Goal: Task Accomplishment & Management: Manage account settings

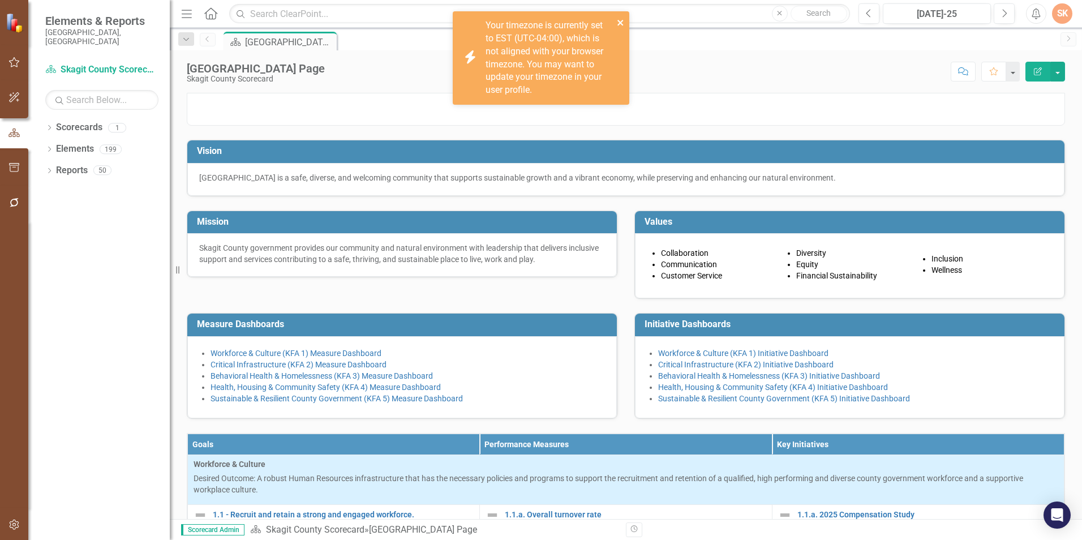
click at [621, 21] on icon "close" at bounding box center [620, 23] width 6 height 6
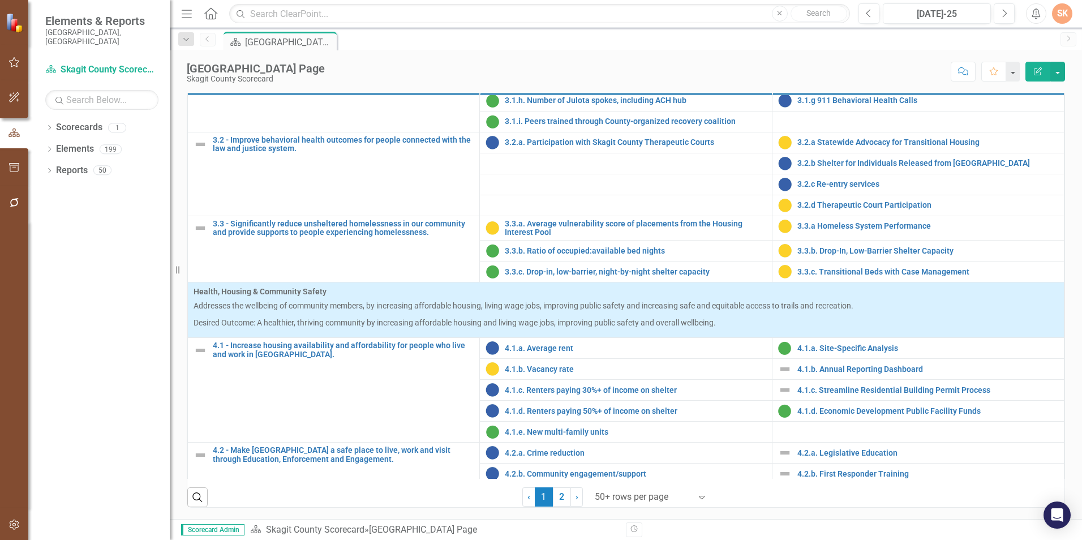
scroll to position [804, 0]
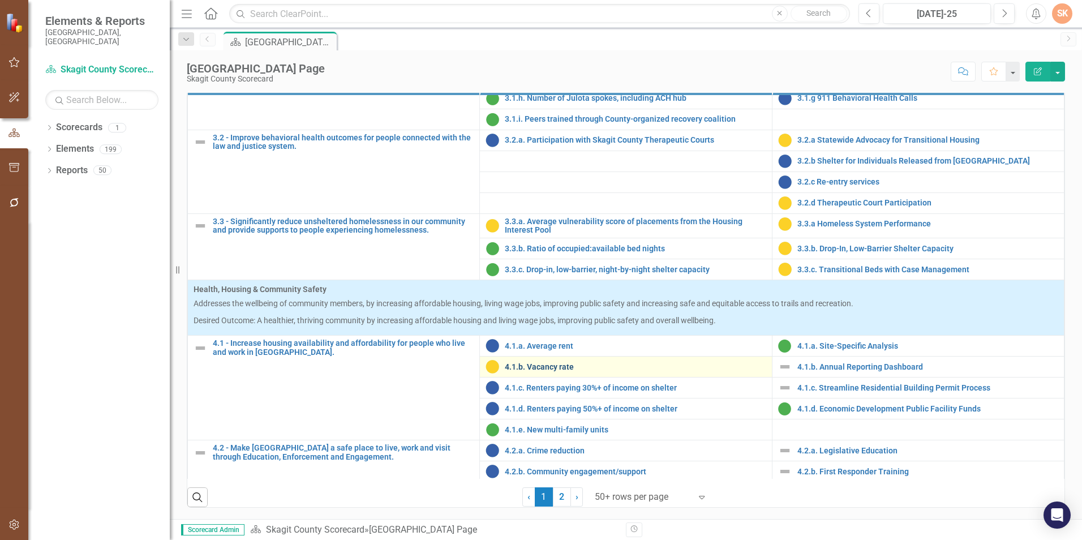
click at [542, 368] on link "4.1.b. Vacancy rate" at bounding box center [635, 367] width 261 height 8
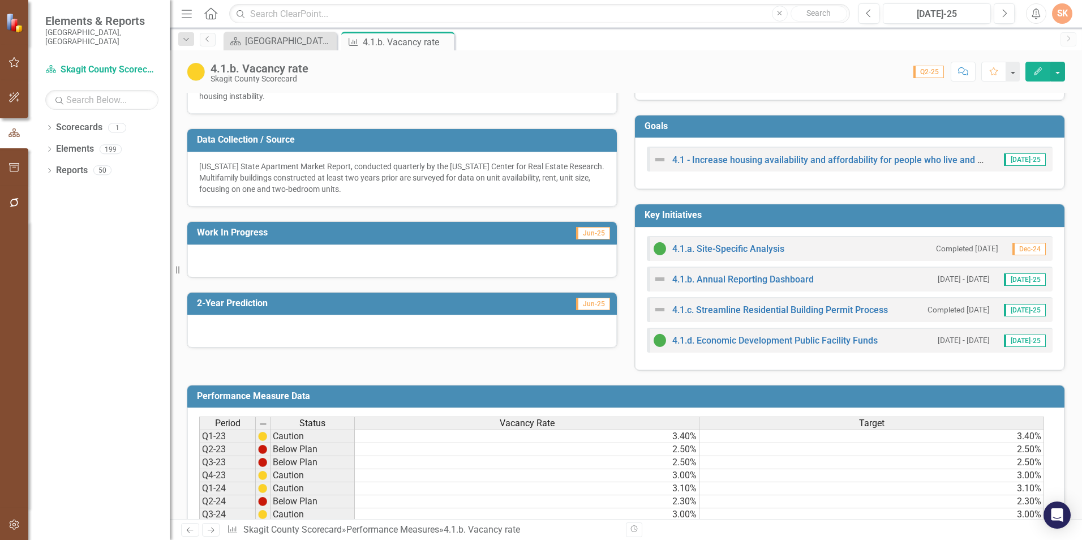
scroll to position [226, 0]
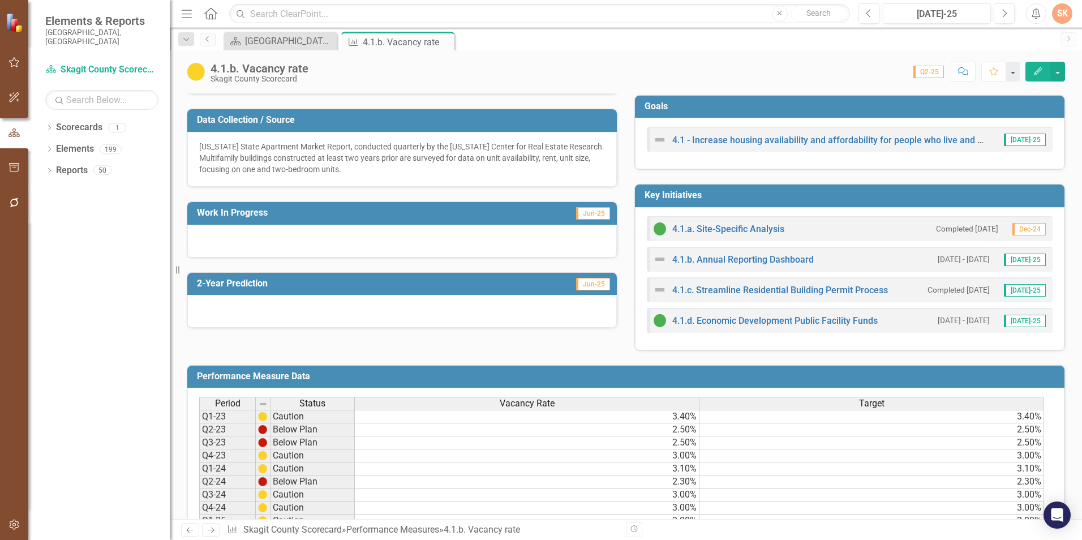
click at [511, 243] on div at bounding box center [401, 241] width 429 height 33
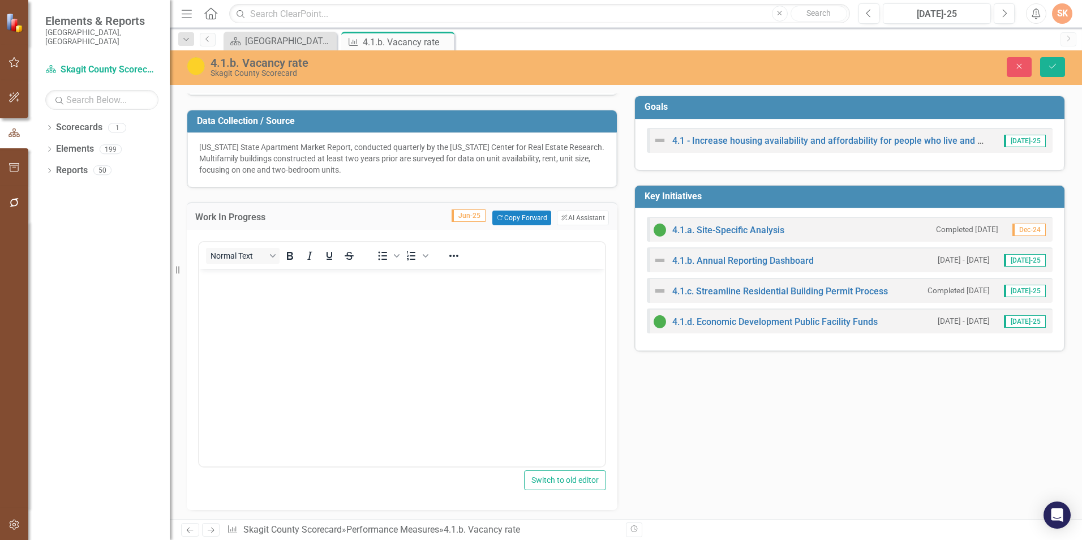
scroll to position [0, 0]
click at [499, 281] on p "Rich Text Area. Press ALT-0 for help." at bounding box center [402, 279] width 400 height 14
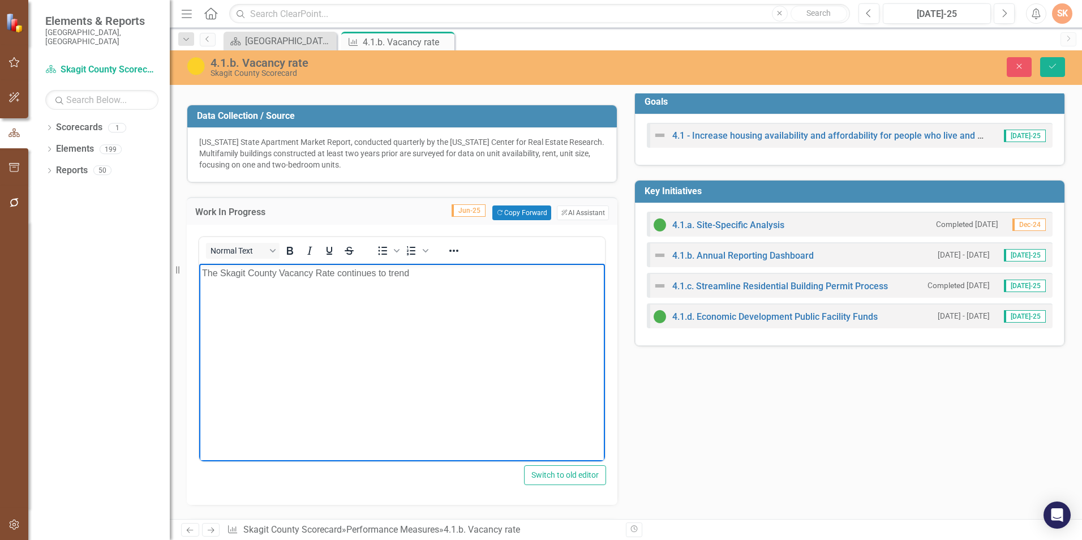
scroll to position [226, 0]
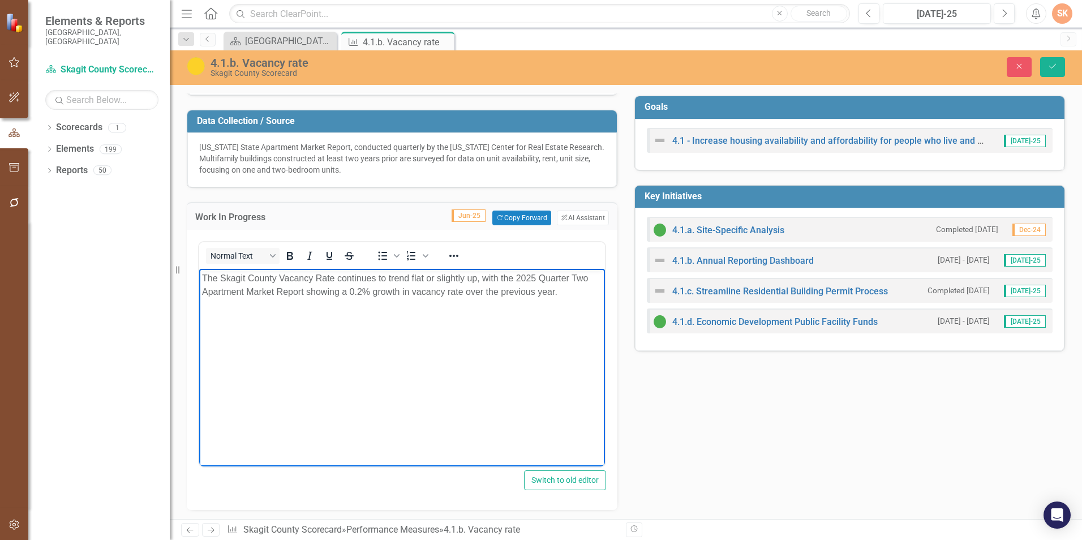
click at [464, 290] on p "The Skagit County Vacancy Rate continues to trend flat or slightly up, with the…" at bounding box center [402, 285] width 400 height 27
click at [468, 292] on p "The Skagit County Vacancy Rate continues to trend flat or slightly up, with the…" at bounding box center [402, 292] width 400 height 41
click at [299, 305] on p "The Skagit County Vacancy Rate continues to trend flat or slightly up, with the…" at bounding box center [402, 292] width 400 height 41
click at [283, 281] on p "The Skagit County Vacancy Rate continues to trend flat or slightly up, with the…" at bounding box center [402, 292] width 400 height 41
click at [318, 277] on p "The Skagit County vacancy Rate continues to trend flat or slightly up, with the…" at bounding box center [402, 292] width 400 height 41
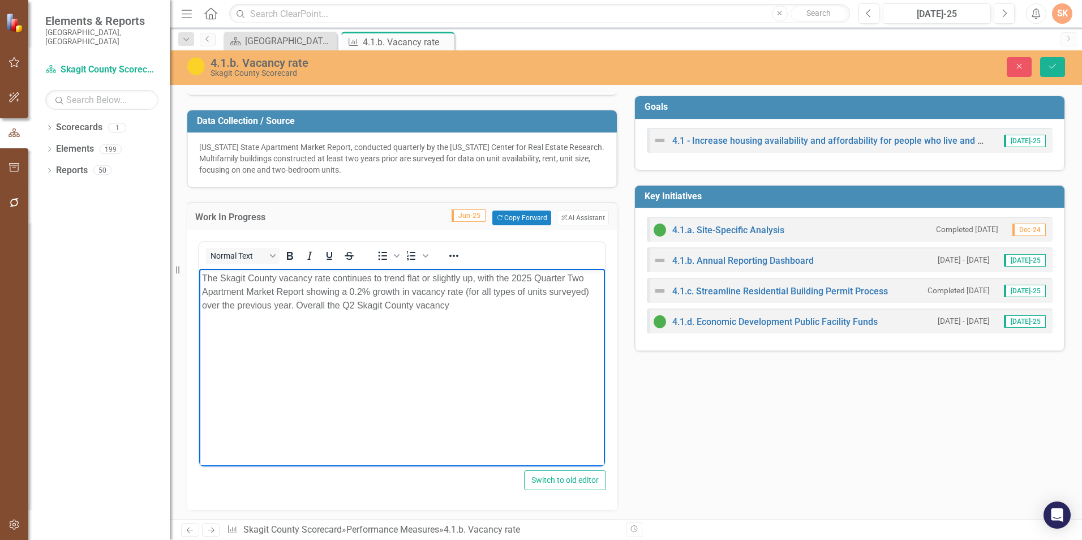
click at [497, 306] on p "The Skagit County vacancy rate continues to trend flat or slightly up, with the…" at bounding box center [402, 292] width 400 height 41
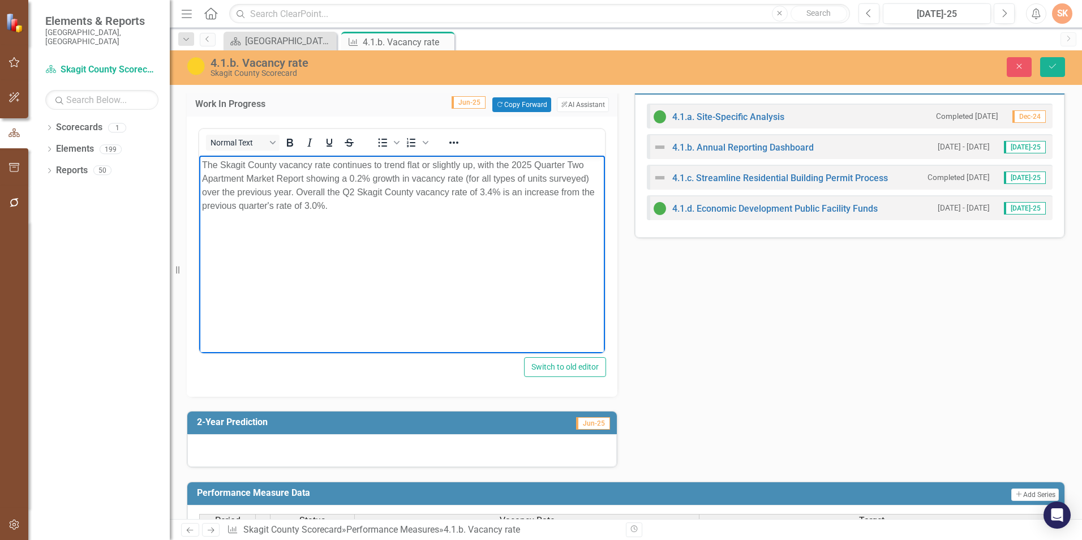
scroll to position [283, 0]
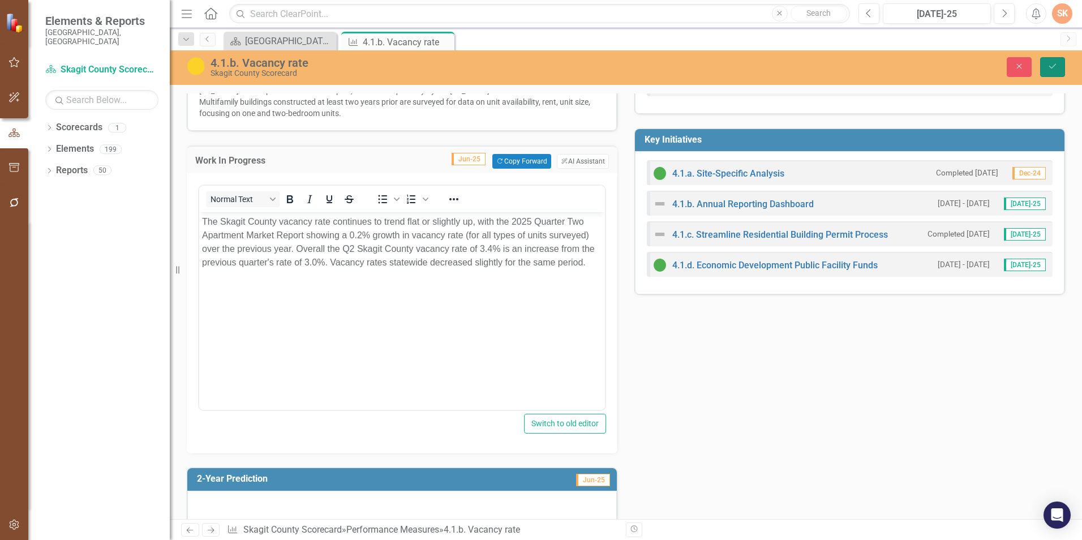
click at [1054, 63] on icon "Save" at bounding box center [1052, 66] width 10 height 8
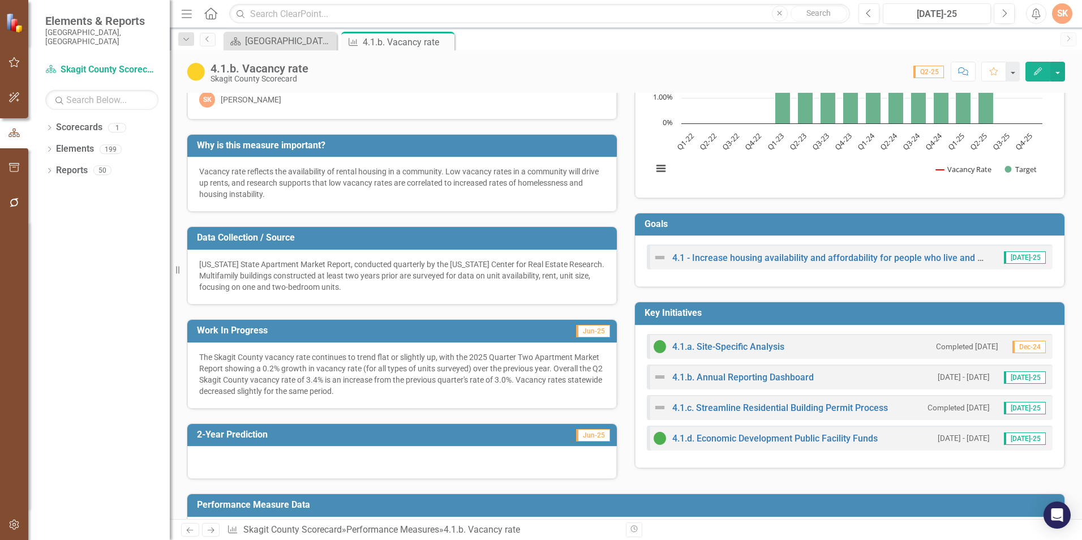
scroll to position [113, 0]
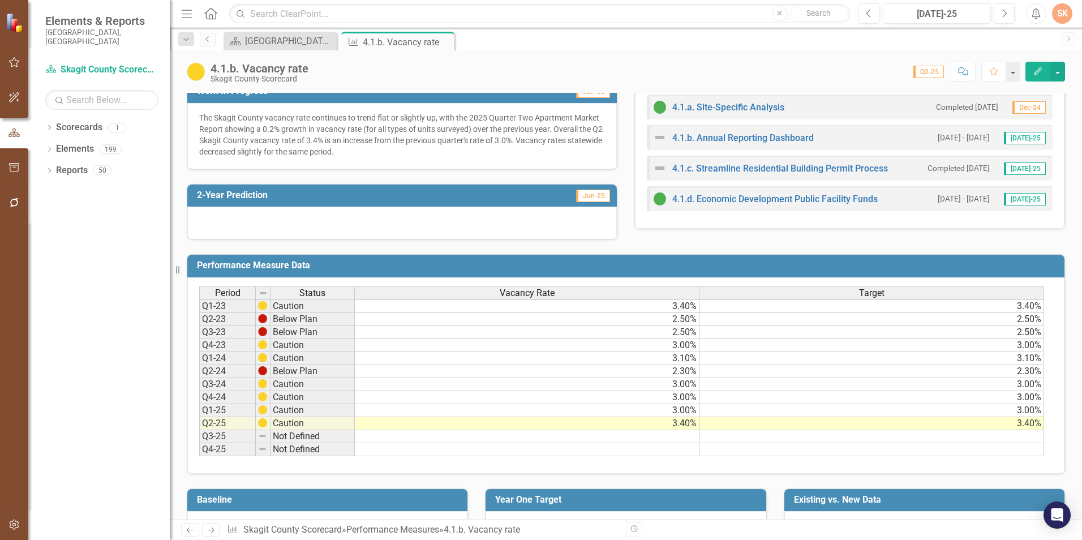
scroll to position [329, 0]
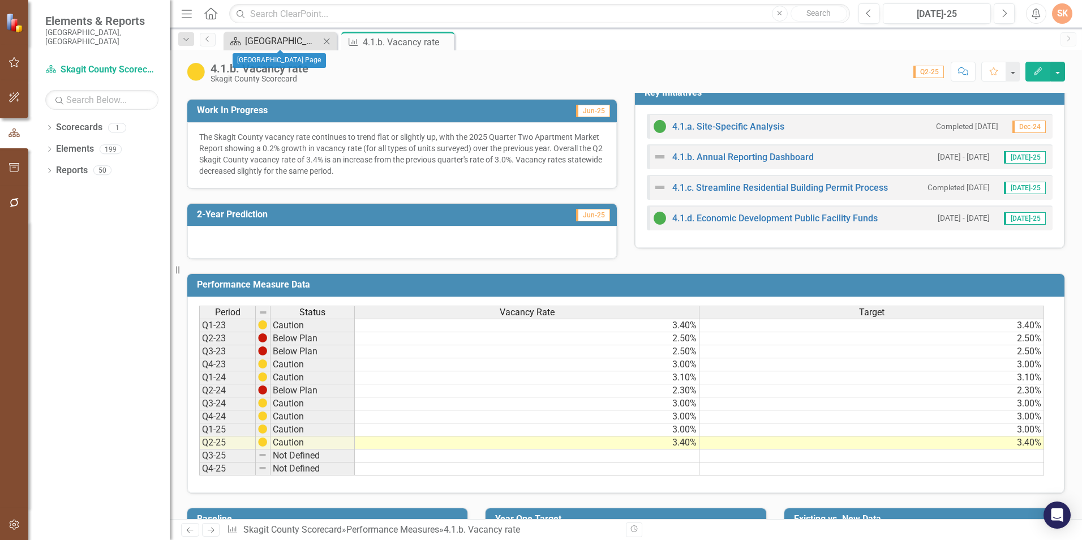
click at [289, 46] on div "[GEOGRAPHIC_DATA] Page" at bounding box center [282, 41] width 75 height 14
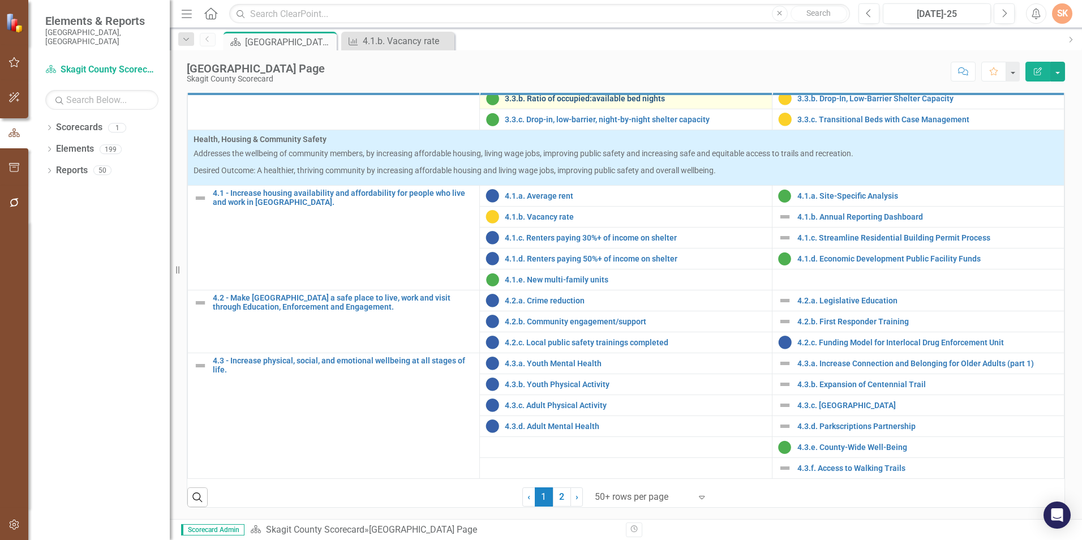
scroll to position [396, 0]
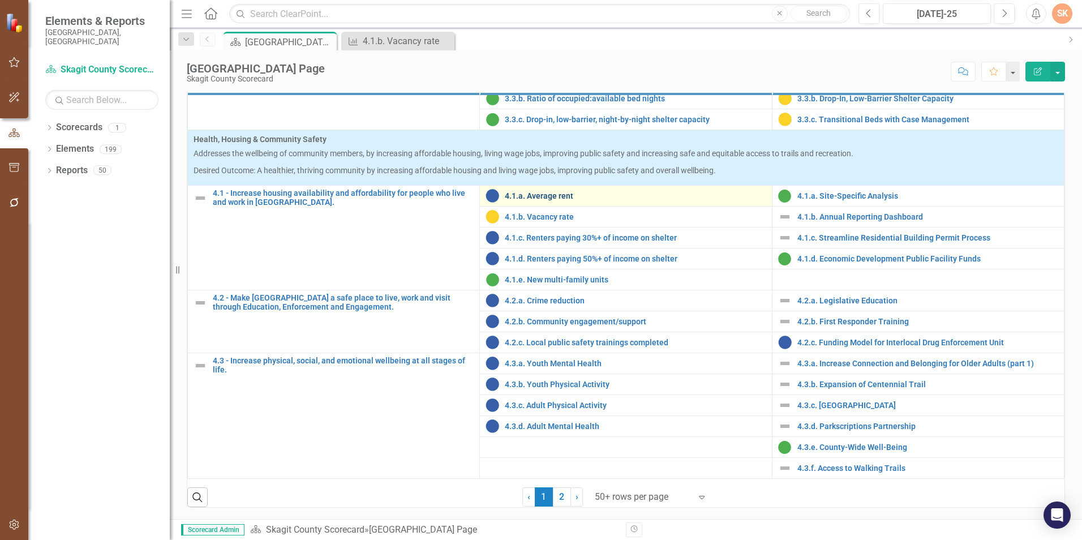
click at [526, 200] on link "4.1.a. Average rent" at bounding box center [635, 196] width 261 height 8
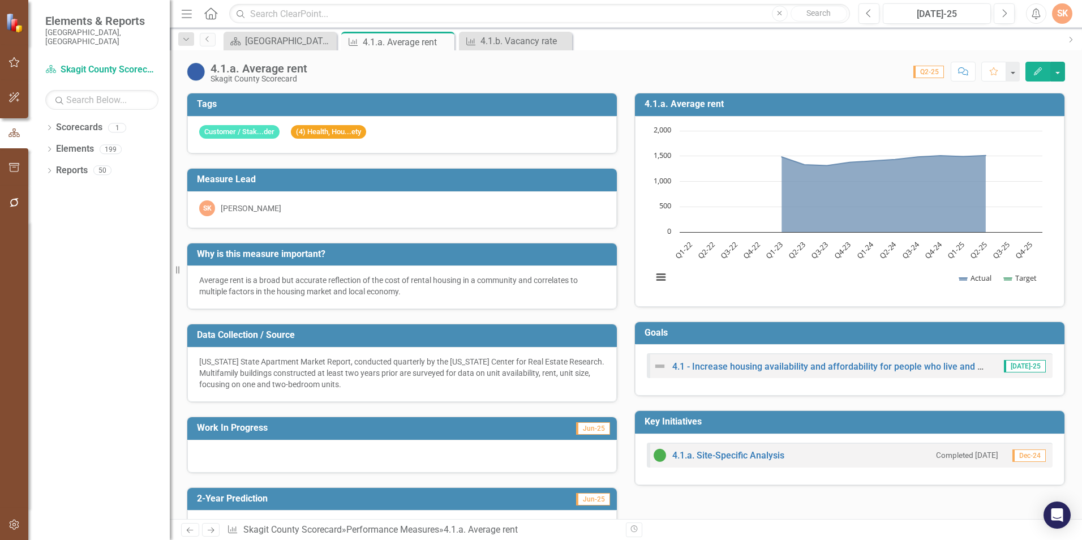
click at [199, 68] on img at bounding box center [196, 72] width 18 height 18
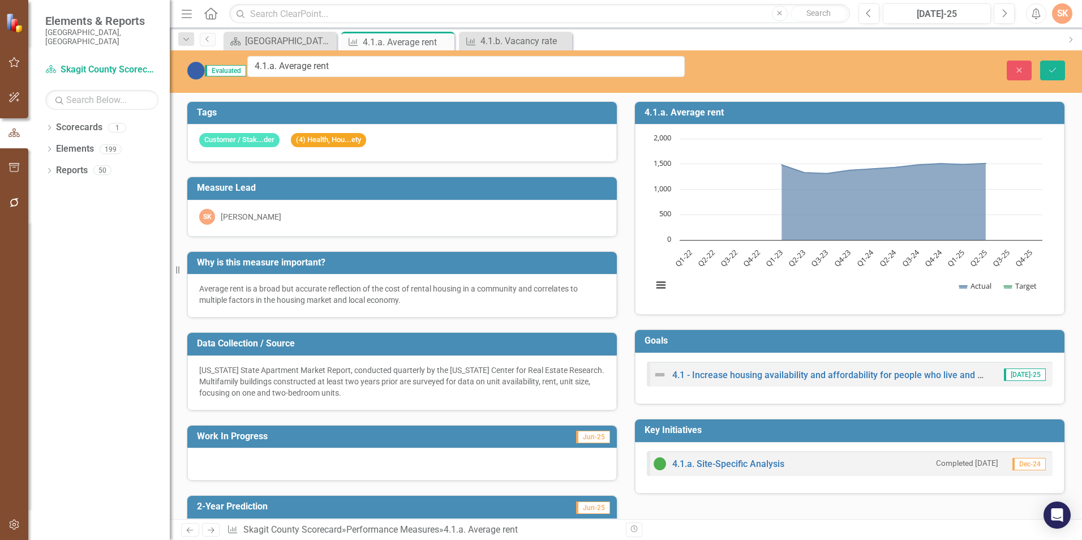
click at [194, 69] on img at bounding box center [196, 71] width 18 height 18
click at [246, 67] on span "Evaluated" at bounding box center [225, 70] width 41 height 11
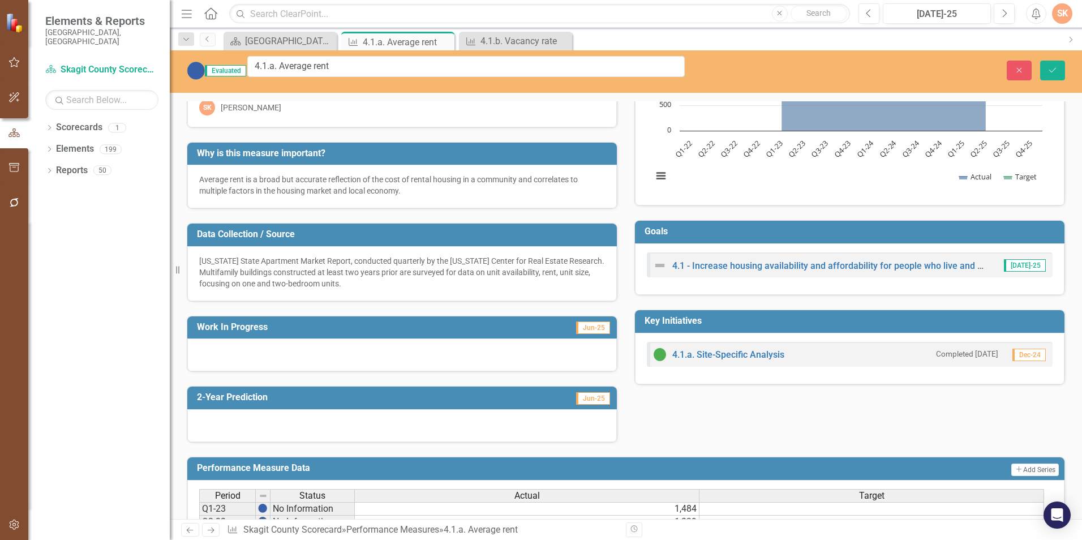
scroll to position [170, 0]
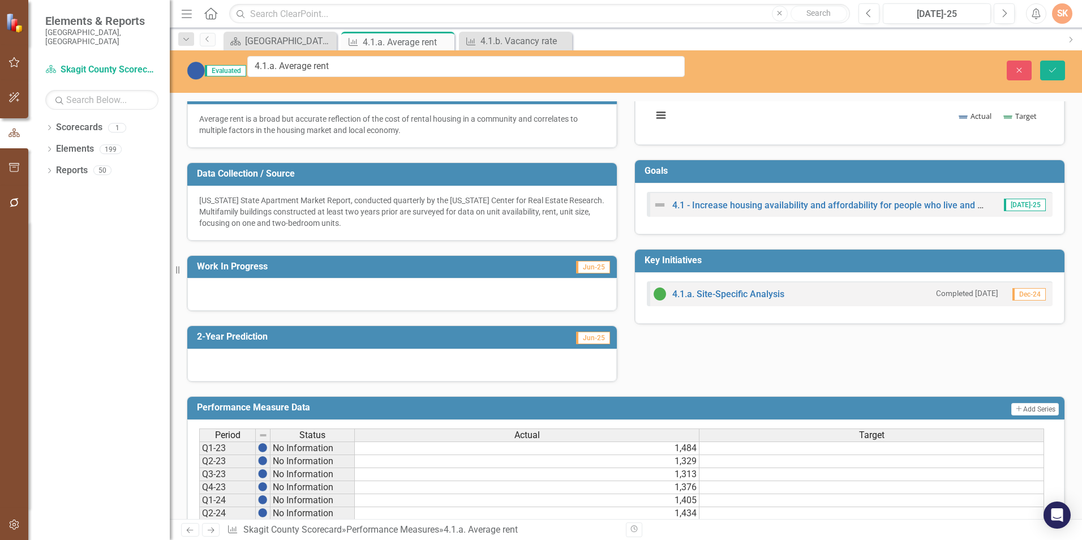
click at [387, 278] on div at bounding box center [401, 294] width 429 height 33
click at [815, 356] on div "Tags Customer / Stak...der (4) Health, Hou...ety Measure Lead SK Shelly Kjos Wh…" at bounding box center [625, 149] width 895 height 464
click at [453, 278] on div at bounding box center [401, 294] width 429 height 33
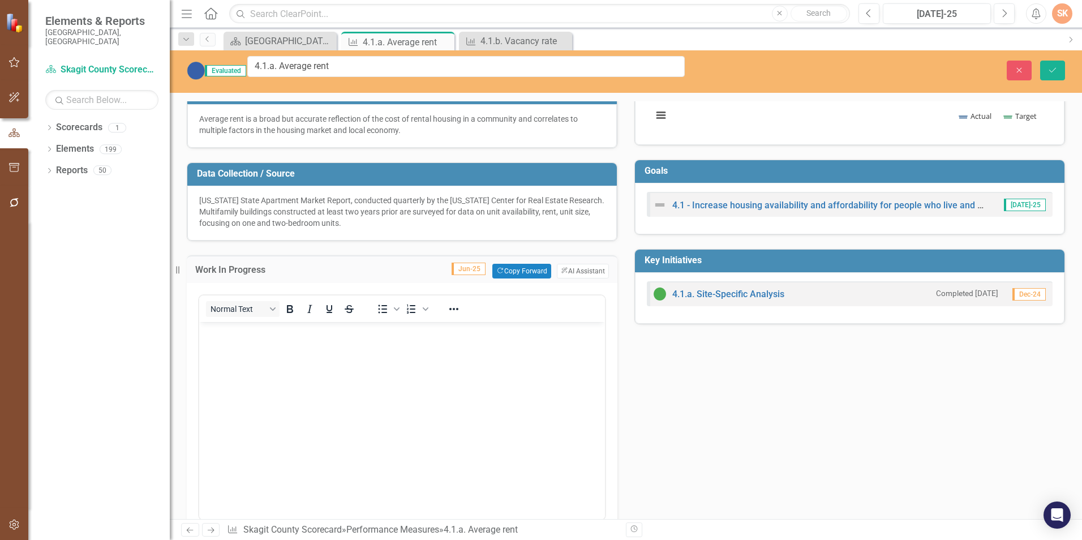
scroll to position [0, 0]
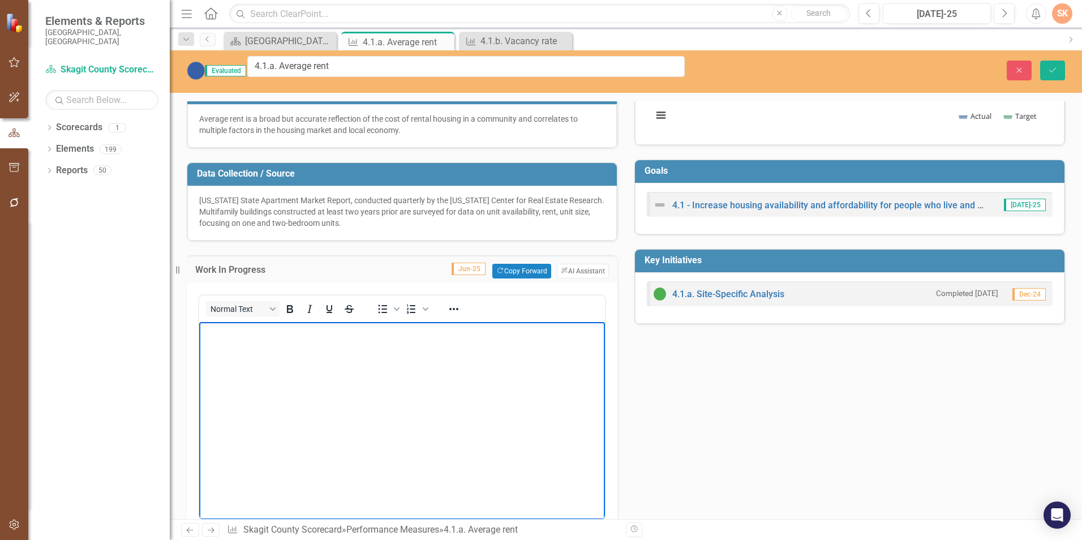
click at [443, 344] on body "Rich Text Area. Press ALT-0 for help." at bounding box center [402, 406] width 406 height 170
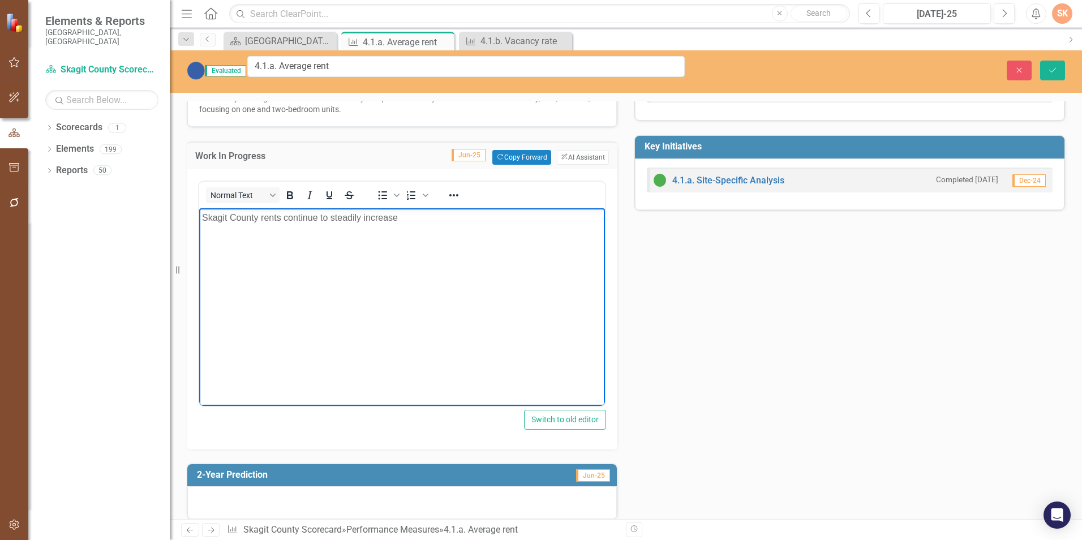
scroll to position [283, 0]
click at [466, 213] on p "Skagit County rents continue to steadily increase, as reflected by 2025 Q2 Apar…" at bounding box center [402, 224] width 400 height 27
click at [424, 226] on p "Skagit County rents continue to steadily increase, as reflected by 2025 Q2 Apar…" at bounding box center [402, 224] width 400 height 27
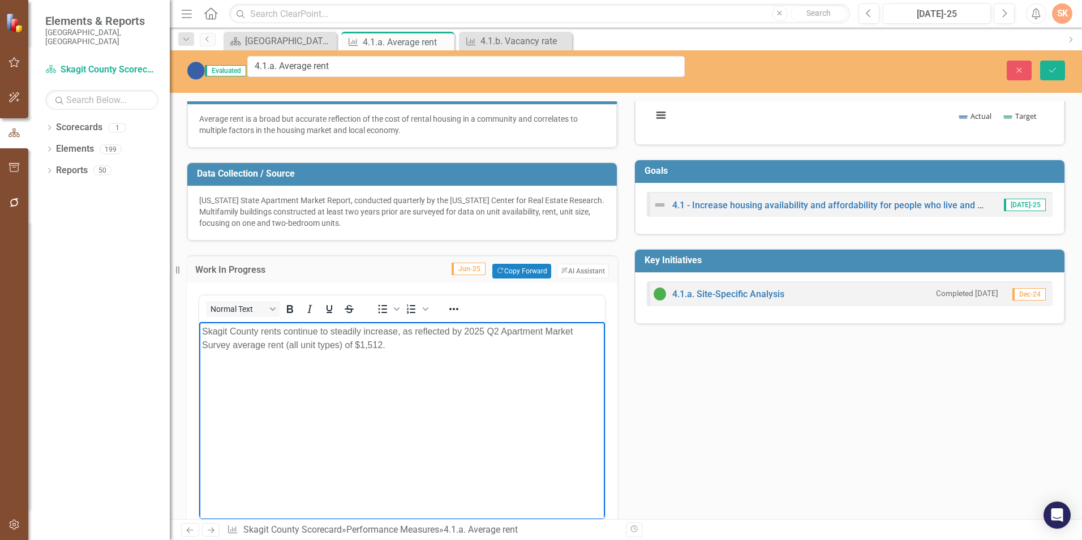
scroll to position [226, 0]
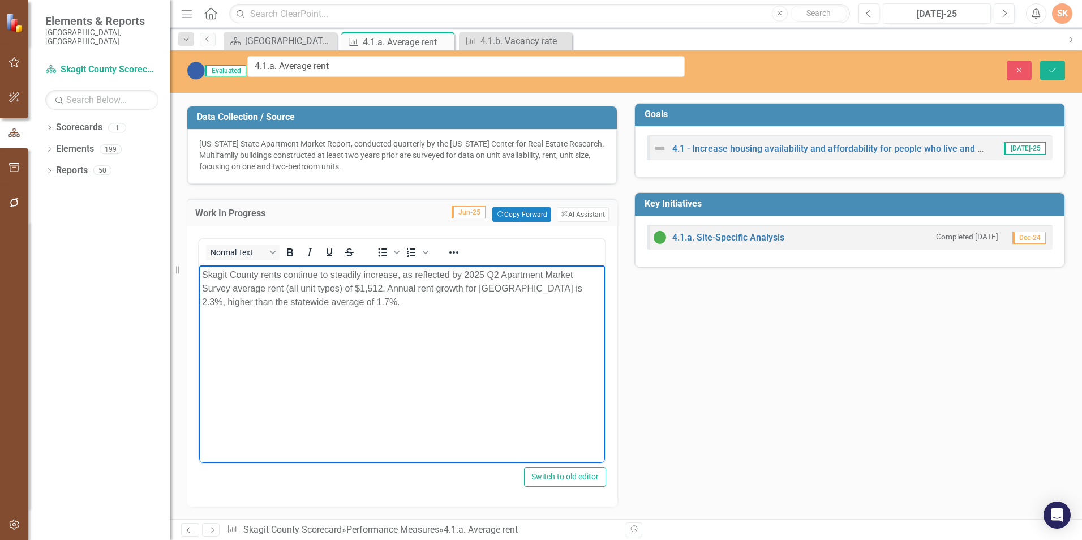
drag, startPoint x: 548, startPoint y: 287, endPoint x: 600, endPoint y: 300, distance: 53.6
click at [549, 287] on p "Skagit County rents continue to steadily increase, as reflected by 2025 Q2 Apar…" at bounding box center [402, 288] width 400 height 41
click at [476, 295] on p "Skagit County rents continue to steadily increase, as reflected by 2025 Q2 Apar…" at bounding box center [402, 288] width 400 height 41
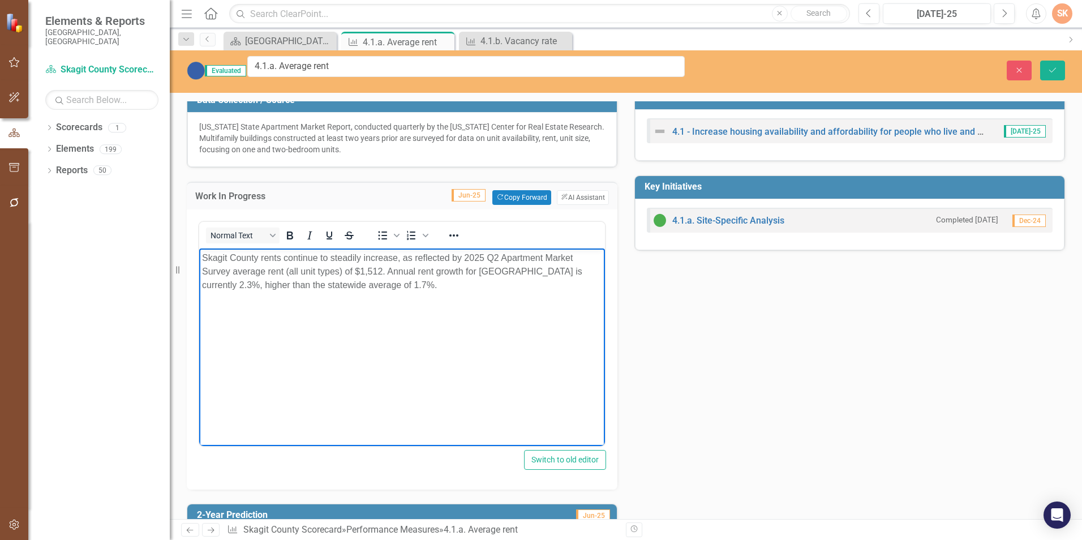
scroll to position [113, 0]
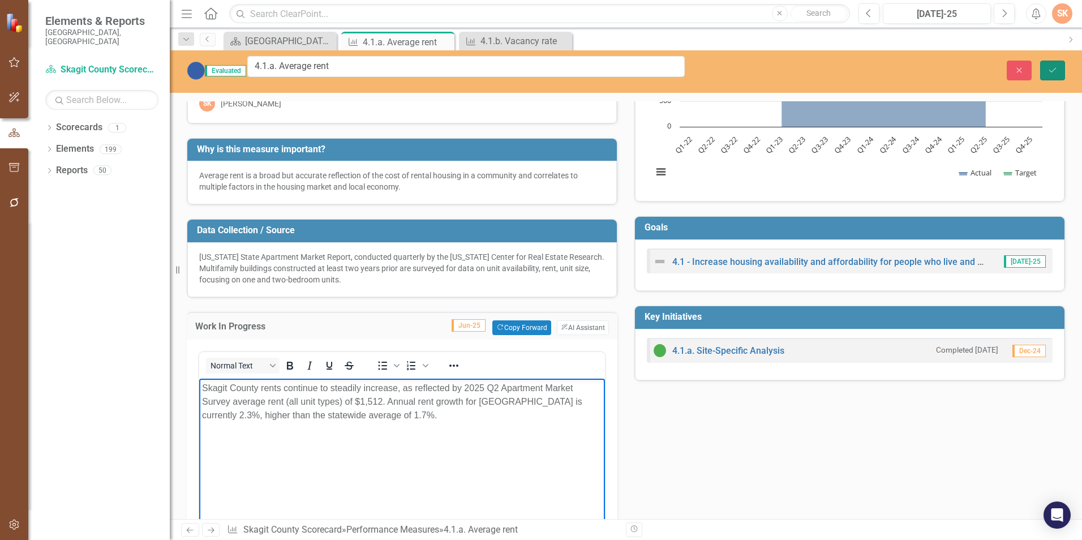
click at [1044, 64] on button "Save" at bounding box center [1052, 71] width 25 height 20
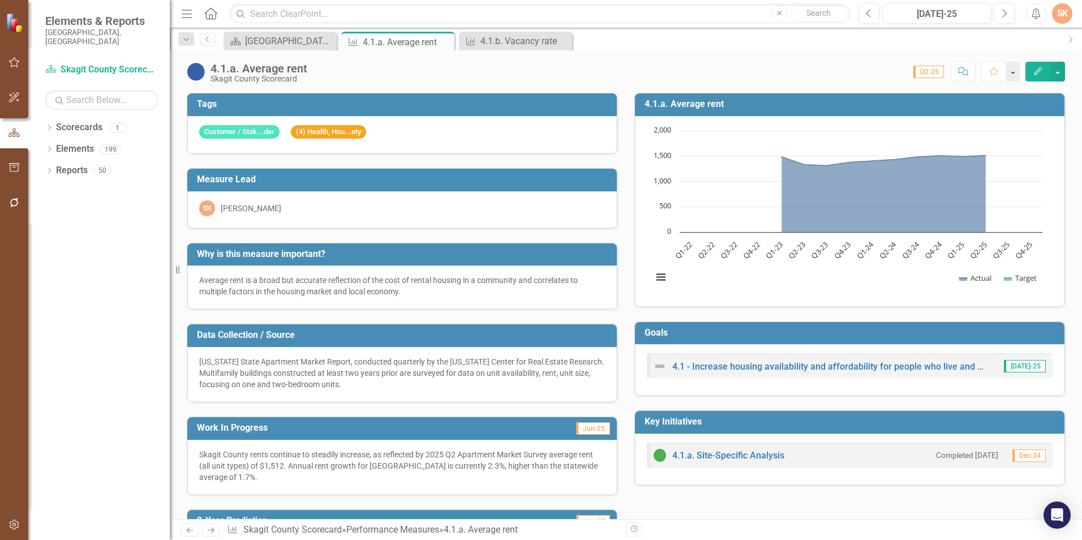
click at [814, 79] on div "Score: 0.00 Q2-25 Completed Comment Favorite Edit" at bounding box center [689, 71] width 752 height 19
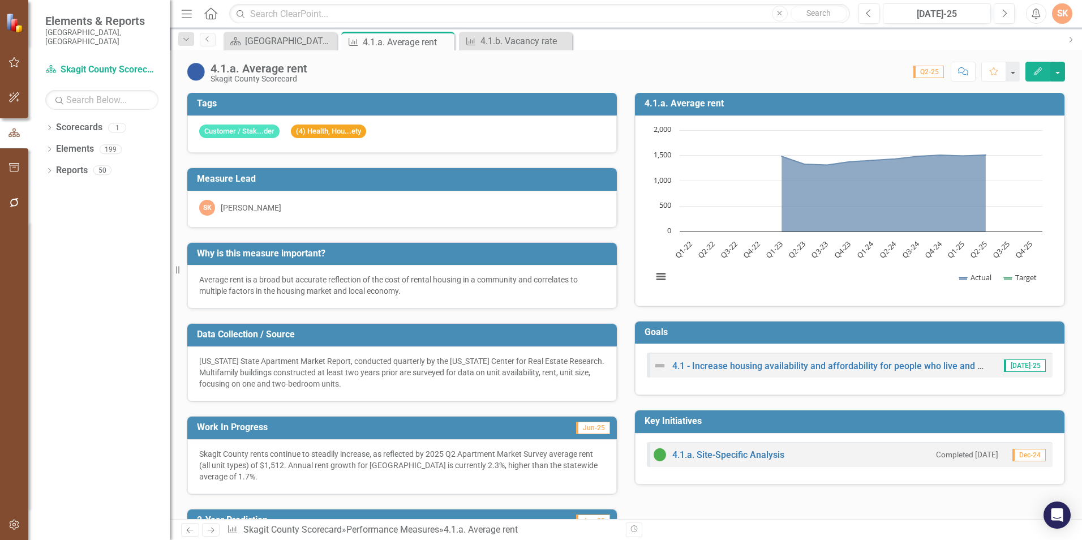
scroll to position [0, 0]
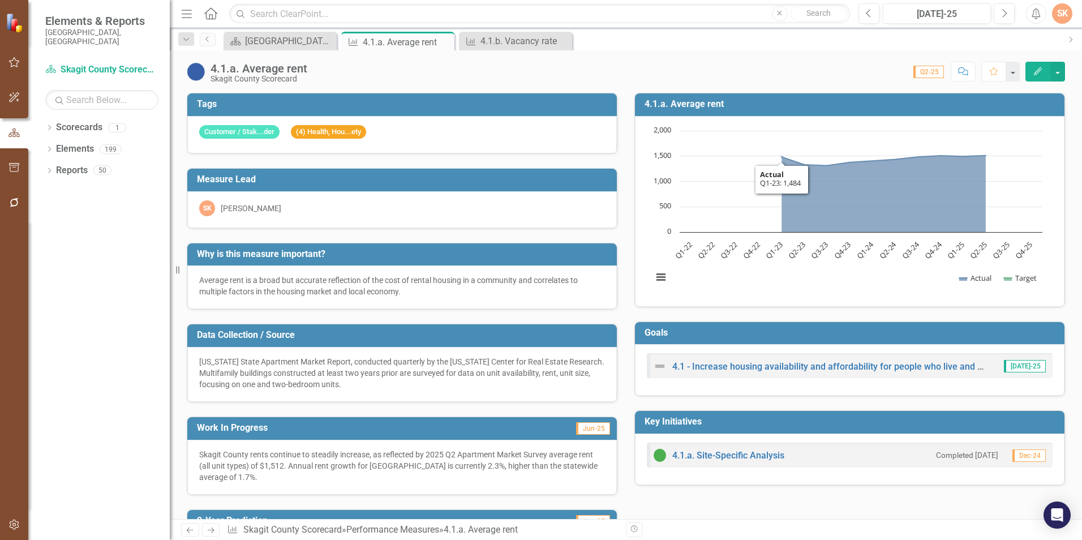
click at [812, 98] on td "4.1.a. Average rent" at bounding box center [851, 105] width 414 height 19
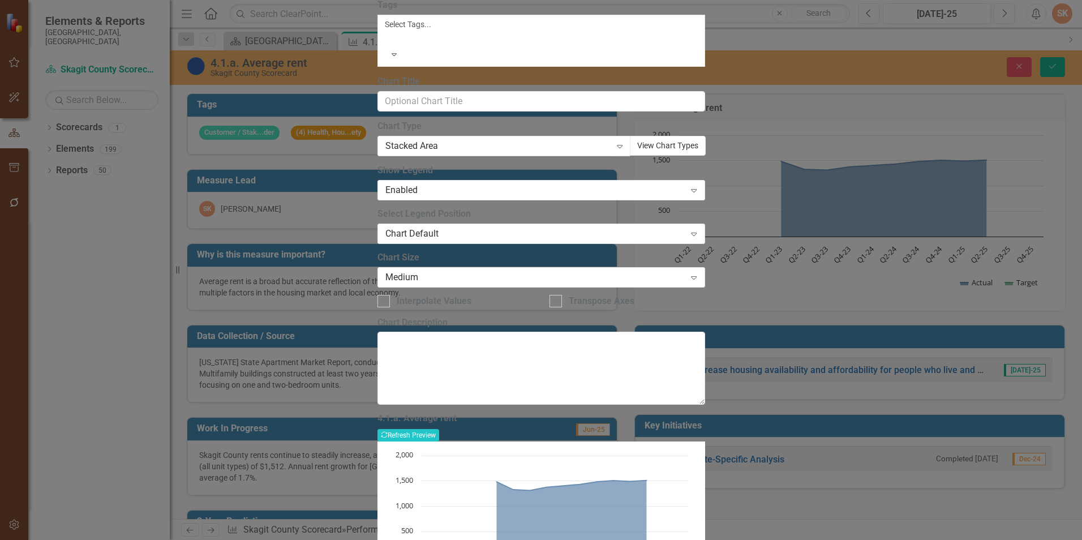
click at [699, 156] on button "View Chart Types" at bounding box center [668, 146] width 76 height 20
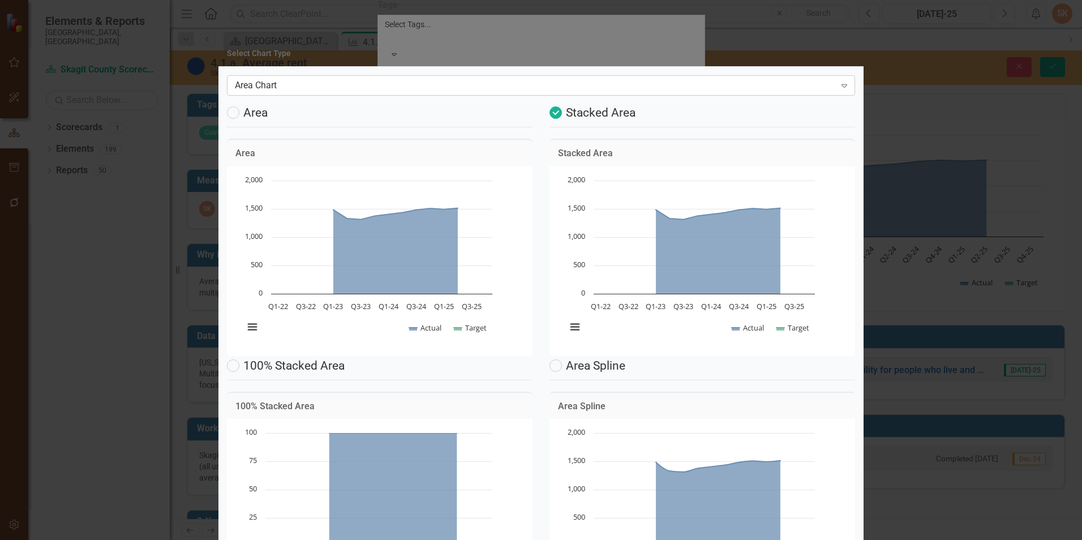
click at [838, 88] on icon "Expand" at bounding box center [843, 85] width 11 height 9
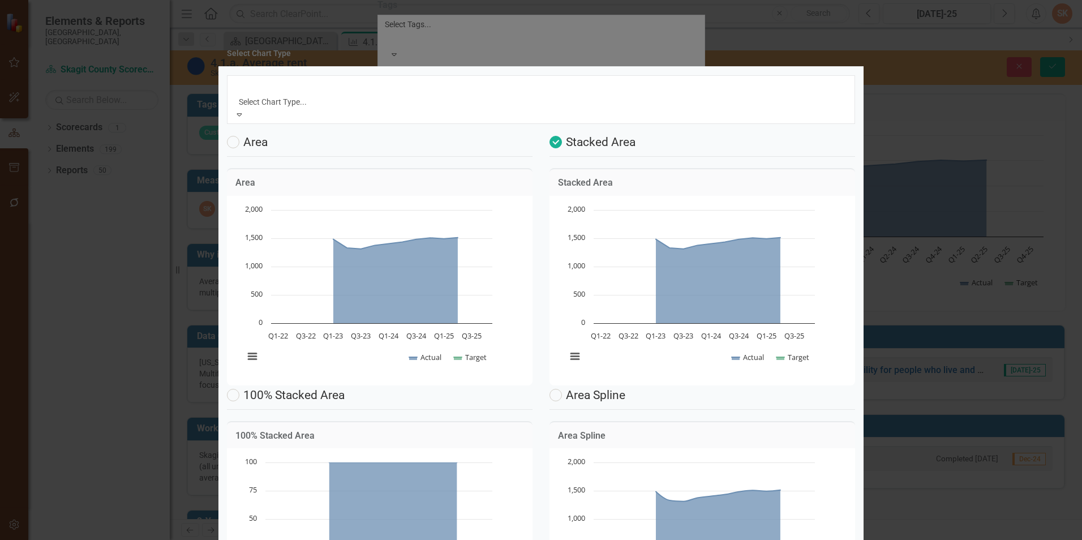
scroll to position [35, 0]
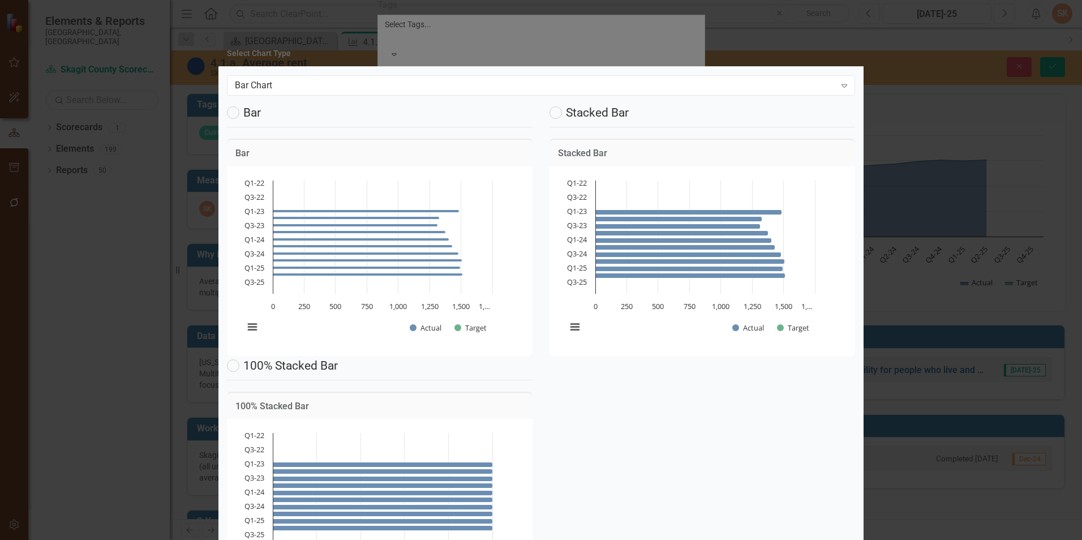
scroll to position [0, 0]
click at [819, 89] on div "Bar Chart" at bounding box center [535, 85] width 600 height 13
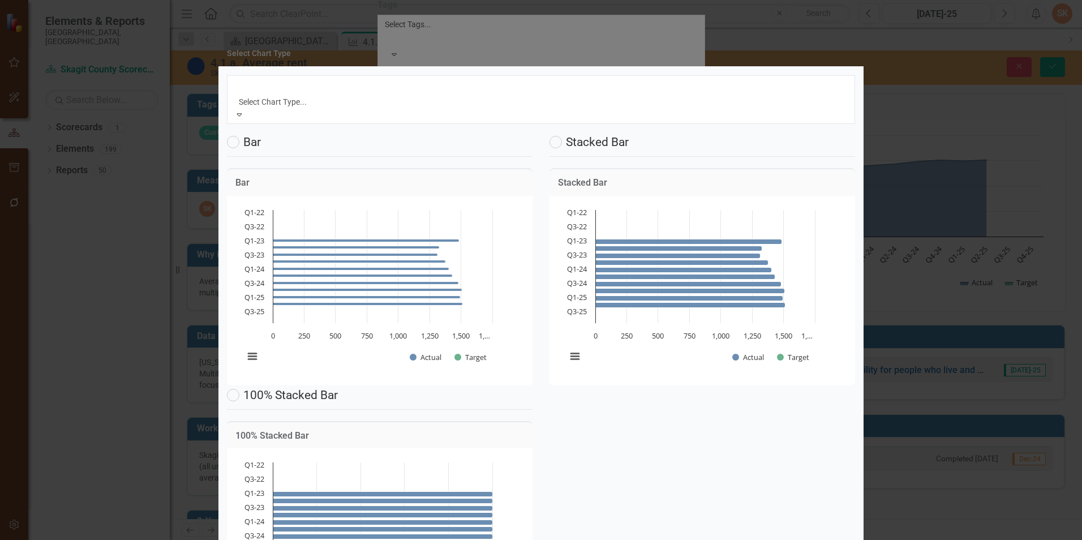
scroll to position [35, 0]
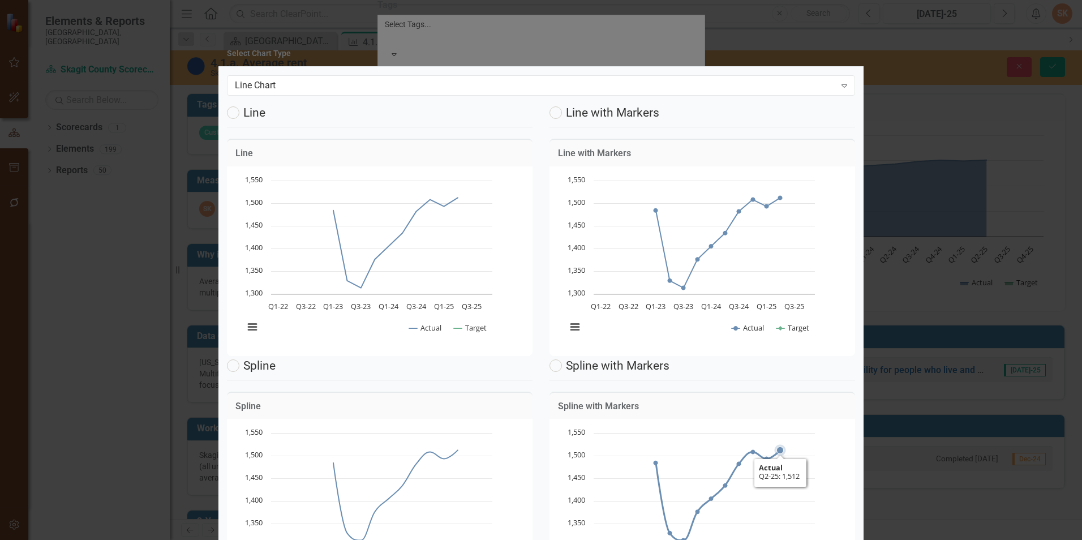
scroll to position [0, 0]
click at [823, 86] on div "Line Chart" at bounding box center [535, 85] width 600 height 13
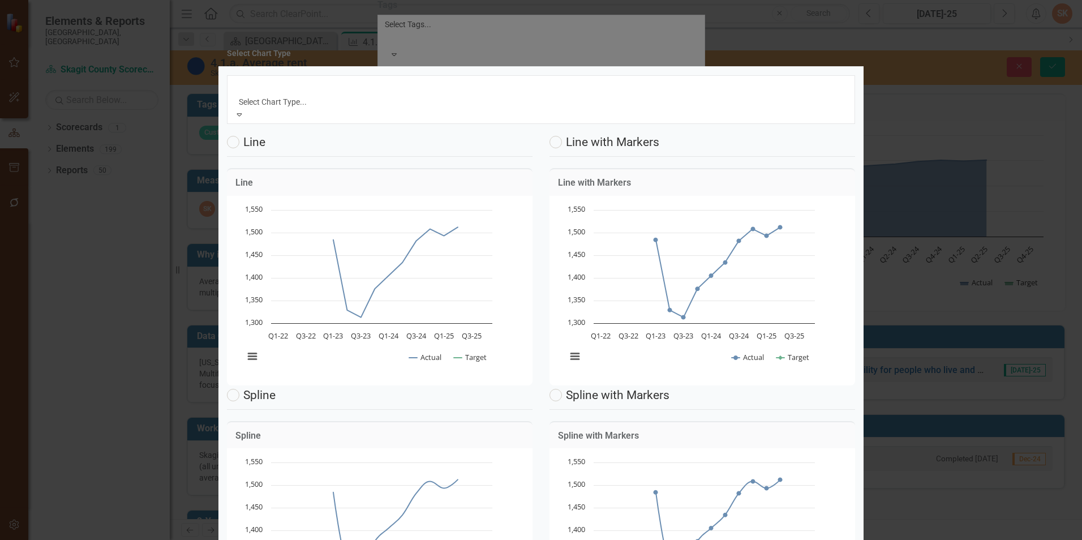
scroll to position [35, 0]
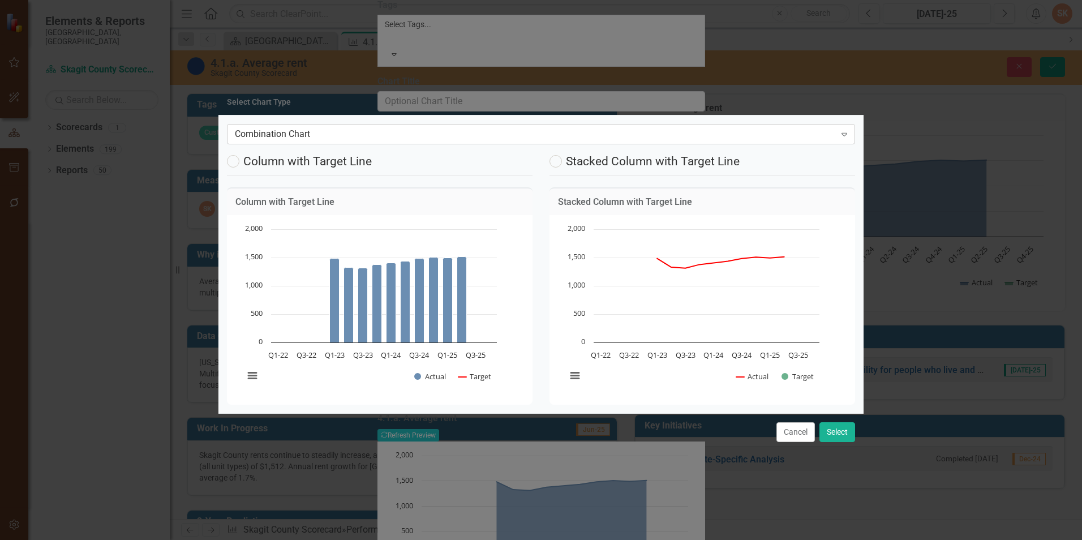
click at [834, 138] on div "Expand" at bounding box center [844, 134] width 20 height 18
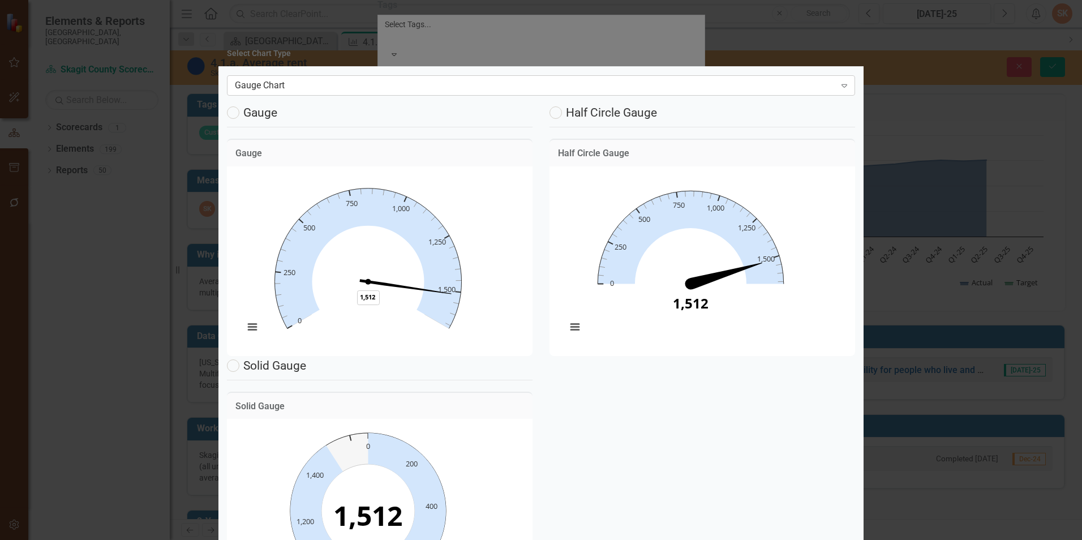
click at [776, 91] on div "Gauge Chart" at bounding box center [535, 85] width 600 height 13
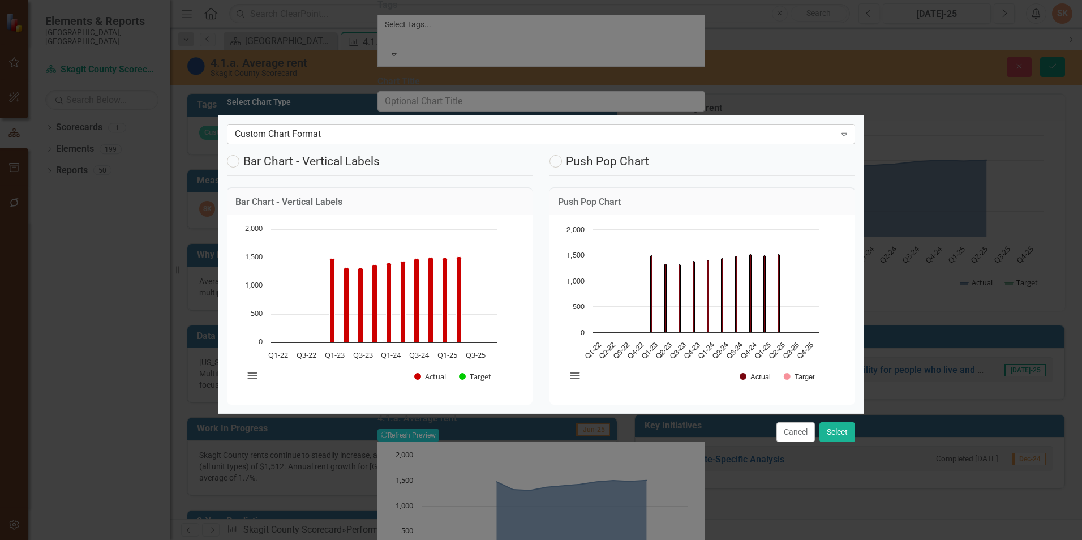
click at [773, 131] on div "Custom Chart Format" at bounding box center [535, 134] width 600 height 13
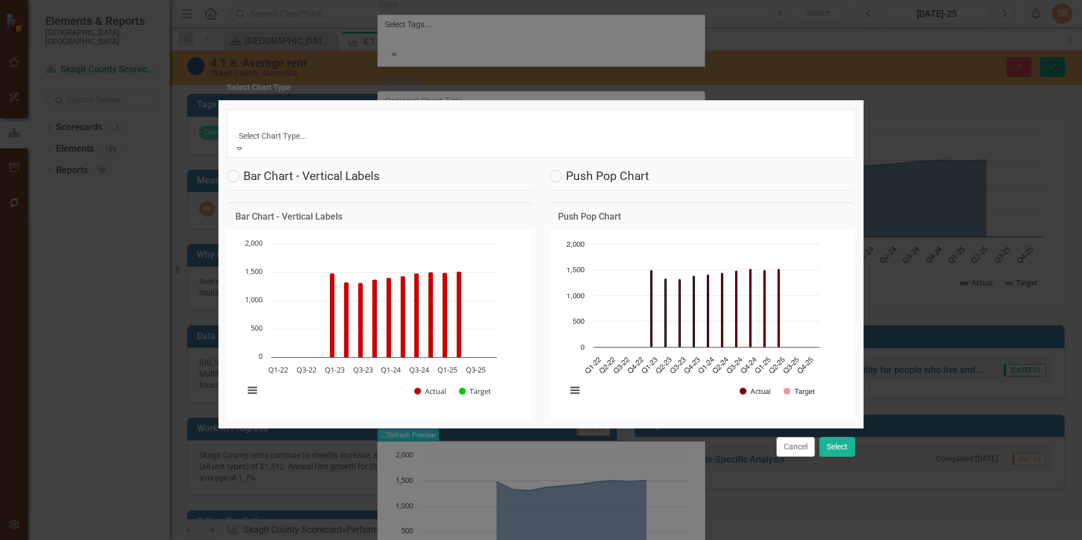
scroll to position [0, 0]
click at [760, 539] on div "Modern" at bounding box center [541, 546] width 1082 height 13
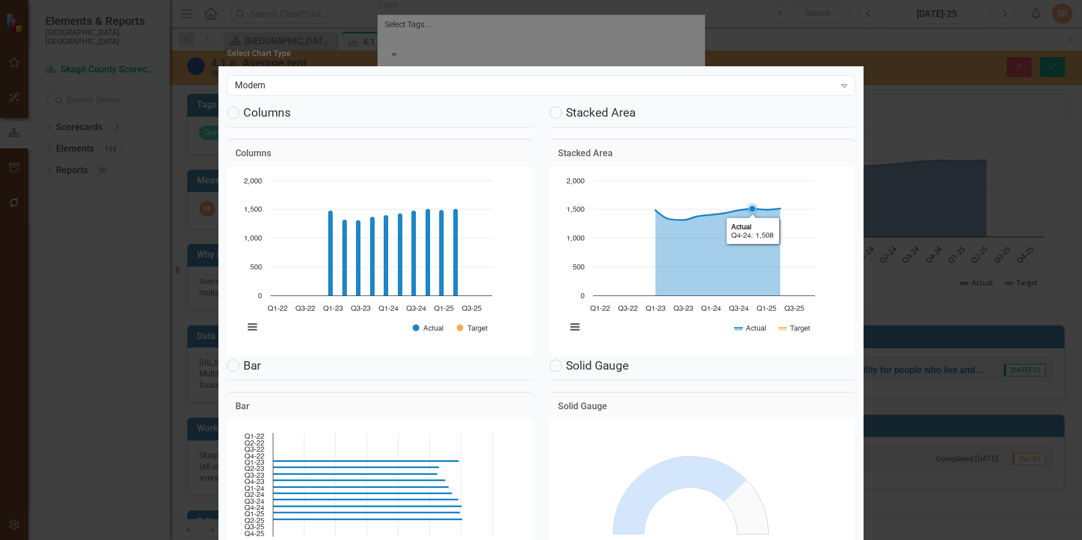
scroll to position [735, 0]
radio input "true"
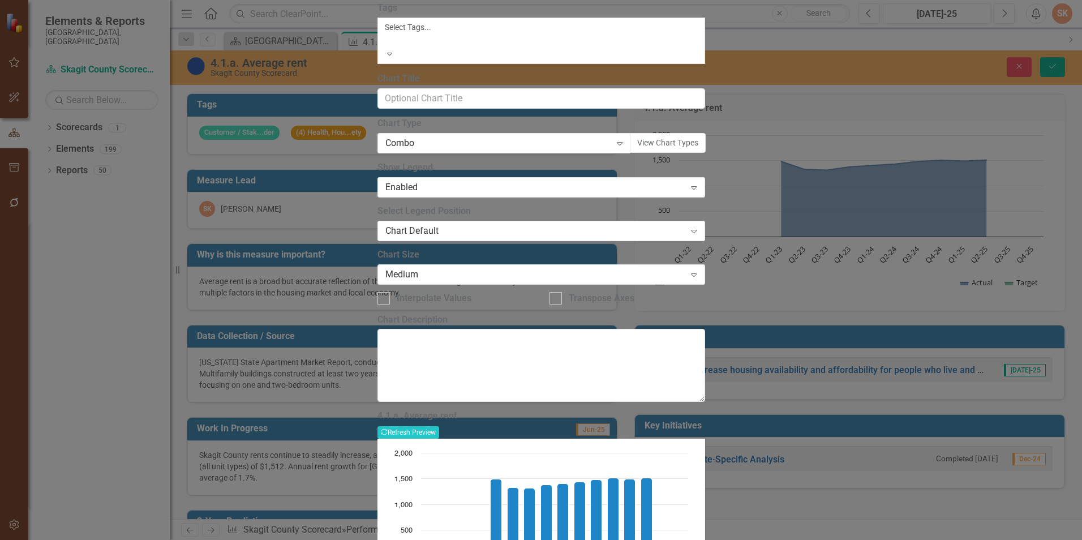
click at [387, 48] on div at bounding box center [387, 41] width 2 height 14
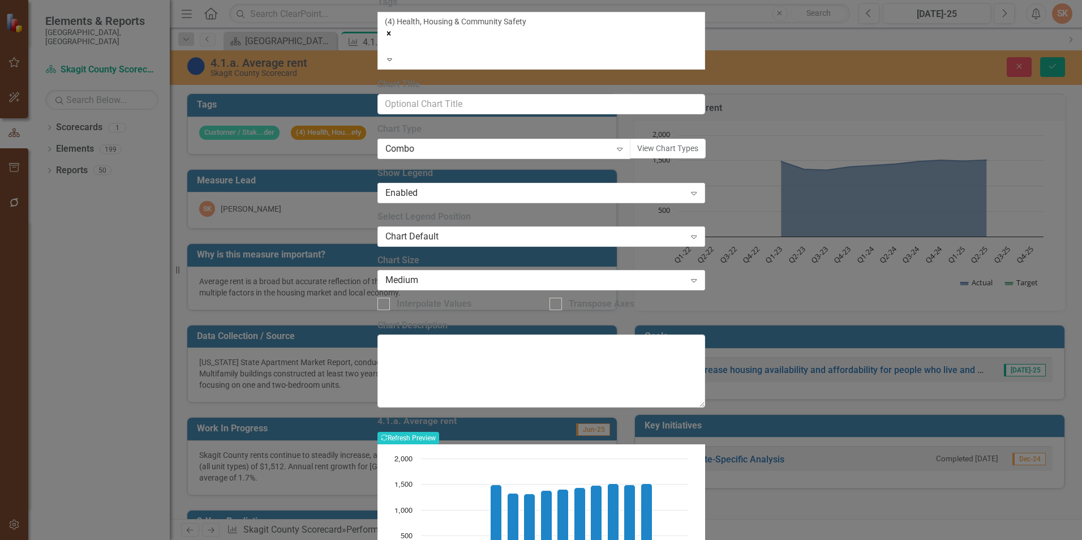
click at [705, 416] on div "4.1.a. Average rent Recalculate Refresh Preview Chart Combination chart with 2 …" at bounding box center [541, 525] width 328 height 218
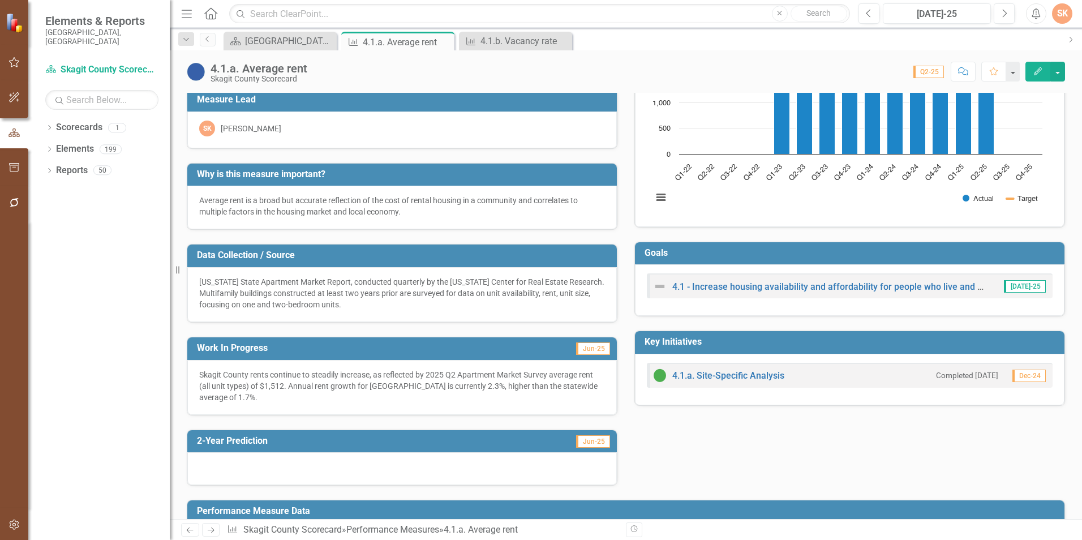
scroll to position [0, 0]
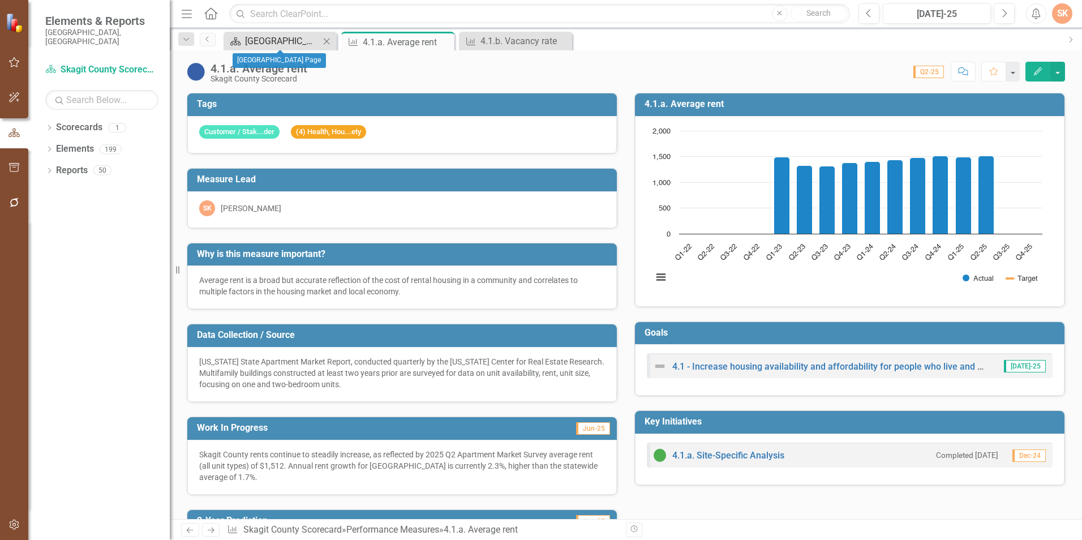
click at [303, 40] on div "[GEOGRAPHIC_DATA] Page" at bounding box center [282, 41] width 75 height 14
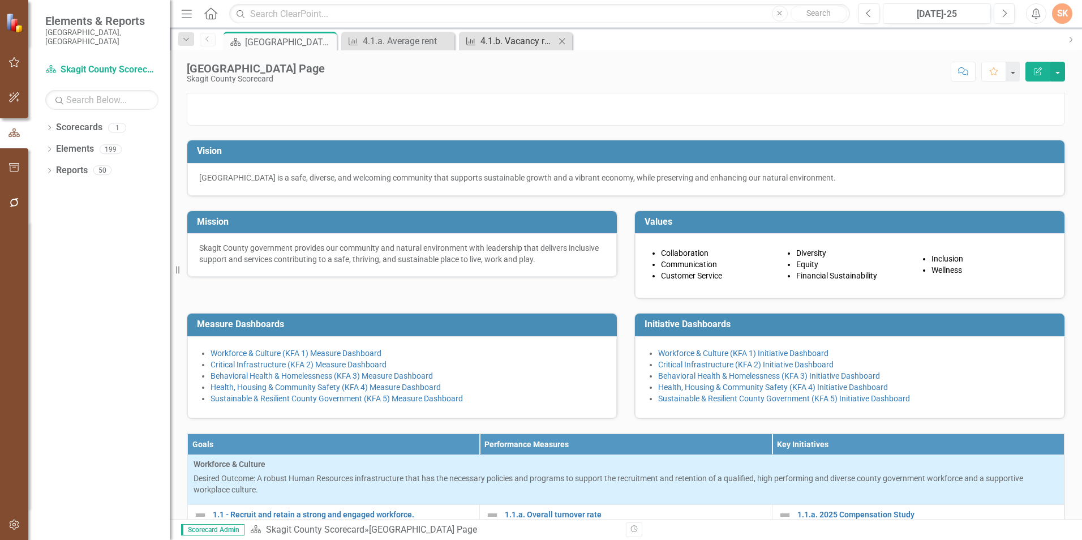
click at [496, 37] on div "4.1.b. Vacancy rate" at bounding box center [517, 41] width 75 height 14
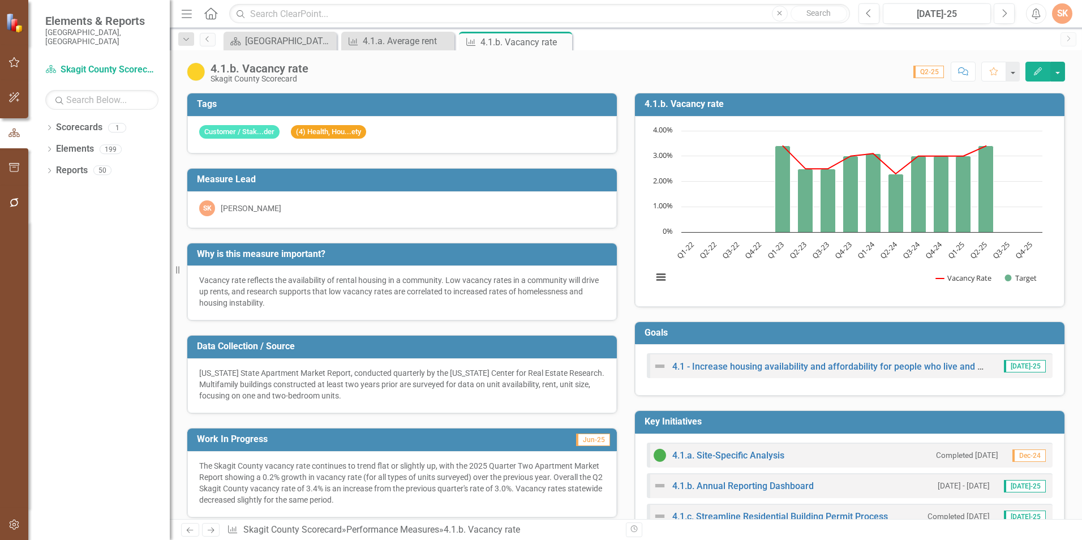
click at [868, 283] on rect "Interactive chart" at bounding box center [847, 210] width 401 height 170
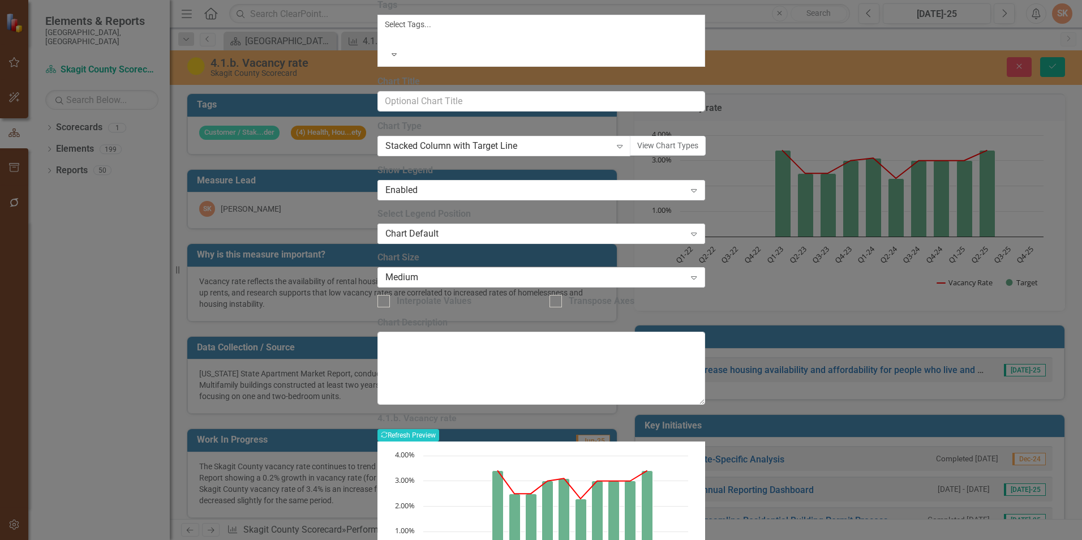
click at [705, 413] on div "4.1.b. Vacancy rate Recalculate Refresh Preview Chart Combination chart with 2 …" at bounding box center [541, 522] width 328 height 218
click at [622, 148] on icon at bounding box center [620, 146] width 6 height 3
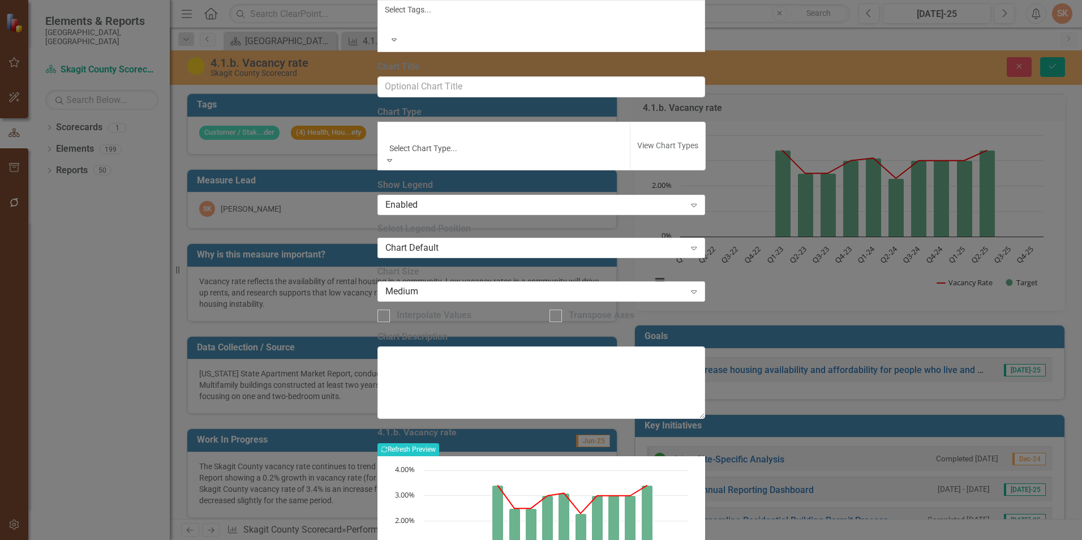
scroll to position [477, 0]
click at [684, 170] on button "View Chart Types" at bounding box center [668, 146] width 76 height 49
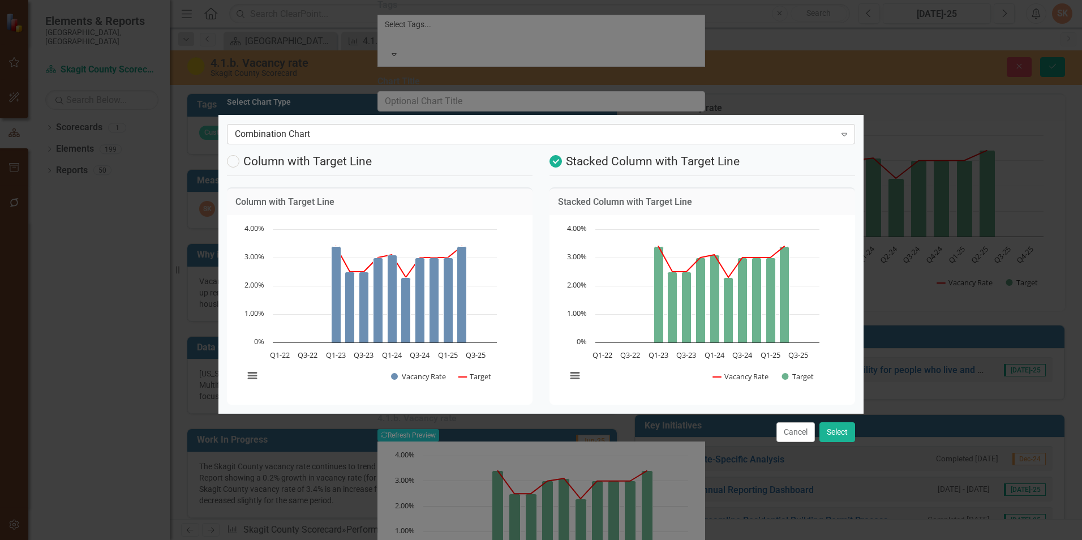
click at [812, 132] on div "Combination Chart" at bounding box center [535, 134] width 600 height 13
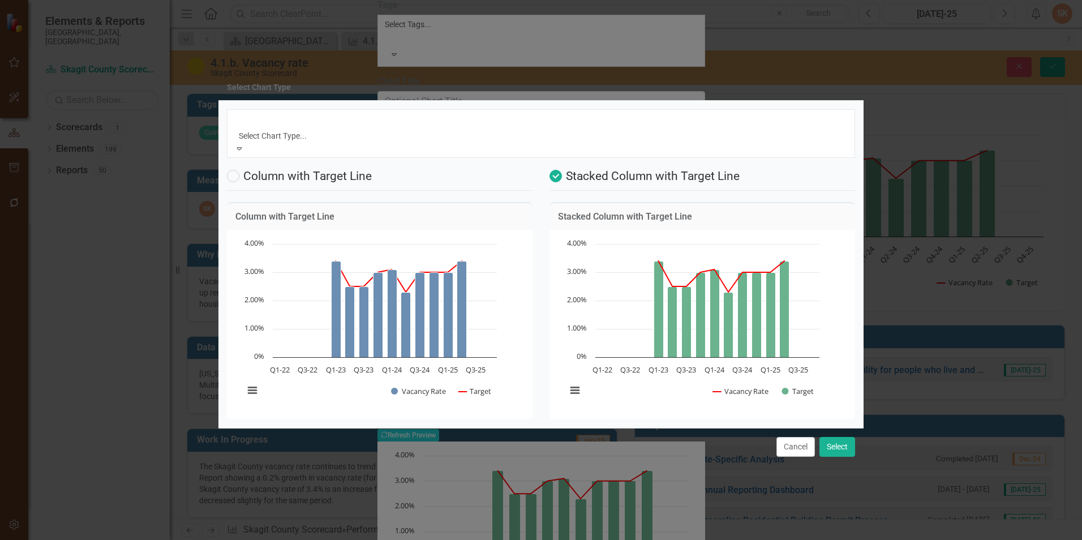
scroll to position [35, 0]
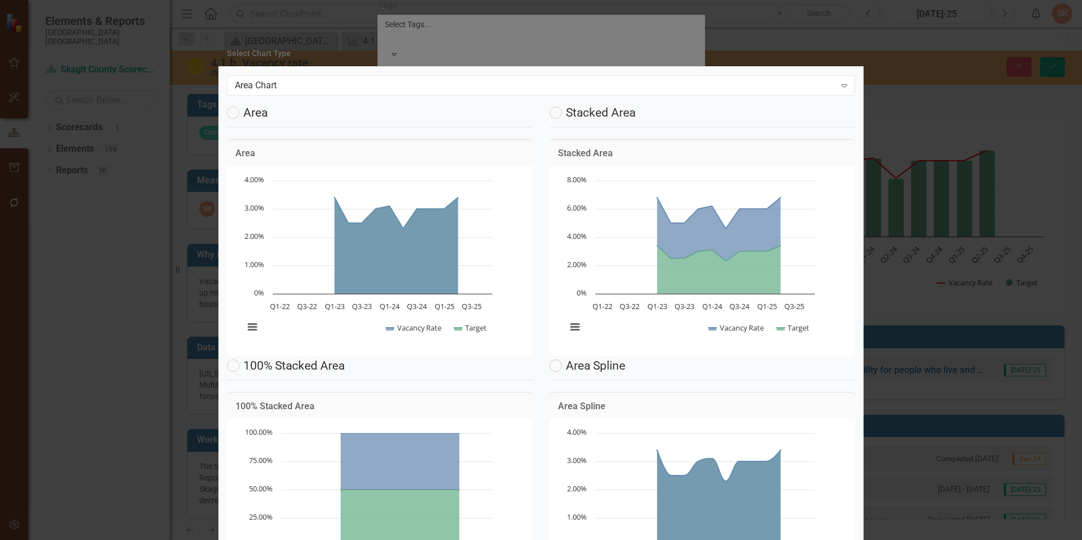
scroll to position [0, 0]
click at [838, 90] on icon "Expand" at bounding box center [843, 85] width 11 height 9
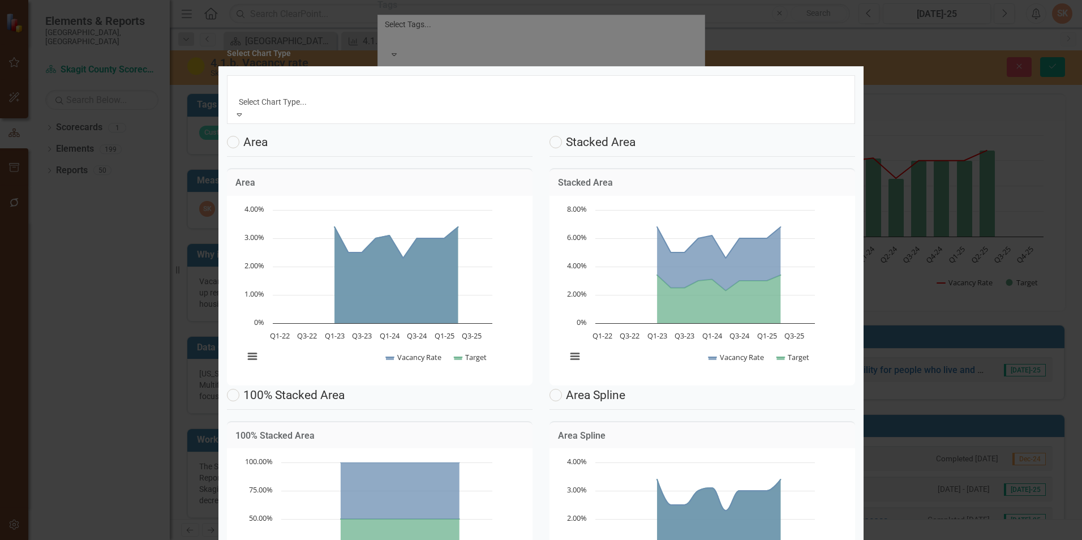
scroll to position [35, 0]
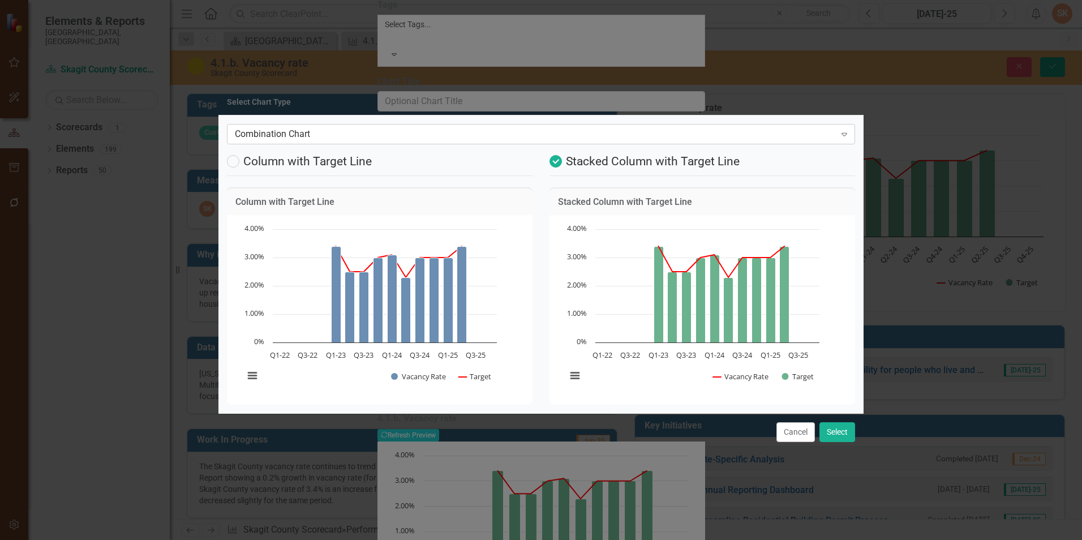
click at [827, 124] on div "Combination Chart Expand" at bounding box center [541, 134] width 628 height 20
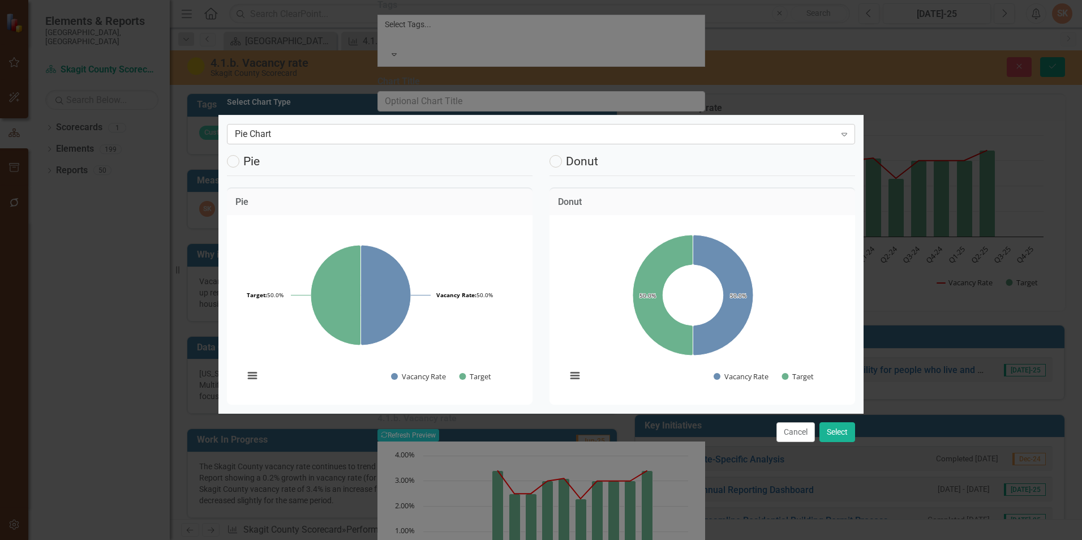
click at [832, 137] on div "Pie Chart" at bounding box center [535, 134] width 600 height 13
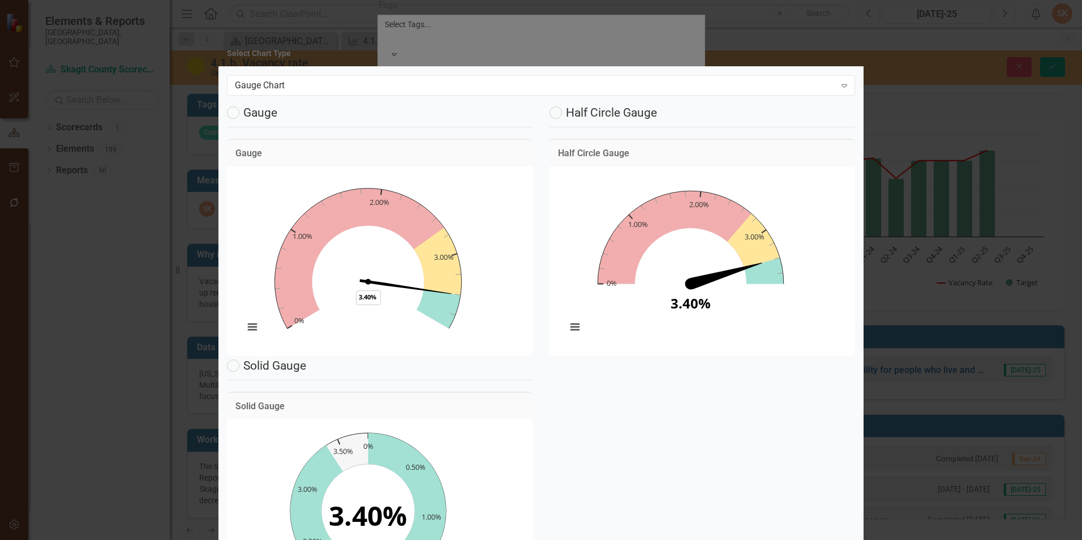
scroll to position [57, 0]
click at [761, 253] on rect "Interactive chart" at bounding box center [691, 260] width 260 height 170
click at [565, 115] on label "Half Circle Gauge" at bounding box center [602, 112] width 107 height 12
click at [557, 114] on input "Half Circle Gauge" at bounding box center [552, 109] width 7 height 7
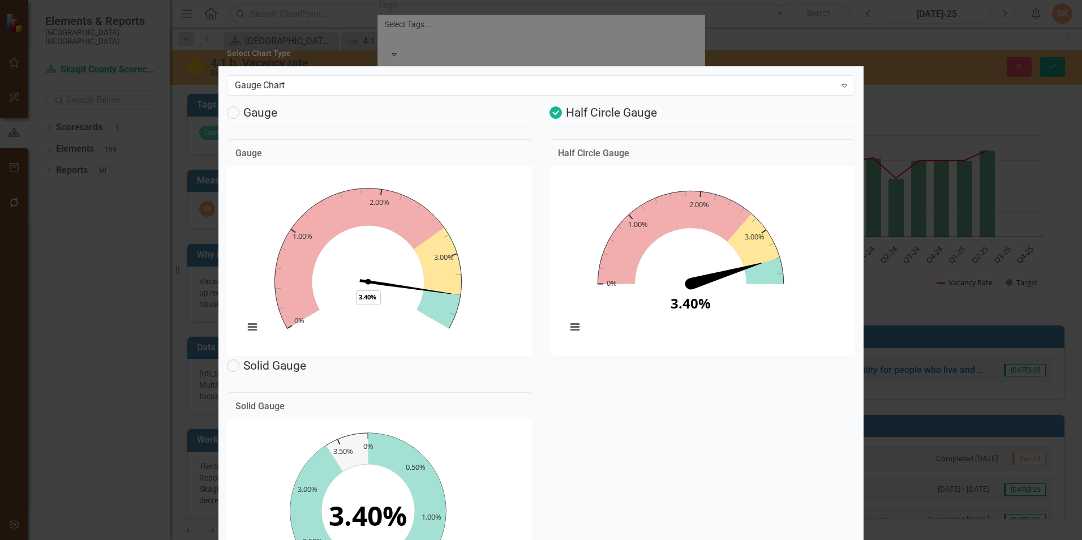
radio input "true"
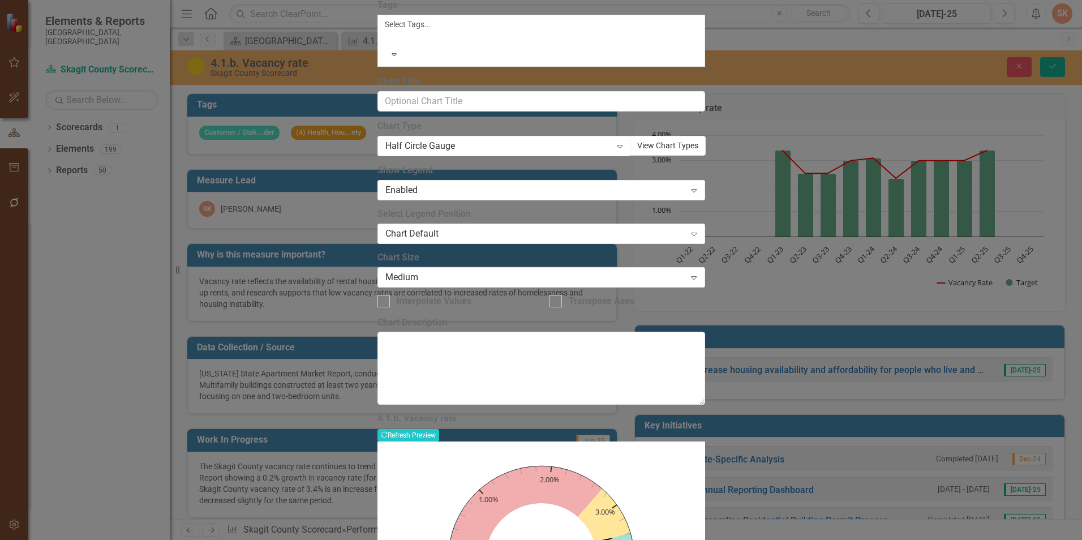
click at [703, 156] on button "View Chart Types" at bounding box center [668, 146] width 76 height 20
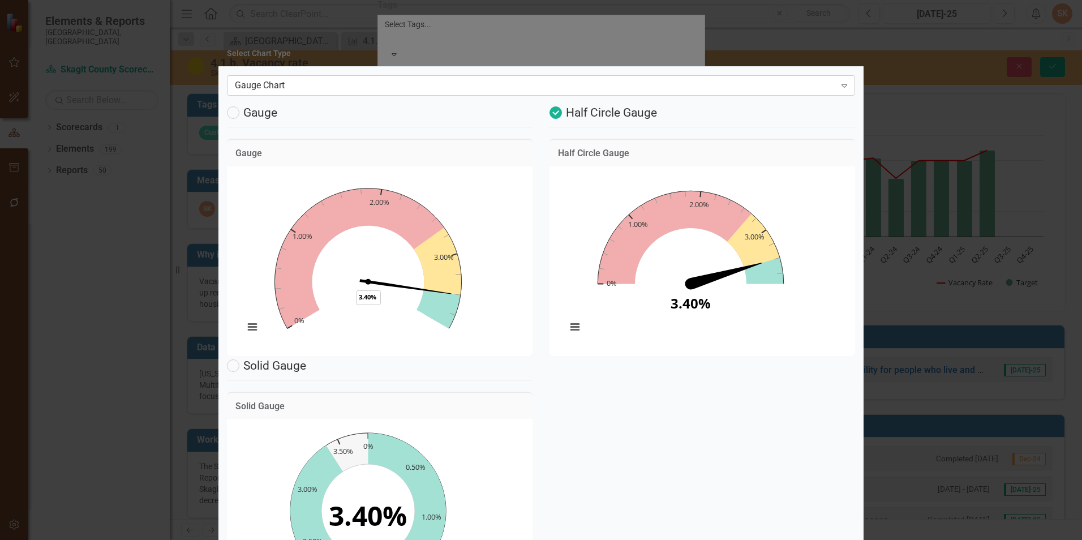
click at [765, 81] on div "Gauge Chart" at bounding box center [535, 85] width 600 height 13
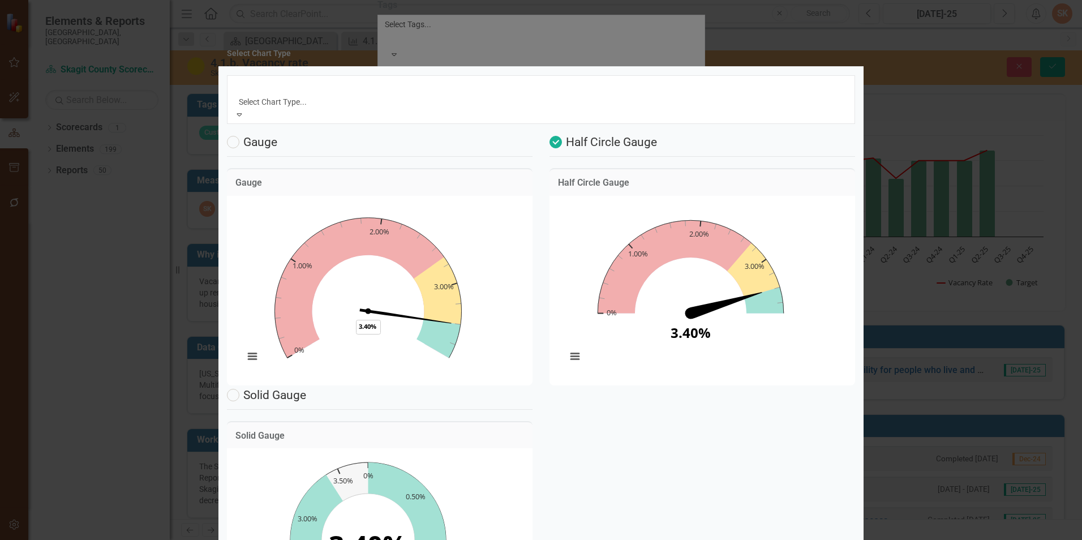
scroll to position [35, 0]
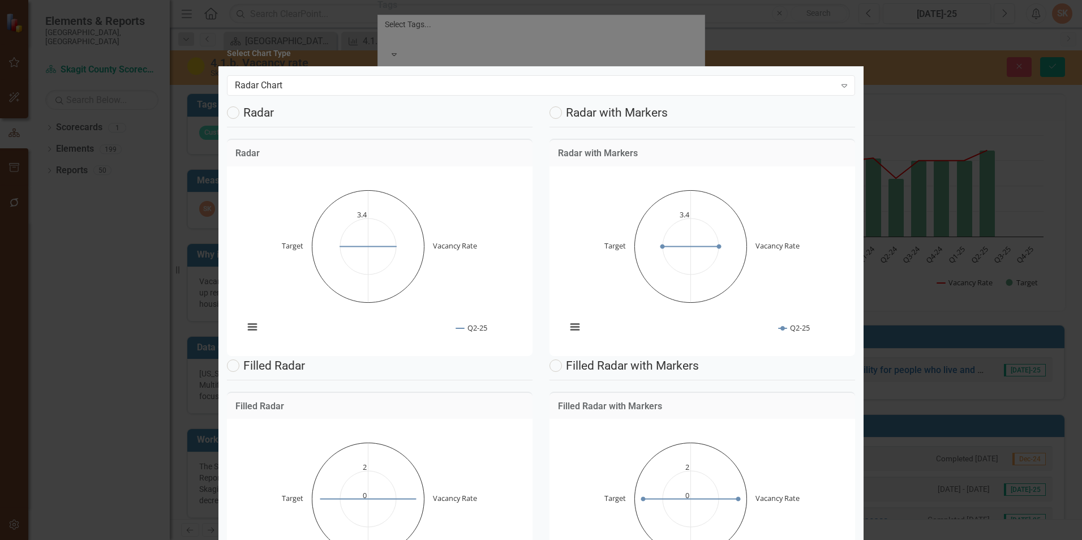
scroll to position [0, 0]
click at [609, 83] on div "Radar Chart" at bounding box center [535, 85] width 600 height 13
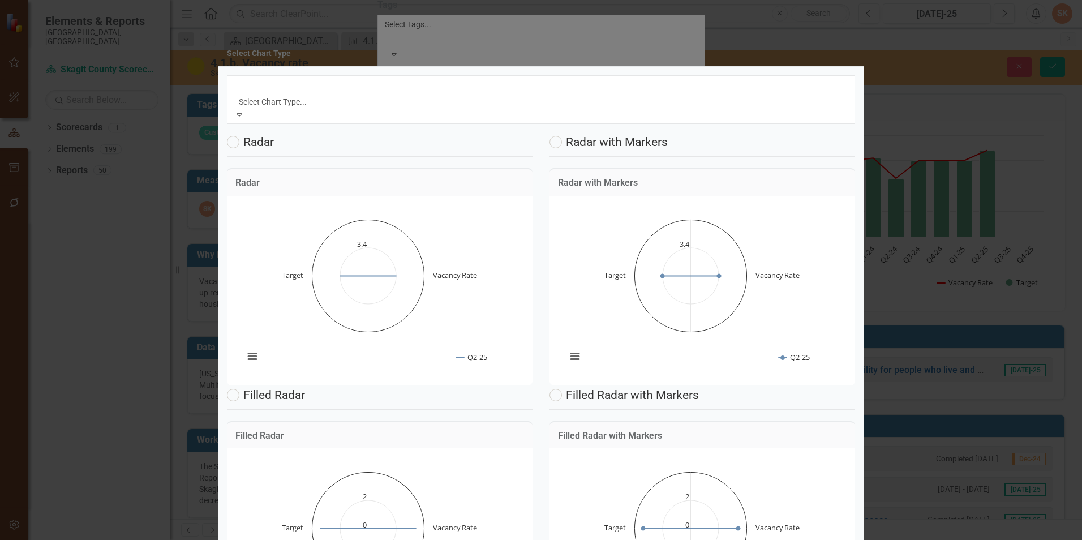
scroll to position [35, 0]
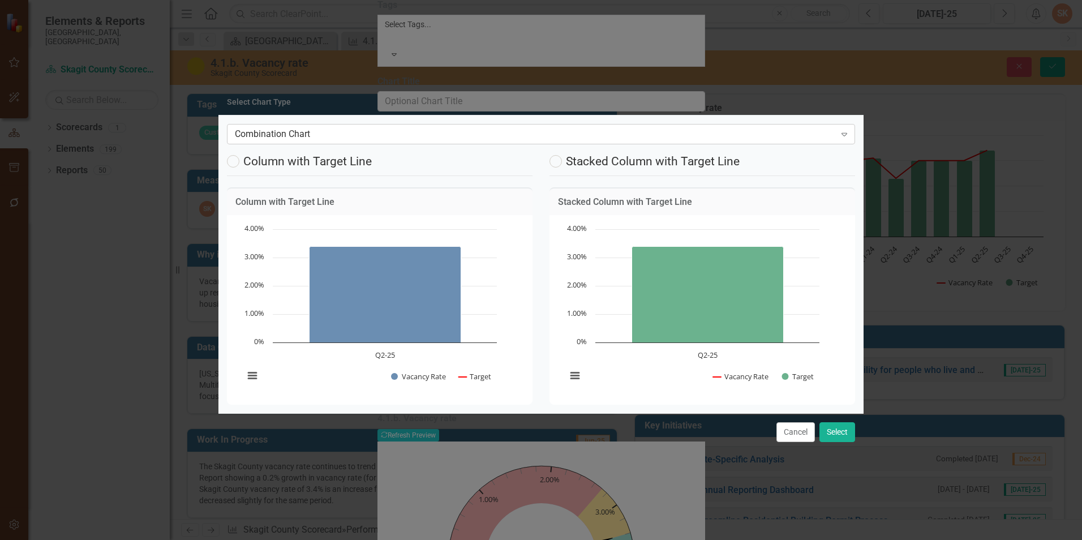
click at [810, 132] on div "Combination Chart" at bounding box center [535, 134] width 600 height 13
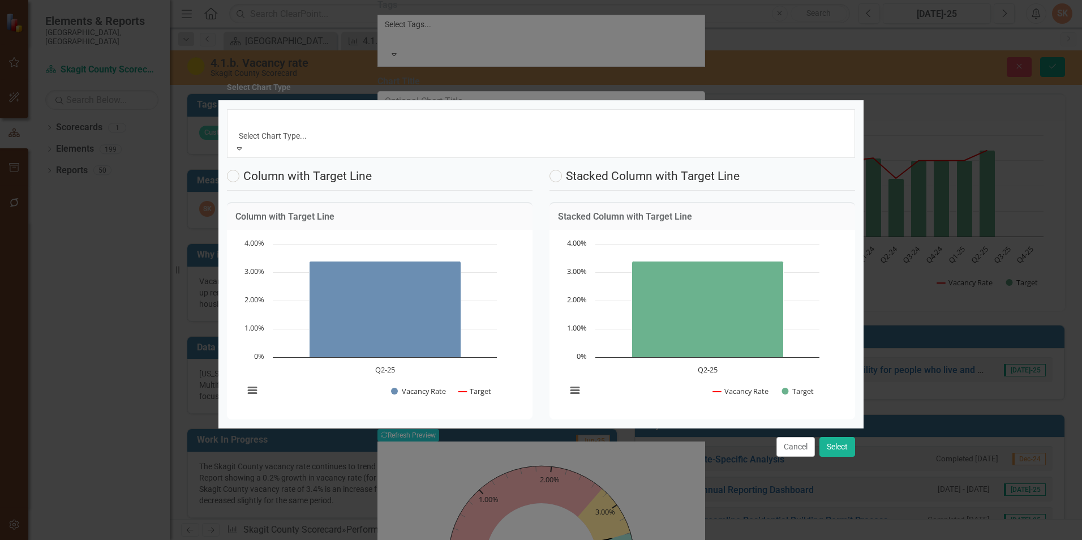
scroll to position [0, 0]
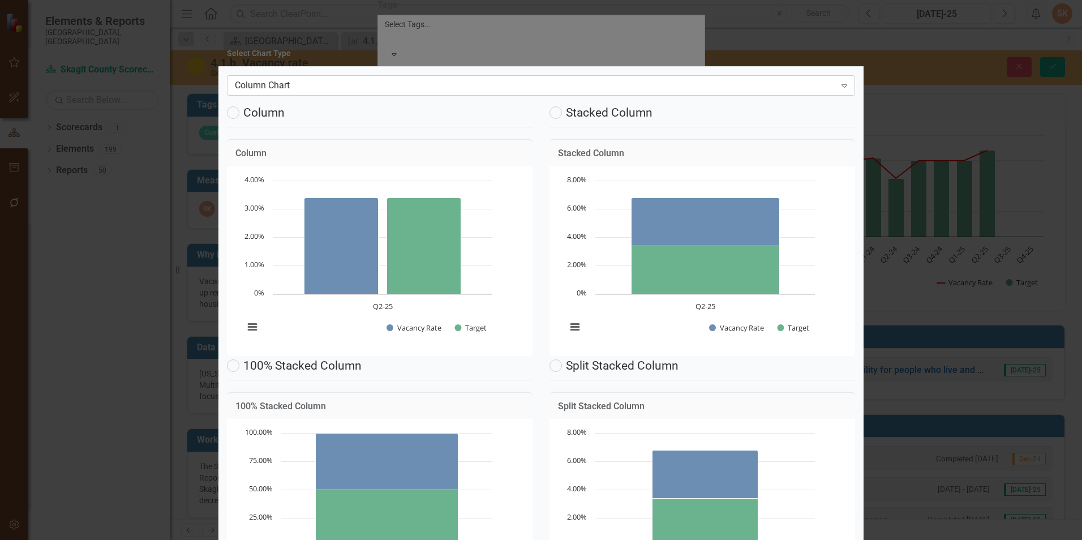
click at [764, 84] on div "Column Chart" at bounding box center [535, 85] width 600 height 13
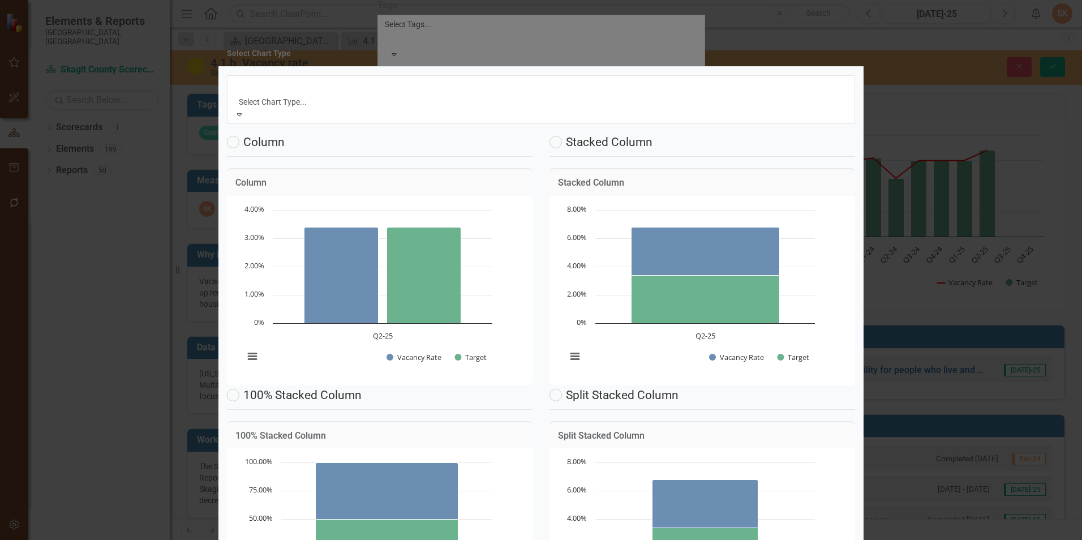
click at [741, 539] on div "Modern" at bounding box center [541, 546] width 1082 height 13
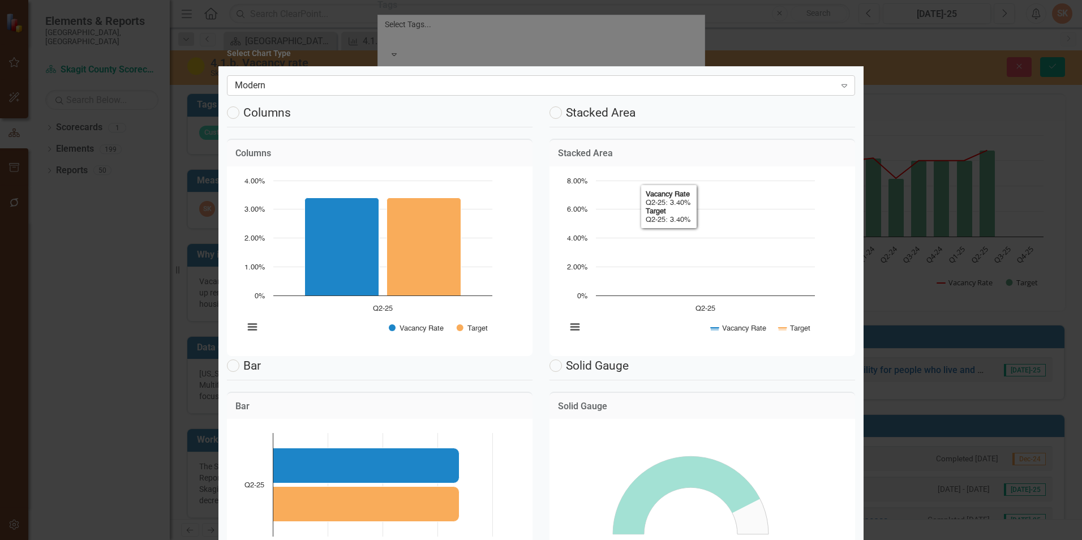
click at [733, 91] on div "Modern" at bounding box center [535, 85] width 600 height 13
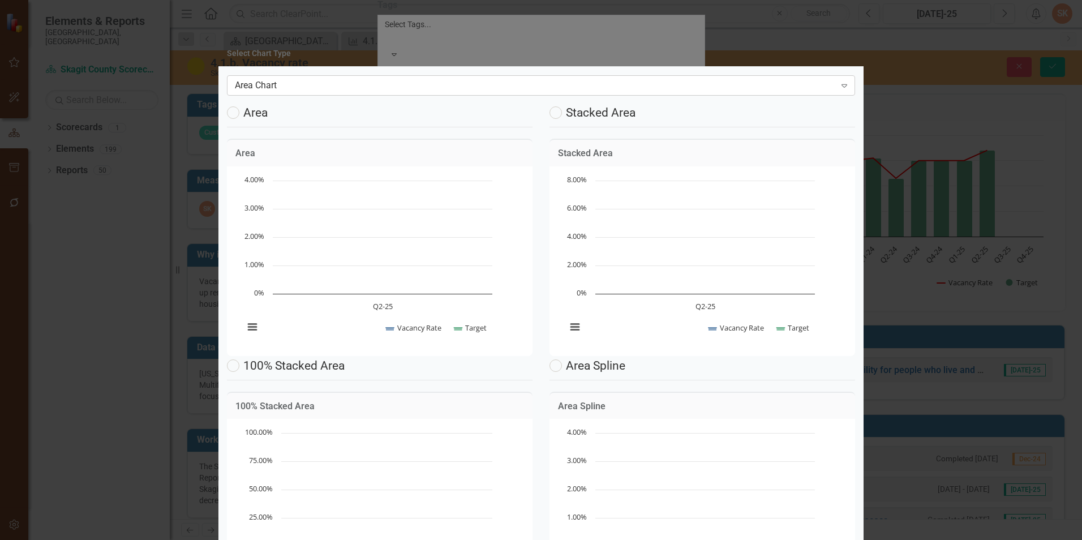
click at [701, 88] on div "Area Chart" at bounding box center [535, 85] width 600 height 13
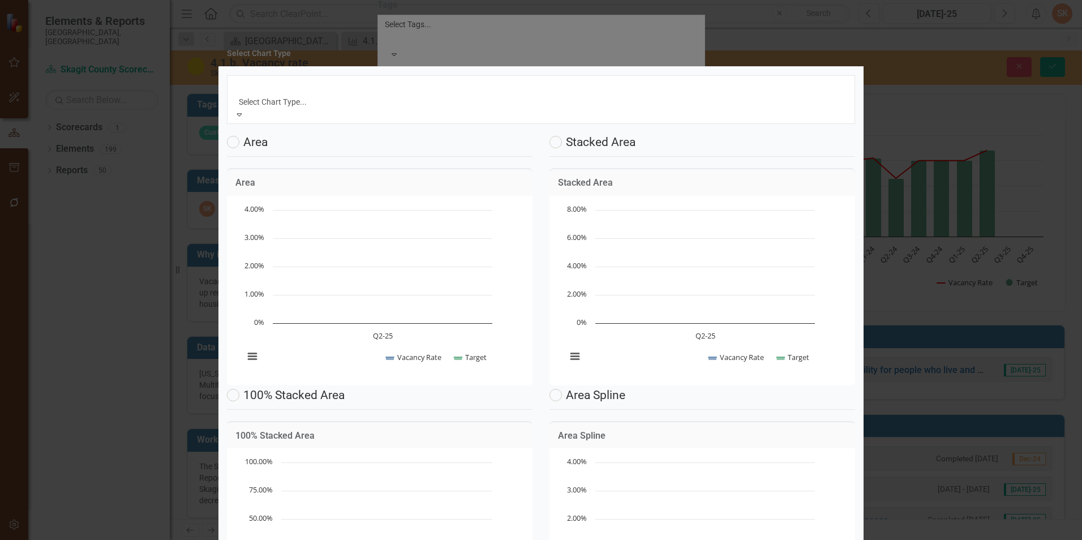
scroll to position [35, 0]
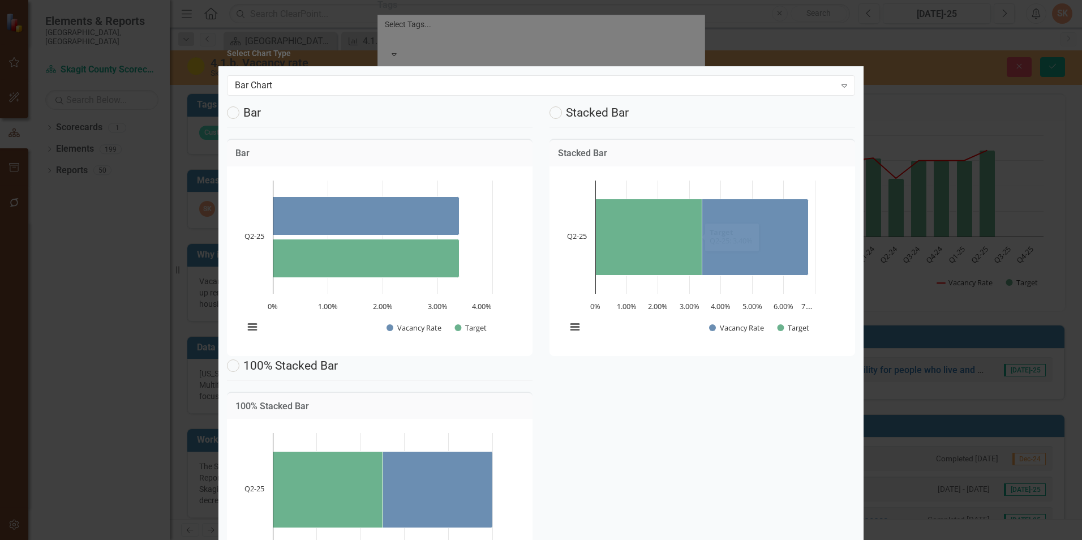
scroll to position [0, 0]
click at [717, 84] on div "Bar Chart" at bounding box center [535, 85] width 600 height 13
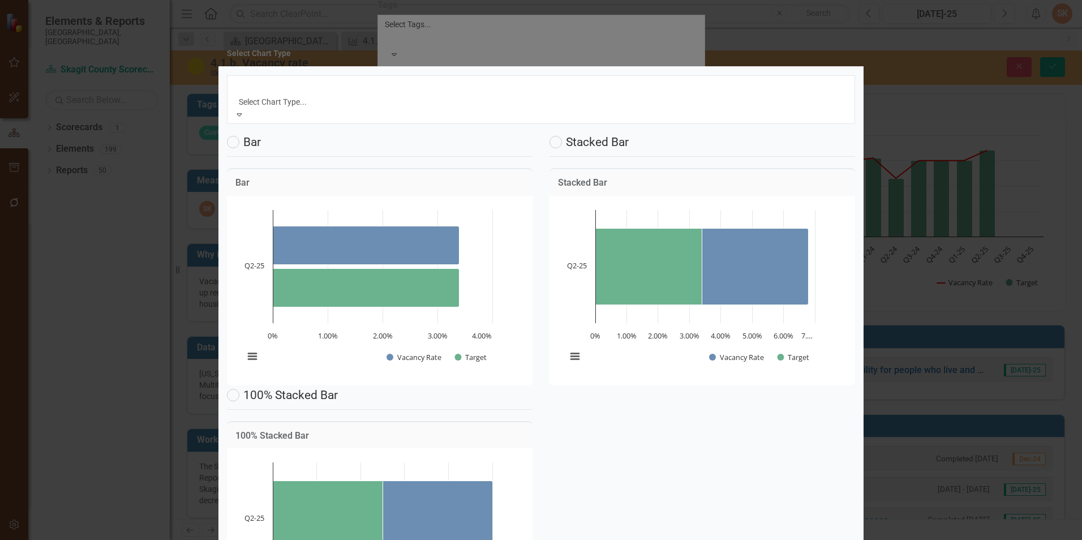
scroll to position [35, 0]
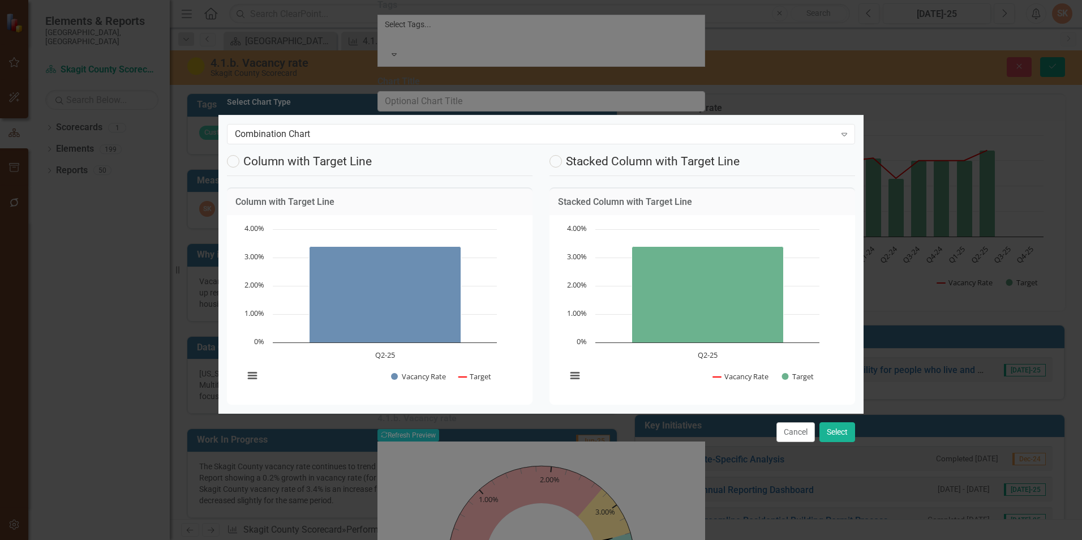
click at [577, 157] on label "Stacked Column with Target Line" at bounding box center [644, 161] width 190 height 12
click at [557, 157] on input "Stacked Column with Target Line" at bounding box center [552, 158] width 7 height 7
radio input "true"
click at [844, 442] on button "Select" at bounding box center [837, 432] width 36 height 20
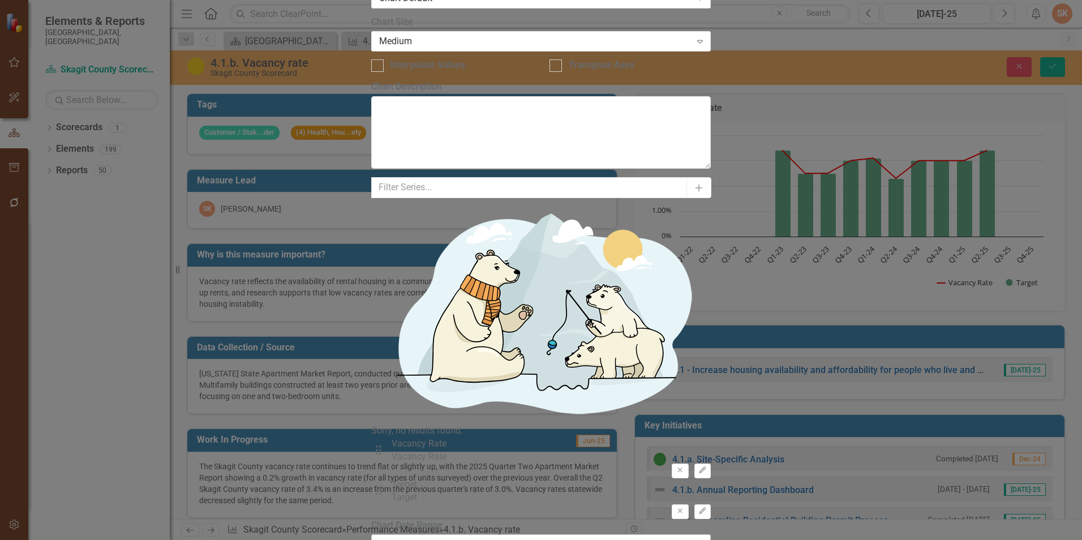
click at [432, 538] on div "All Periods" at bounding box center [535, 544] width 312 height 13
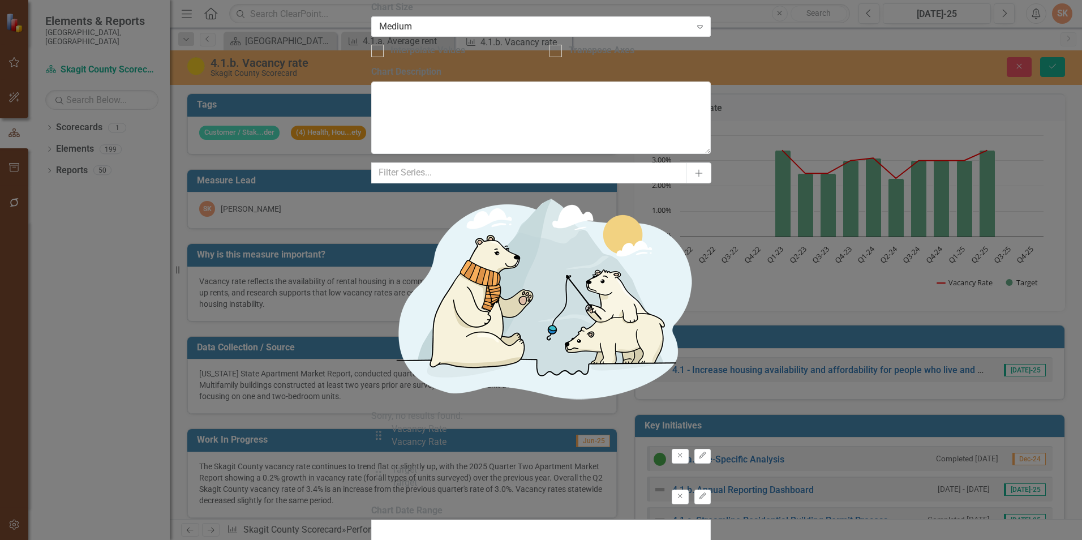
click at [443, 539] on div "All Periods" at bounding box center [541, 546] width 1082 height 13
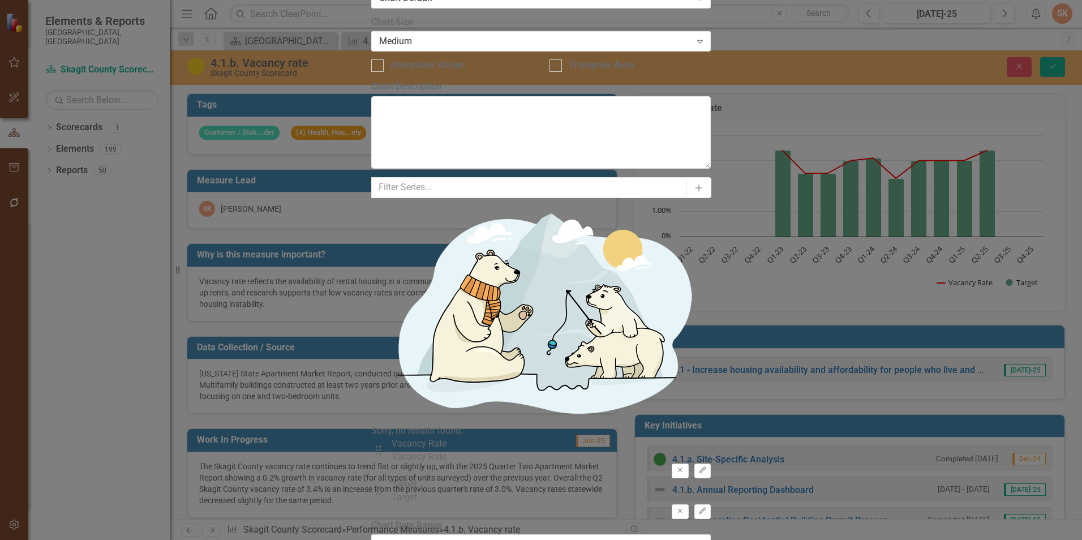
checkbox input "false"
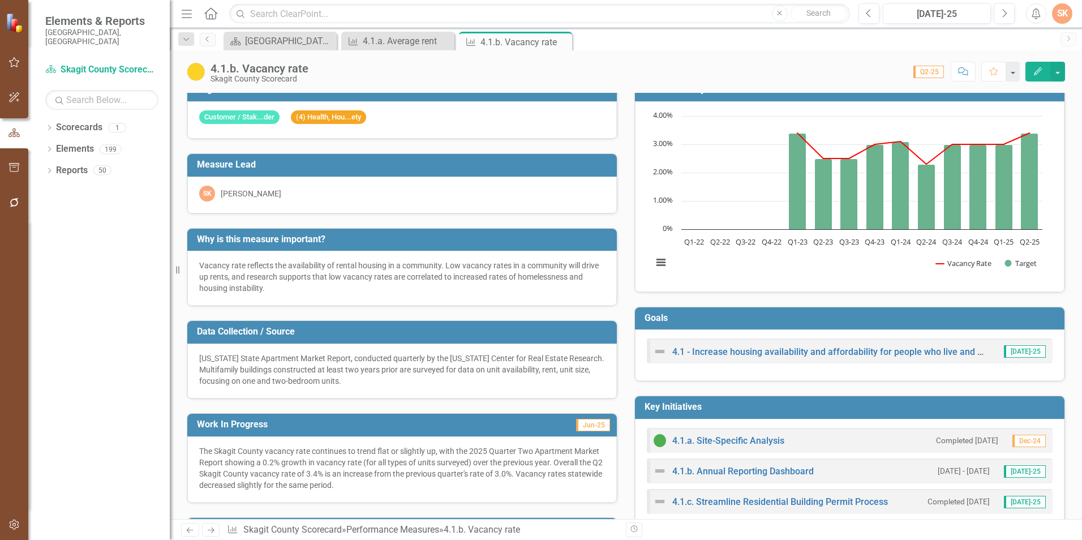
scroll to position [0, 0]
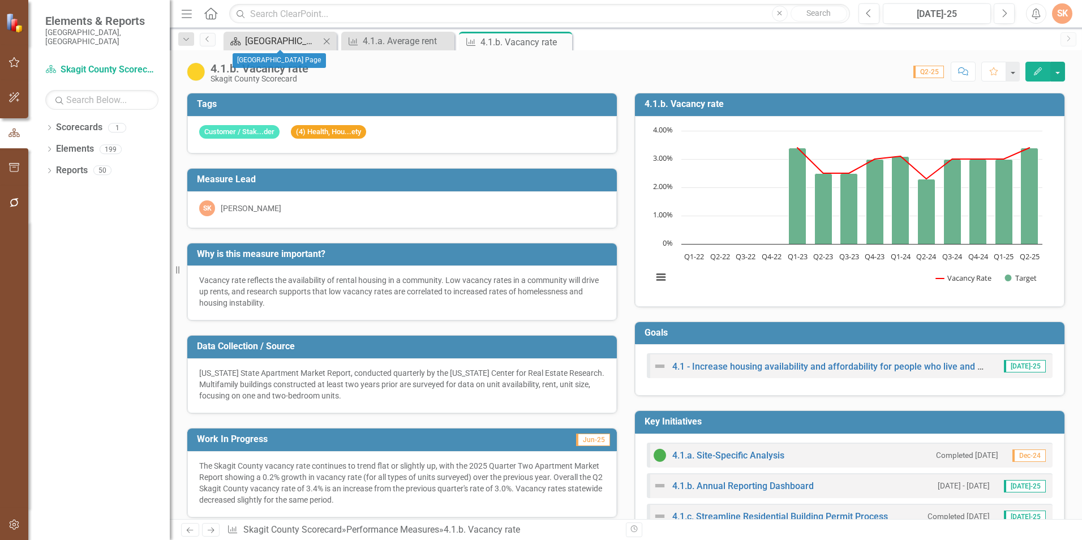
click at [298, 36] on div "[GEOGRAPHIC_DATA] Page" at bounding box center [282, 41] width 75 height 14
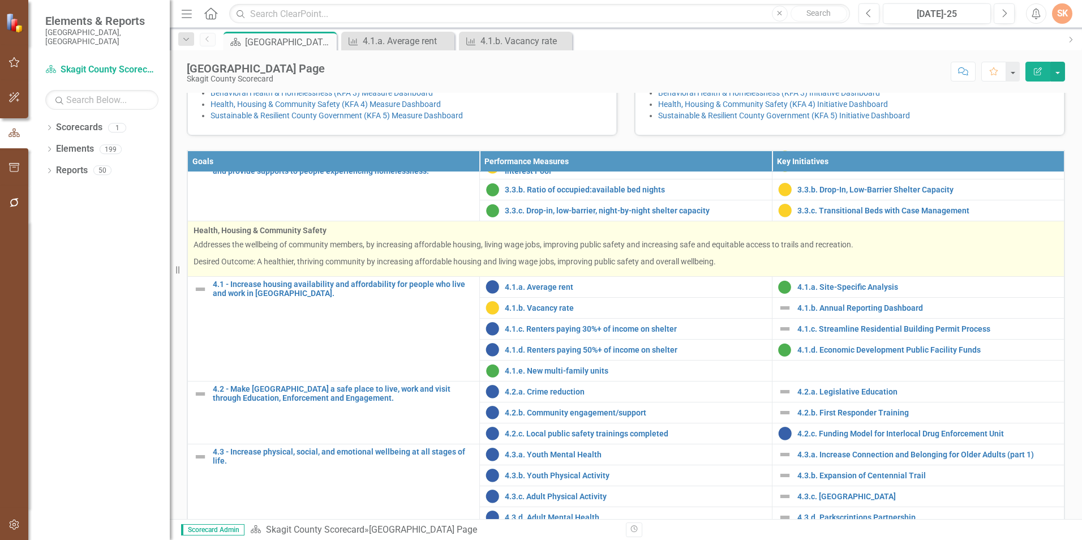
scroll to position [954, 0]
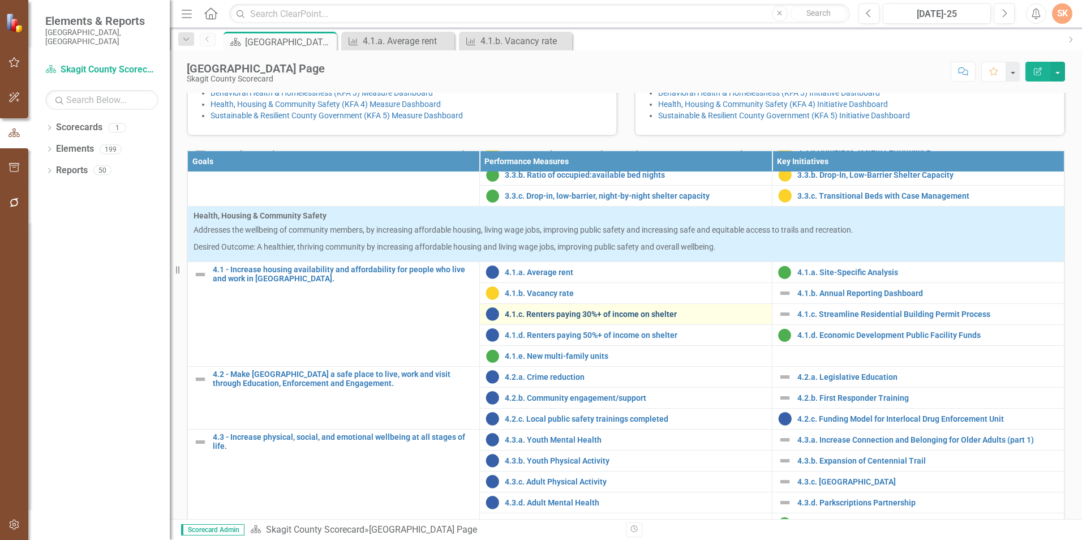
click at [587, 318] on link "4.1.c. Renters paying 30%+ of income on shelter" at bounding box center [635, 314] width 261 height 8
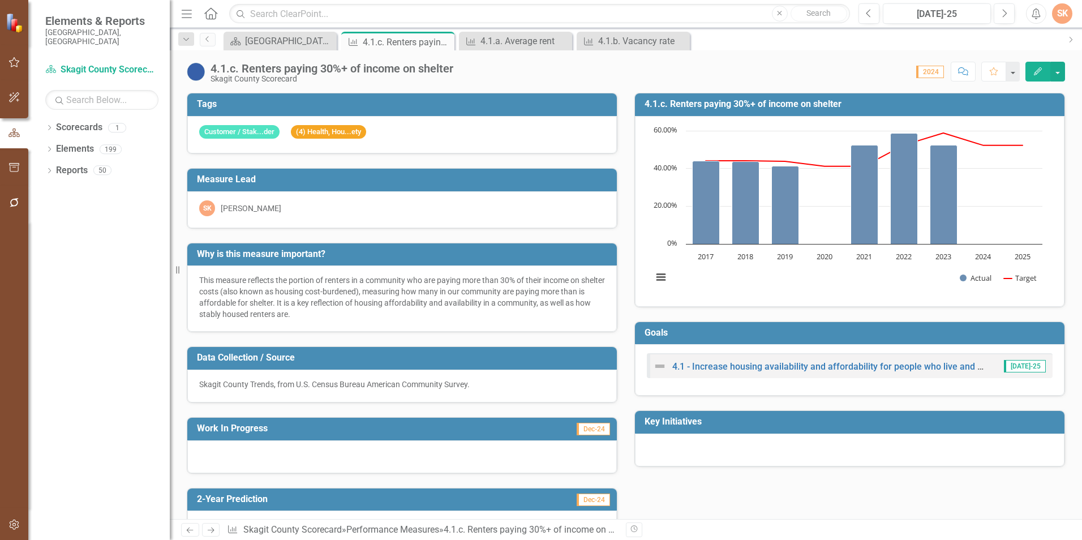
click at [619, 315] on div "Why is this measure important? This measure reflects the portion of renters in …" at bounding box center [401, 281] width 447 height 104
click at [1028, 106] on h3 "4.1.c. Renters paying 30%+ of income on shelter" at bounding box center [851, 104] width 414 height 10
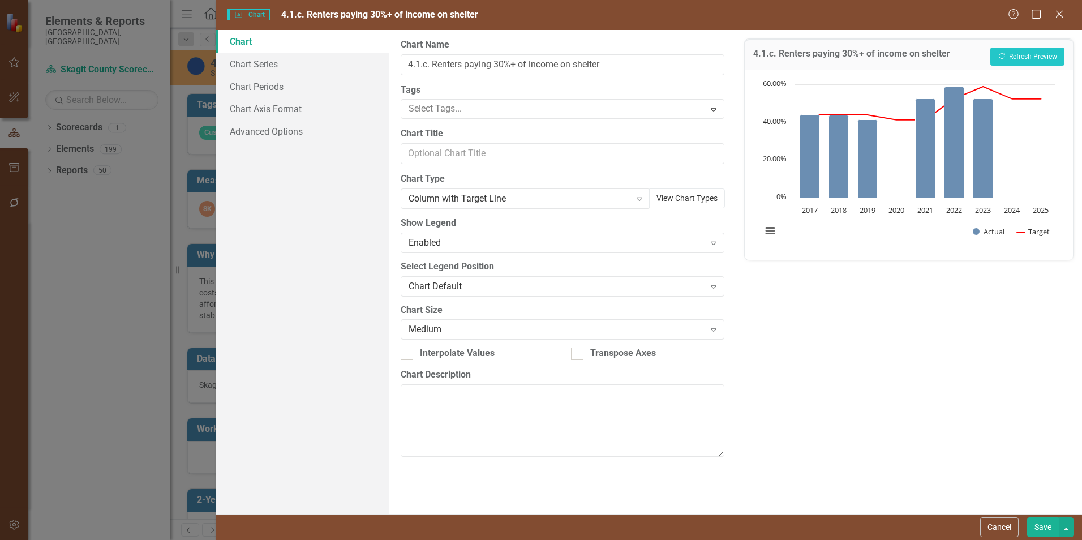
click at [717, 199] on button "View Chart Types" at bounding box center [687, 198] width 76 height 20
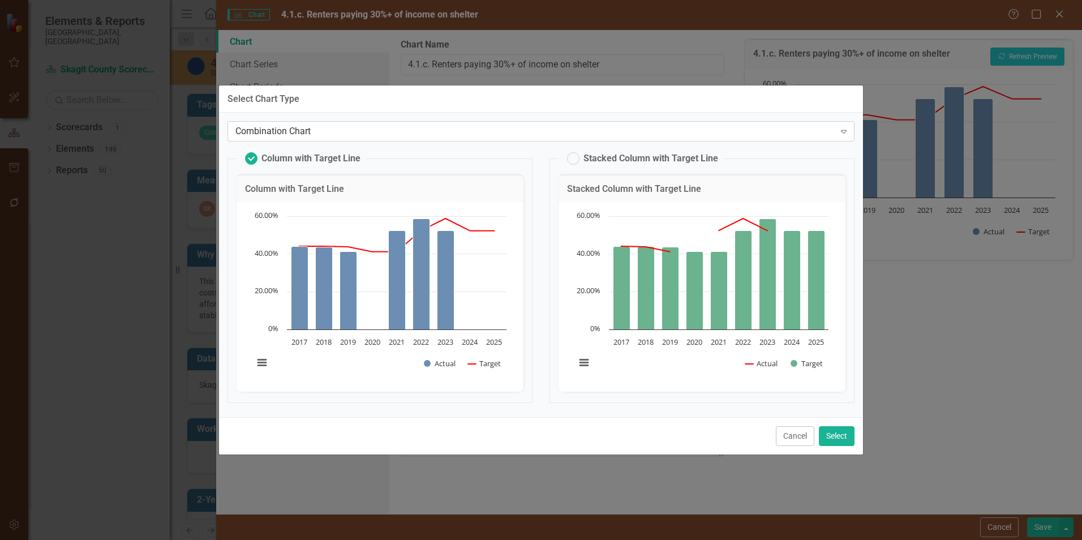
click at [821, 128] on div "Combination Chart" at bounding box center [534, 131] width 599 height 13
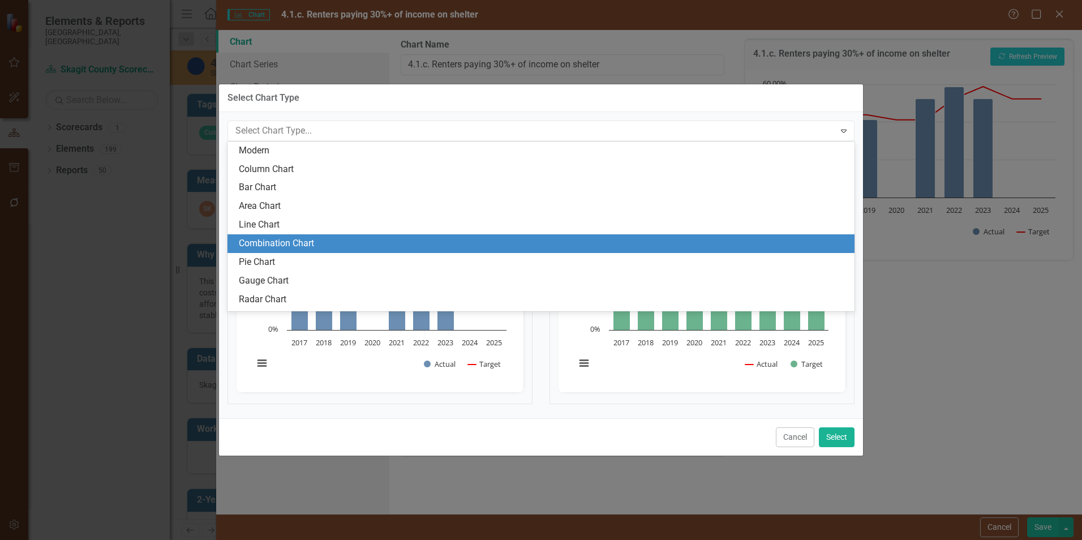
scroll to position [35, 0]
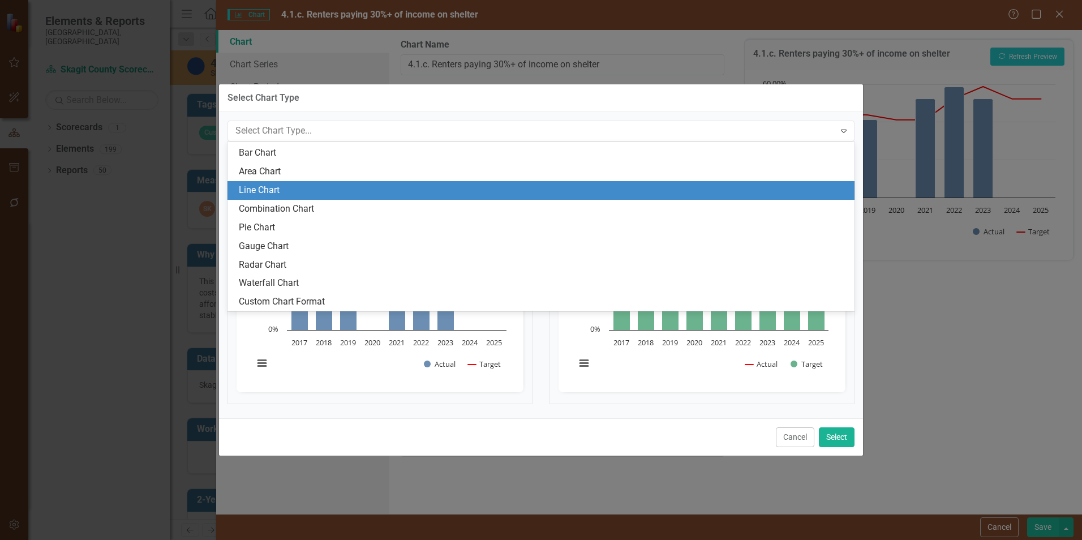
click at [793, 187] on div "Line Chart" at bounding box center [543, 190] width 609 height 13
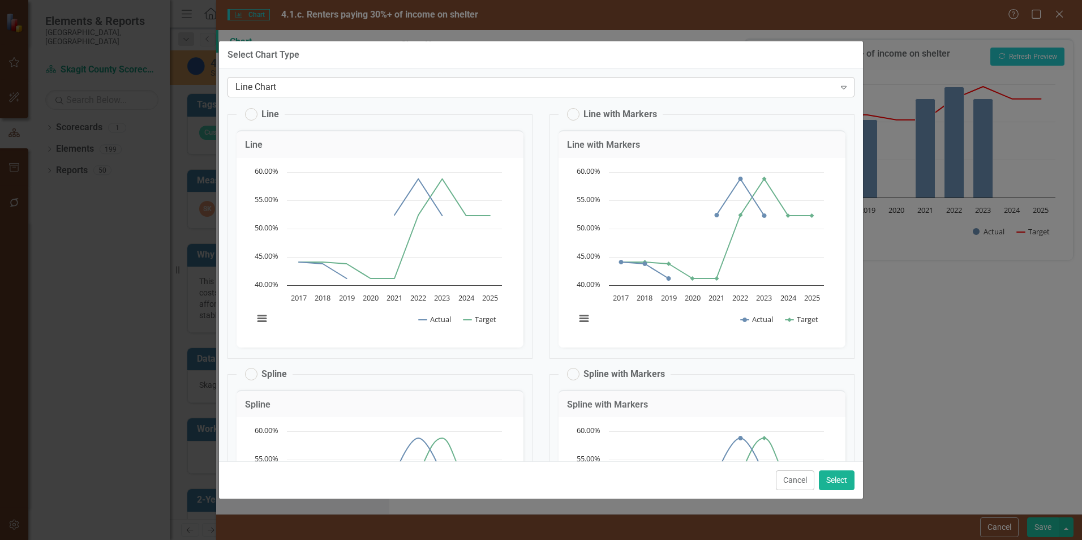
click at [809, 85] on div "Line Chart" at bounding box center [534, 87] width 599 height 13
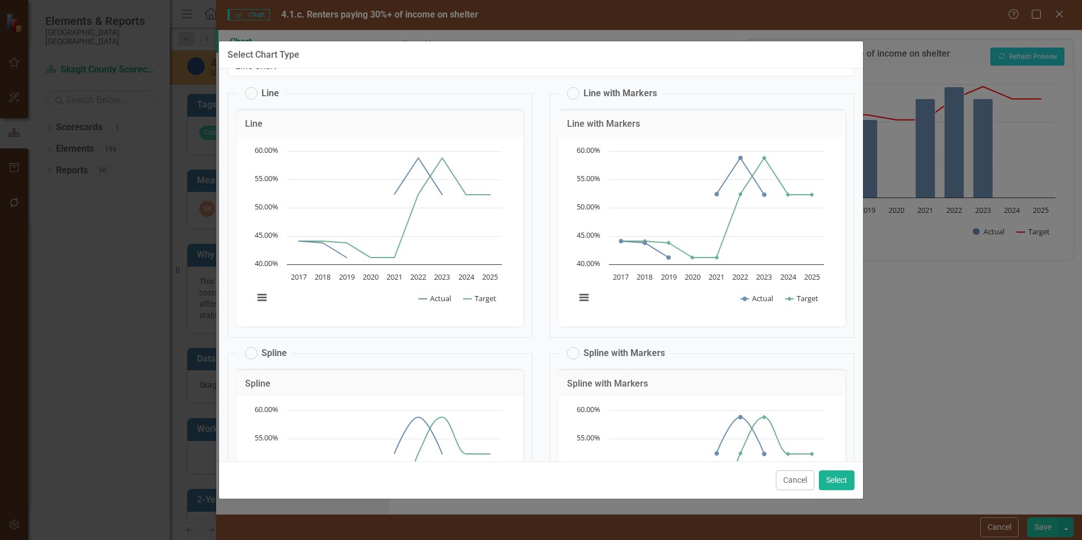
scroll to position [0, 0]
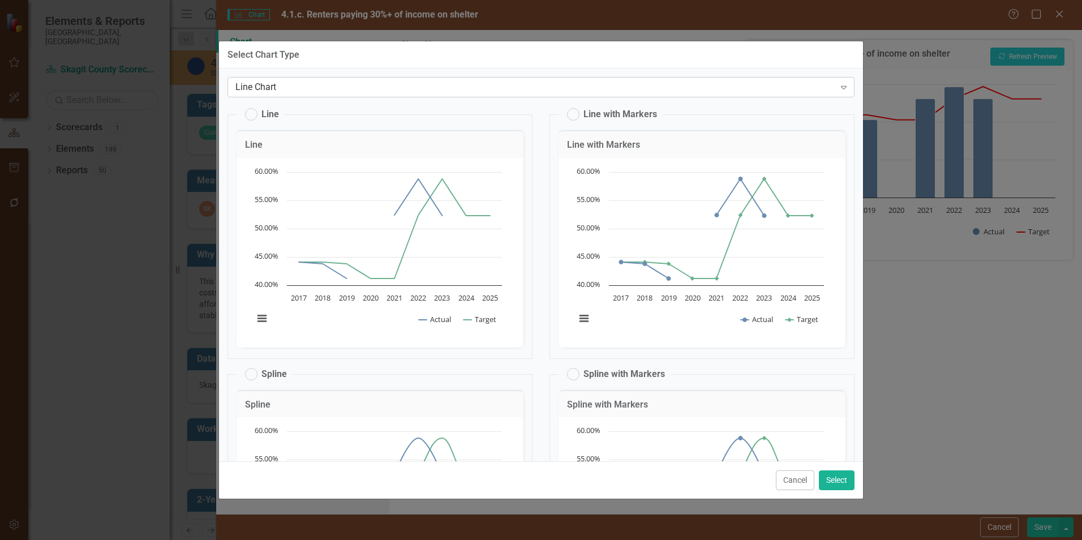
click at [799, 90] on div "Line Chart" at bounding box center [534, 87] width 599 height 13
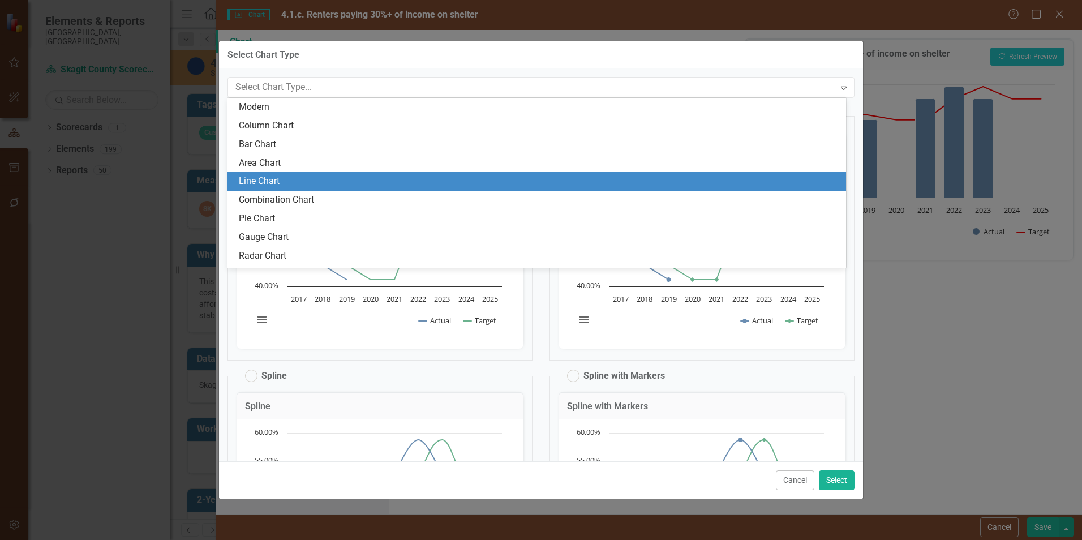
scroll to position [35, 0]
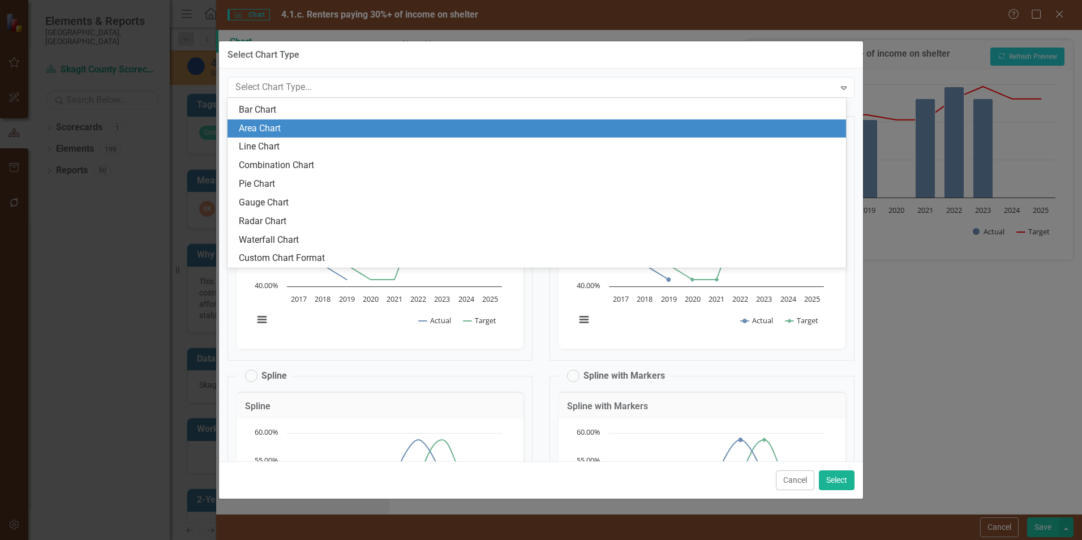
click at [780, 119] on div "Area Chart" at bounding box center [536, 128] width 618 height 19
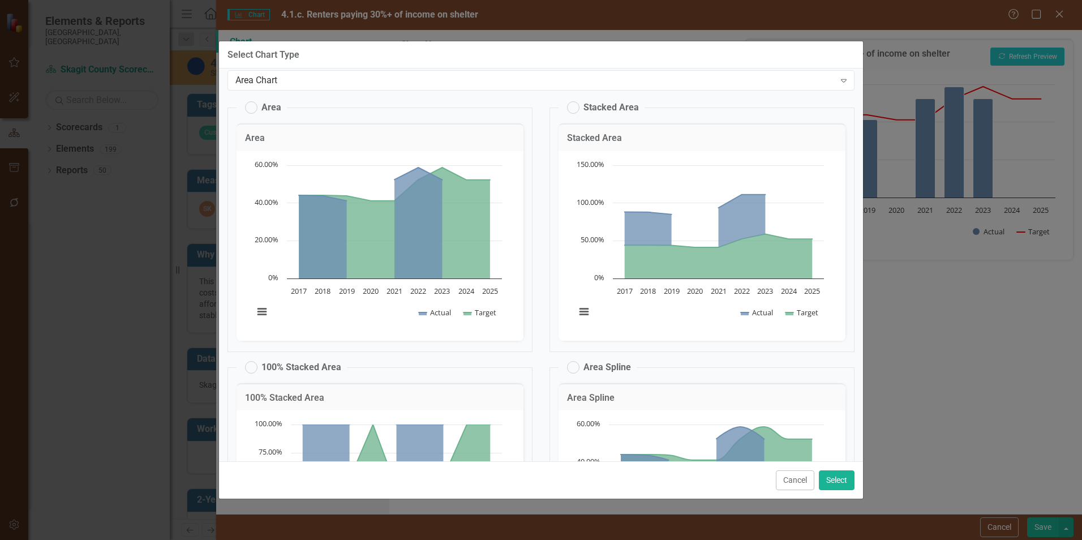
scroll to position [0, 0]
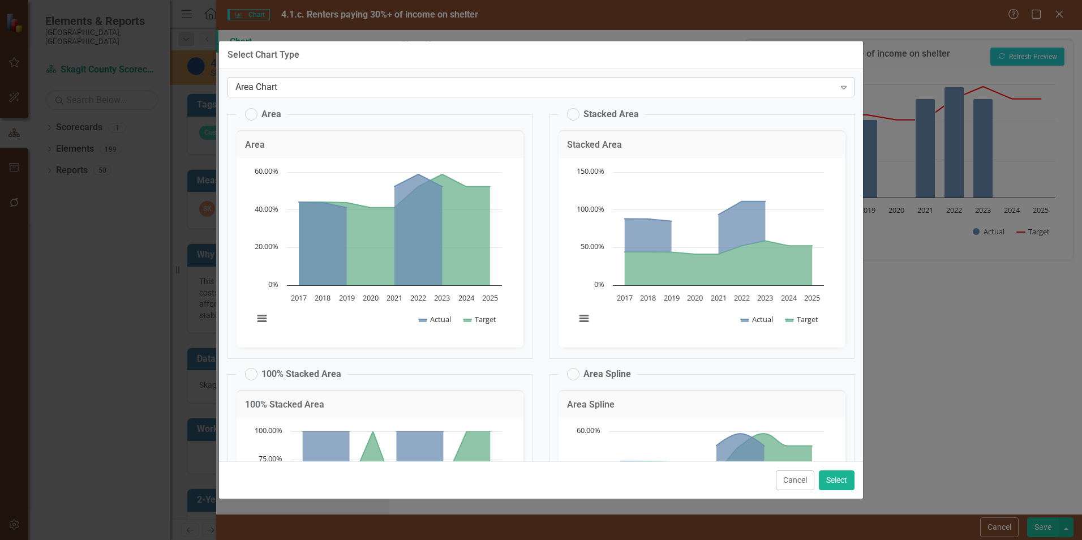
click at [780, 87] on div "Area Chart" at bounding box center [534, 87] width 599 height 13
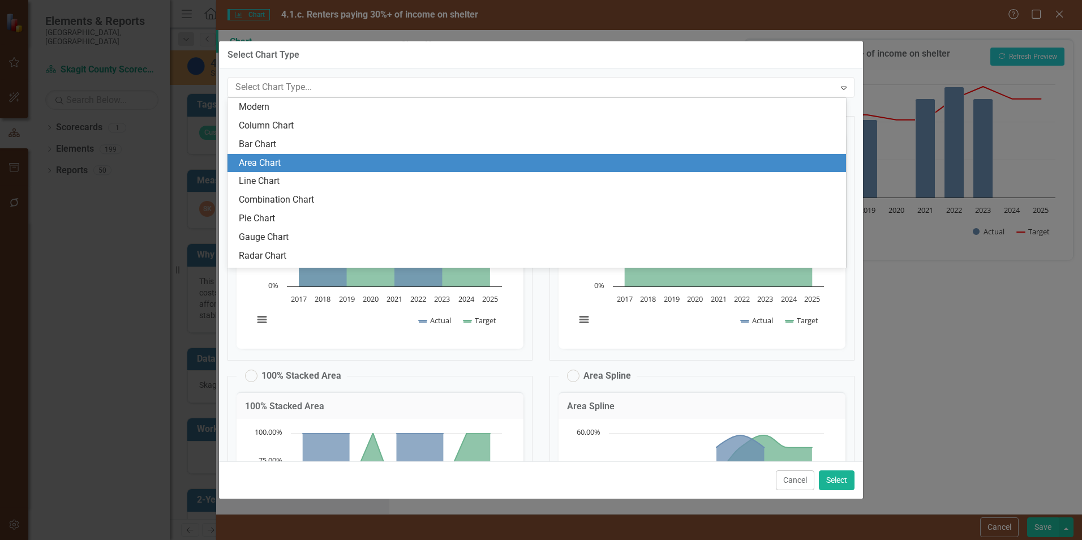
scroll to position [35, 0]
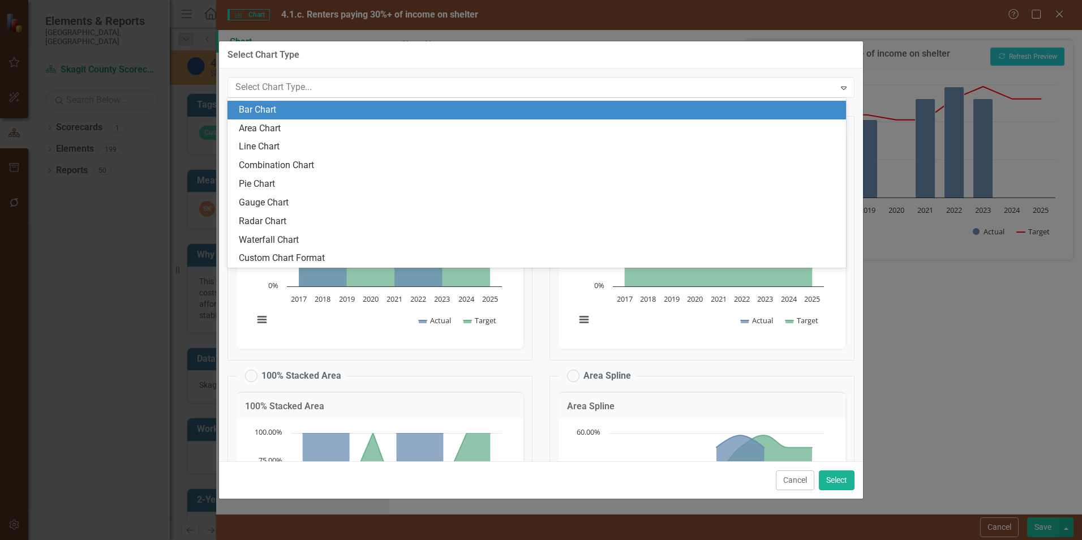
click at [776, 102] on div "Bar Chart" at bounding box center [536, 110] width 618 height 19
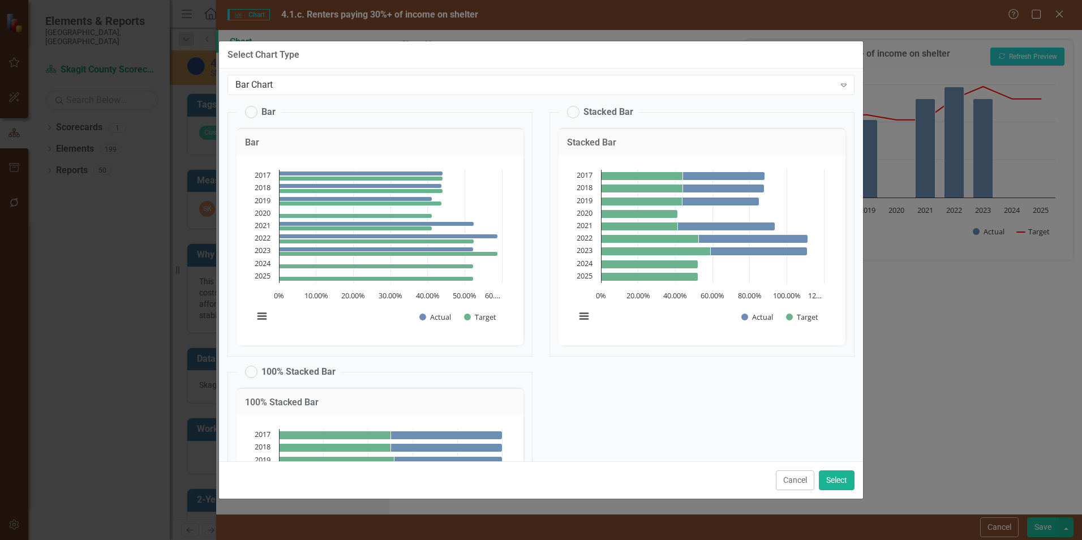
scroll to position [0, 0]
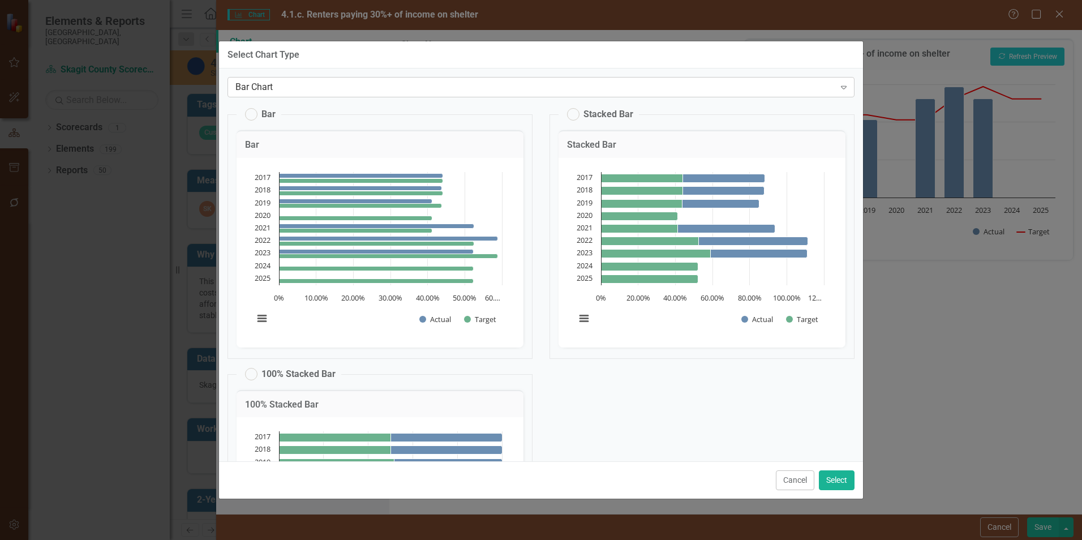
click at [790, 89] on div "Bar Chart" at bounding box center [534, 87] width 599 height 13
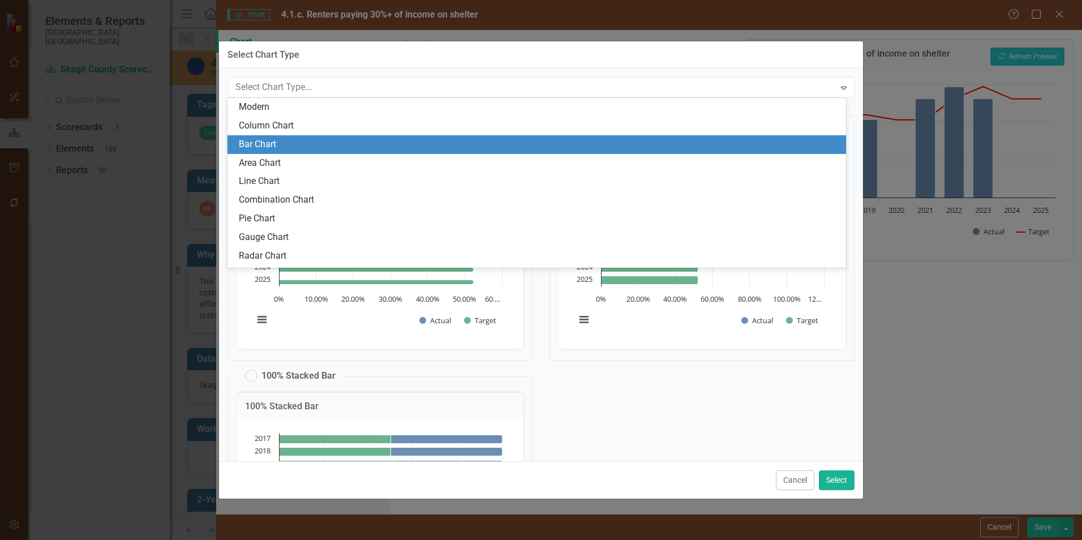
scroll to position [35, 0]
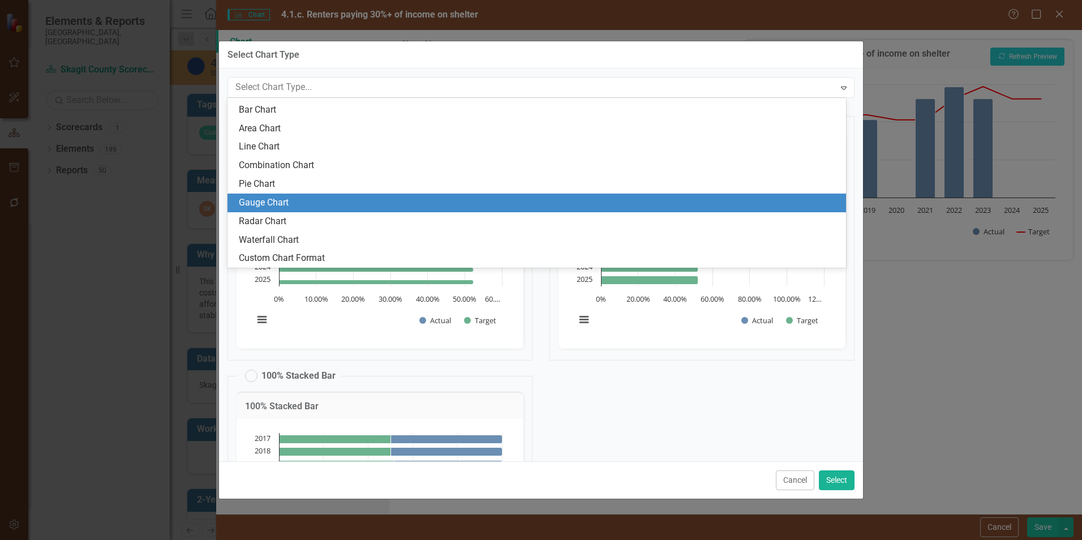
click at [724, 199] on div "Gauge Chart" at bounding box center [539, 202] width 600 height 13
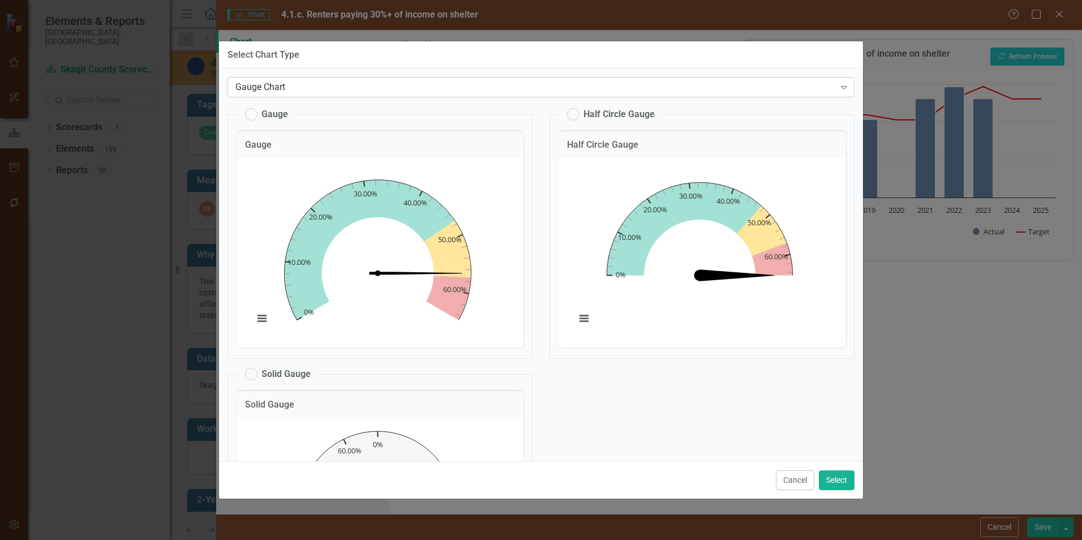
click at [738, 89] on div "Gauge Chart" at bounding box center [534, 87] width 599 height 13
click at [803, 479] on button "Cancel" at bounding box center [795, 480] width 38 height 20
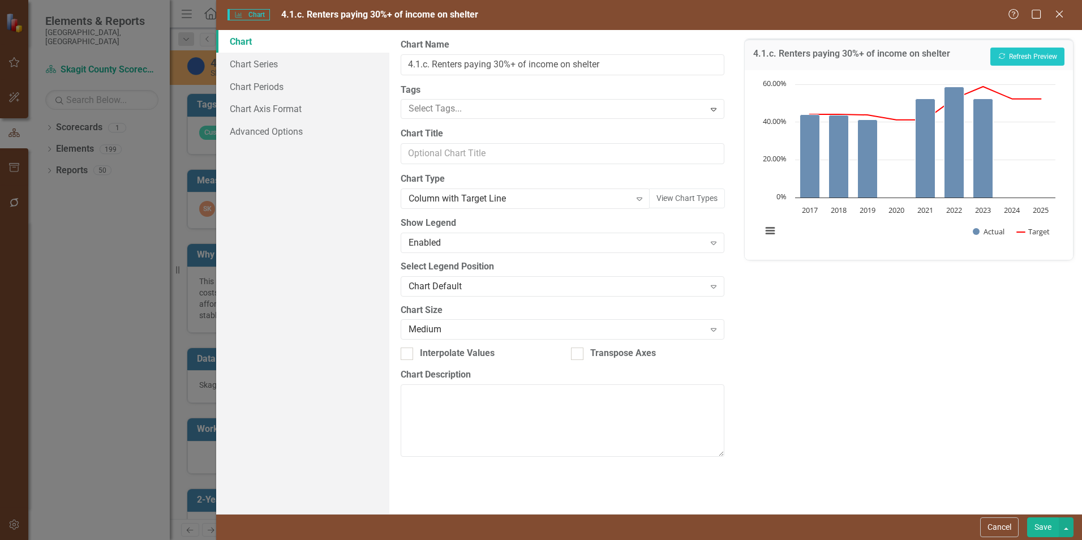
click at [807, 407] on div "4.1.c. Renters paying 30%+ of income on shelter Recalculate Refresh Preview Cha…" at bounding box center [908, 272] width 346 height 484
click at [1004, 527] on button "Cancel" at bounding box center [999, 527] width 38 height 20
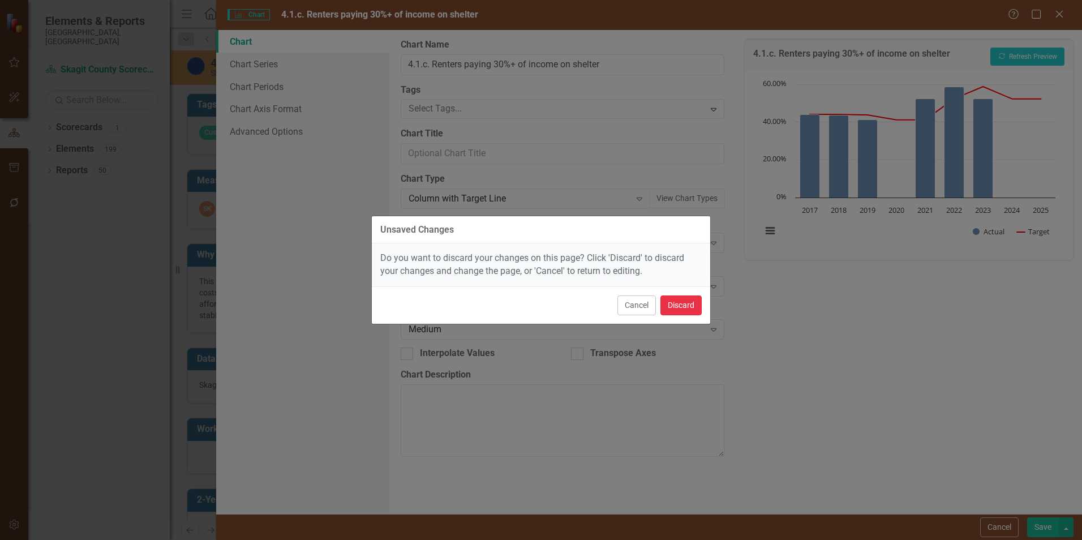
click at [681, 308] on button "Discard" at bounding box center [680, 305] width 41 height 20
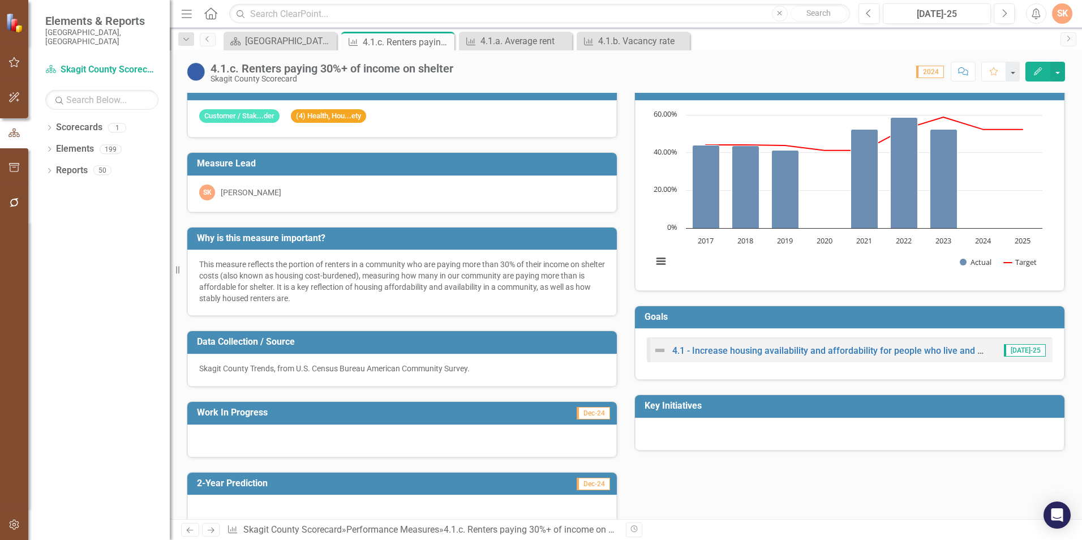
scroll to position [0, 0]
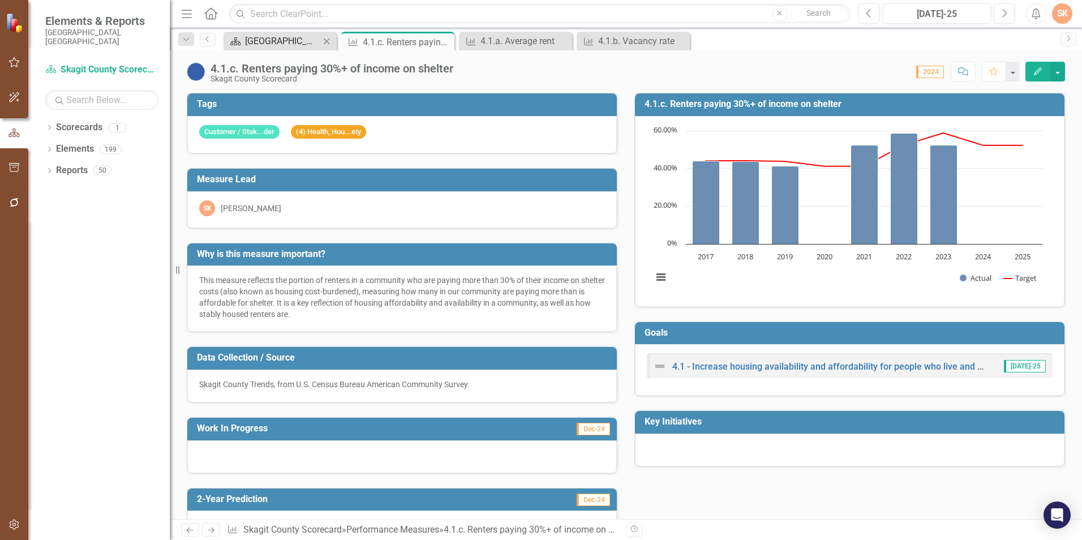
click at [286, 45] on div "[GEOGRAPHIC_DATA] Page" at bounding box center [282, 41] width 75 height 14
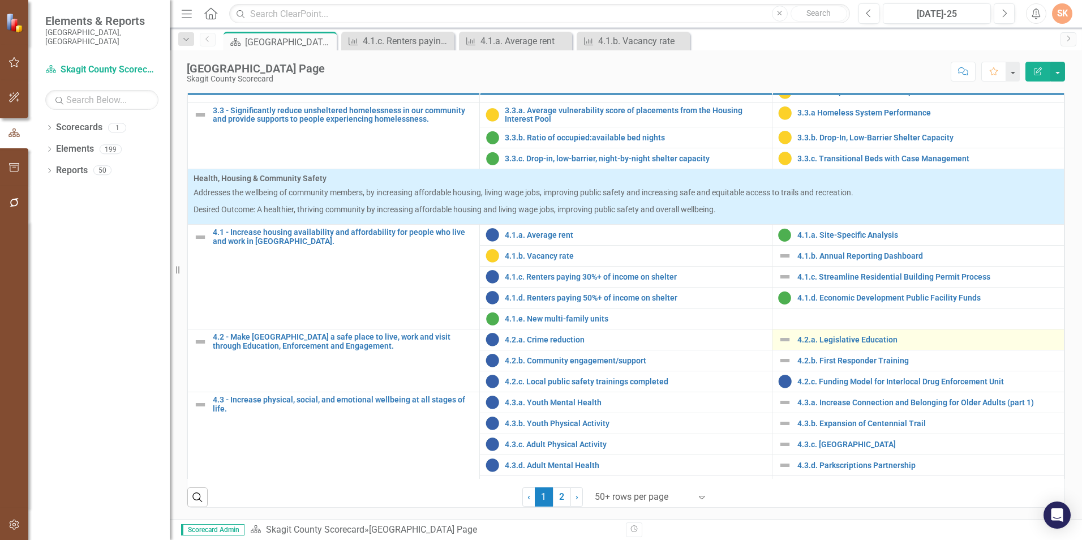
scroll to position [897, 0]
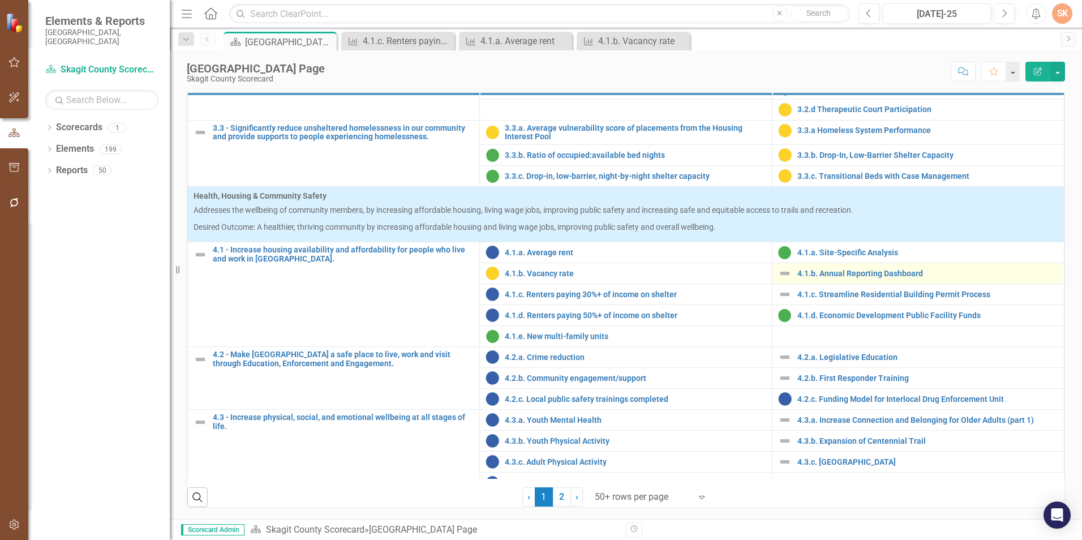
click at [778, 280] on img at bounding box center [785, 273] width 14 height 14
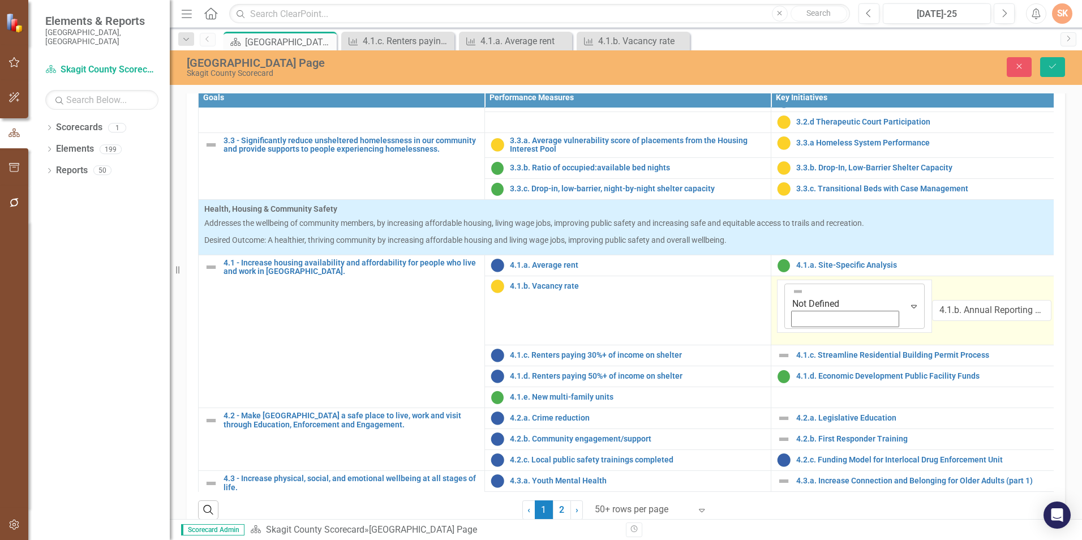
click at [908, 311] on icon "Expand" at bounding box center [913, 306] width 11 height 9
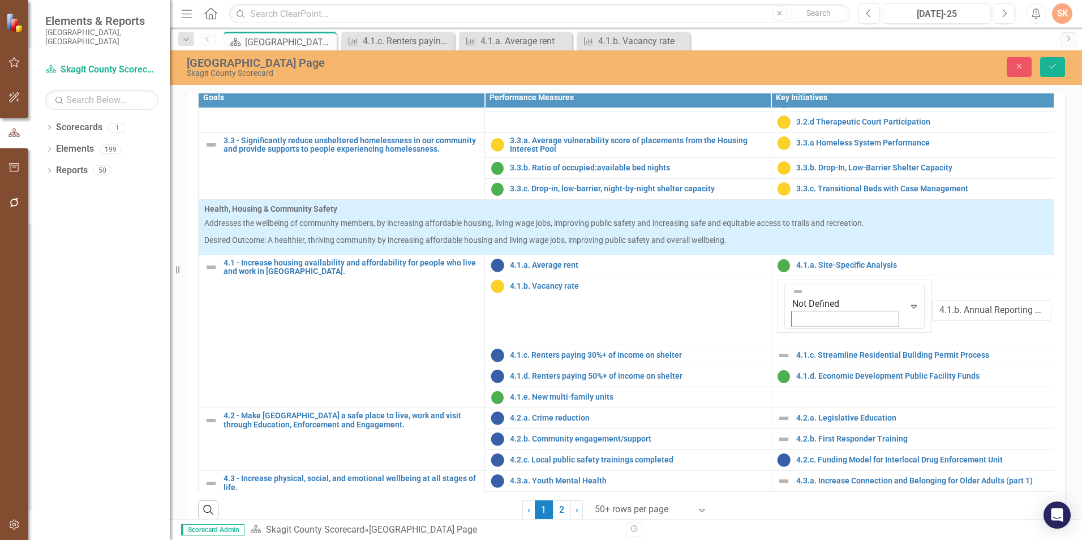
click at [1056, 66] on icon "Save" at bounding box center [1052, 66] width 10 height 8
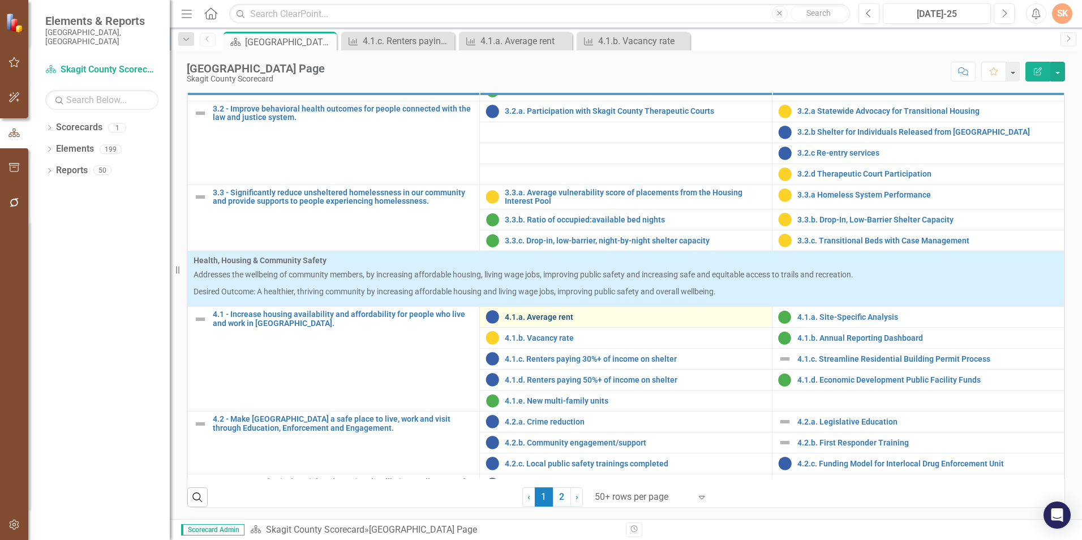
scroll to position [849, 0]
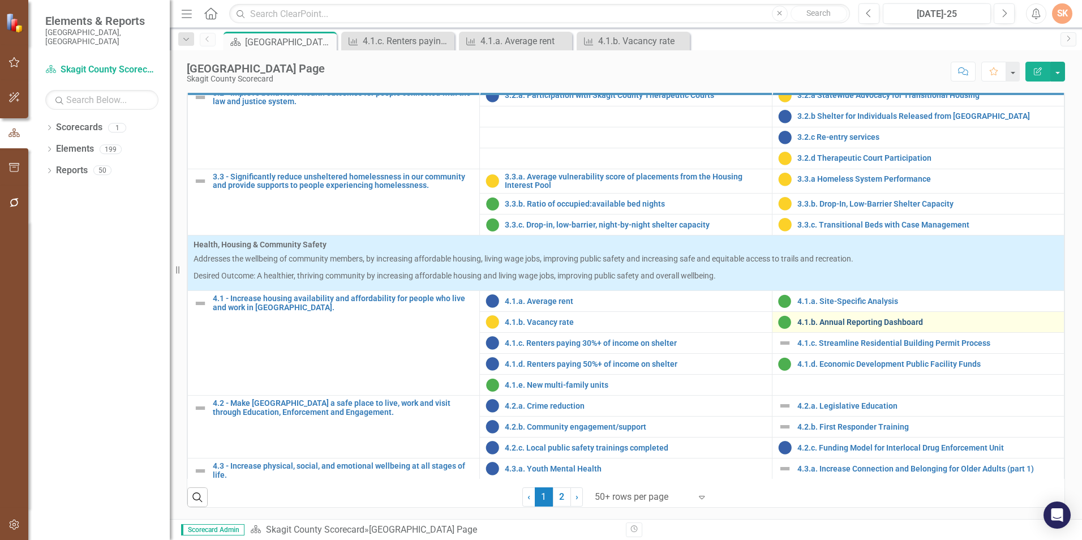
click at [909, 320] on link "4.1.b. Annual Reporting Dashboard" at bounding box center [927, 322] width 261 height 8
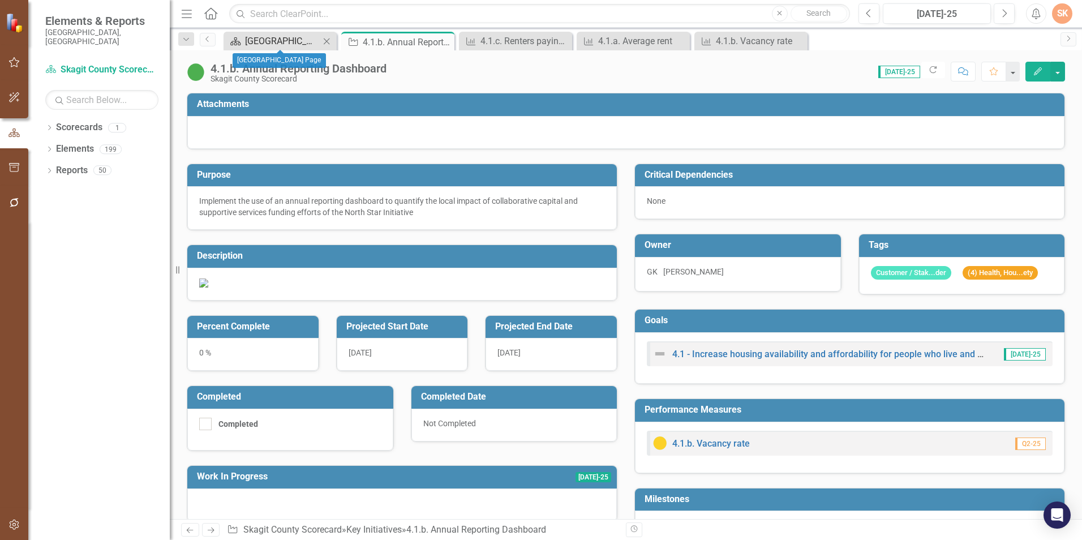
click at [298, 46] on div "[GEOGRAPHIC_DATA] Page" at bounding box center [282, 41] width 75 height 14
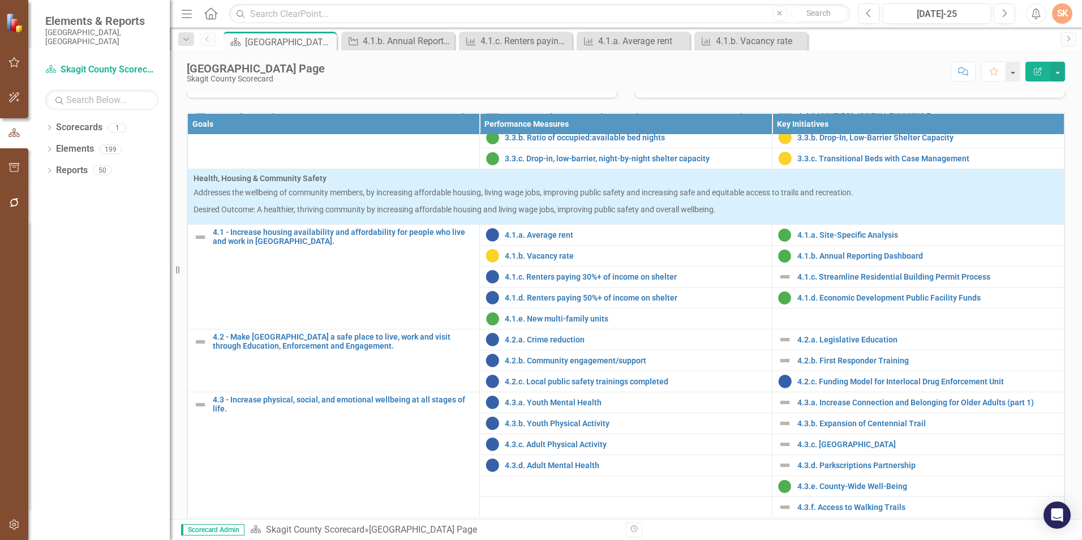
scroll to position [339, 0]
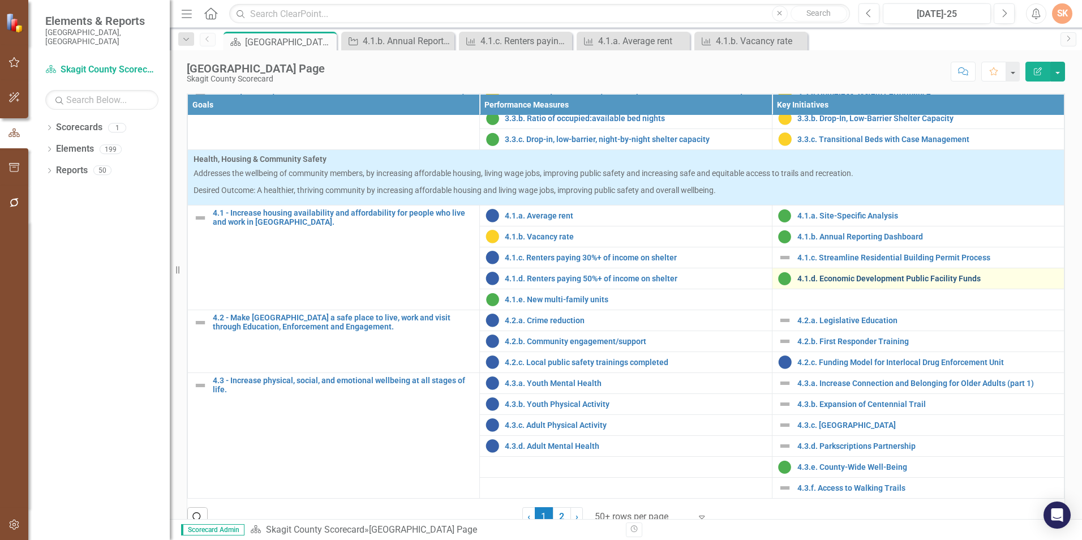
click at [913, 283] on link "4.1.d. Economic Development Public Facility Funds" at bounding box center [927, 278] width 261 height 8
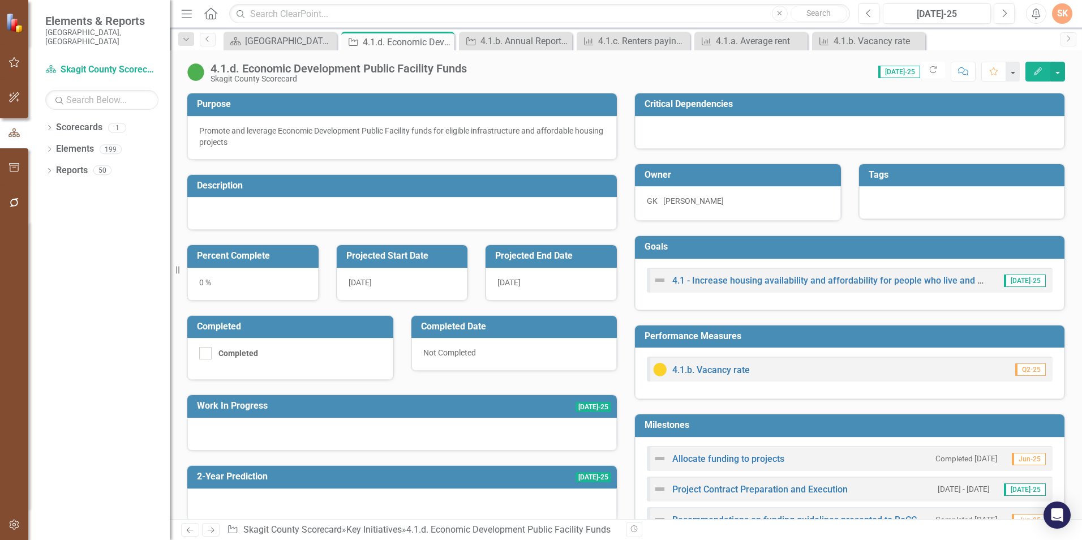
click at [618, 418] on div "Work In Progress Jul-25" at bounding box center [401, 415] width 447 height 71
